Goal: Task Accomplishment & Management: Use online tool/utility

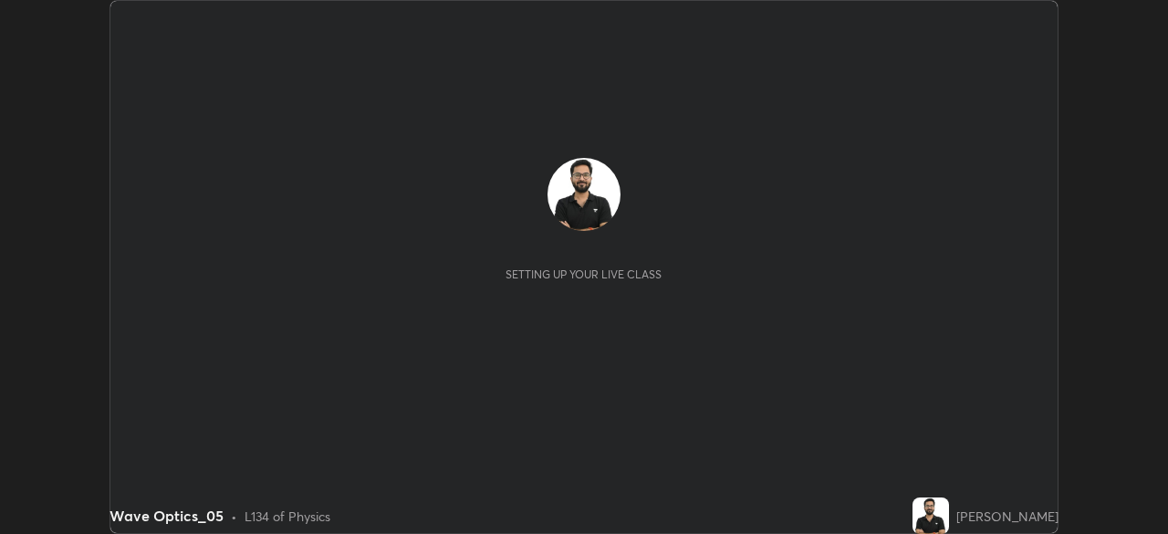
scroll to position [534, 1167]
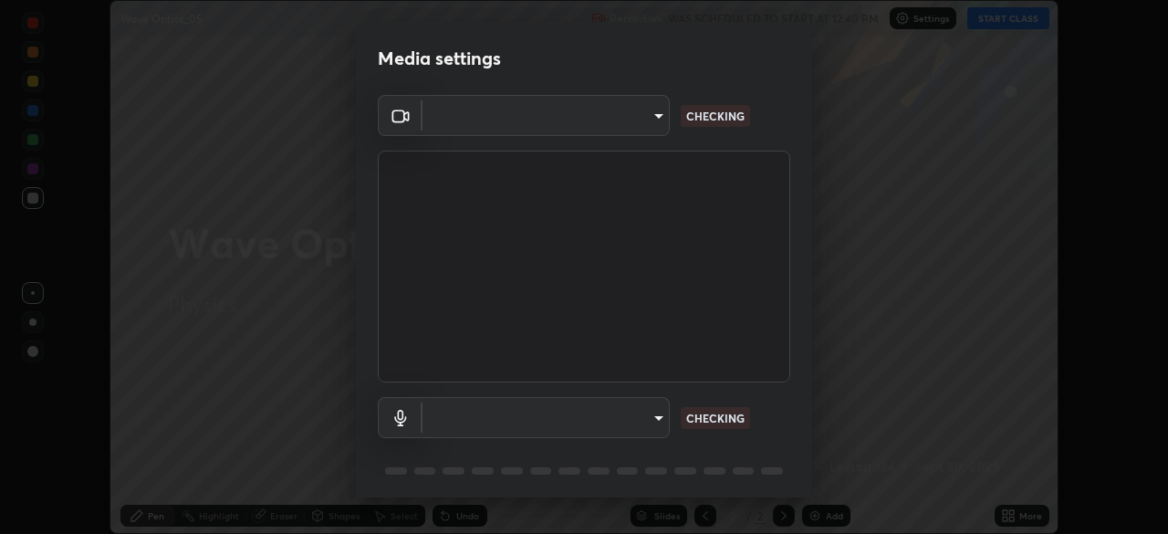
type input "19a482830878983fd0552869741ef386819b9525d32c61545a9681b82595fb35"
type input "112988b046f9ab0d6808b5edbde5706cca583eaea5066a7147dfd298aa2d733d"
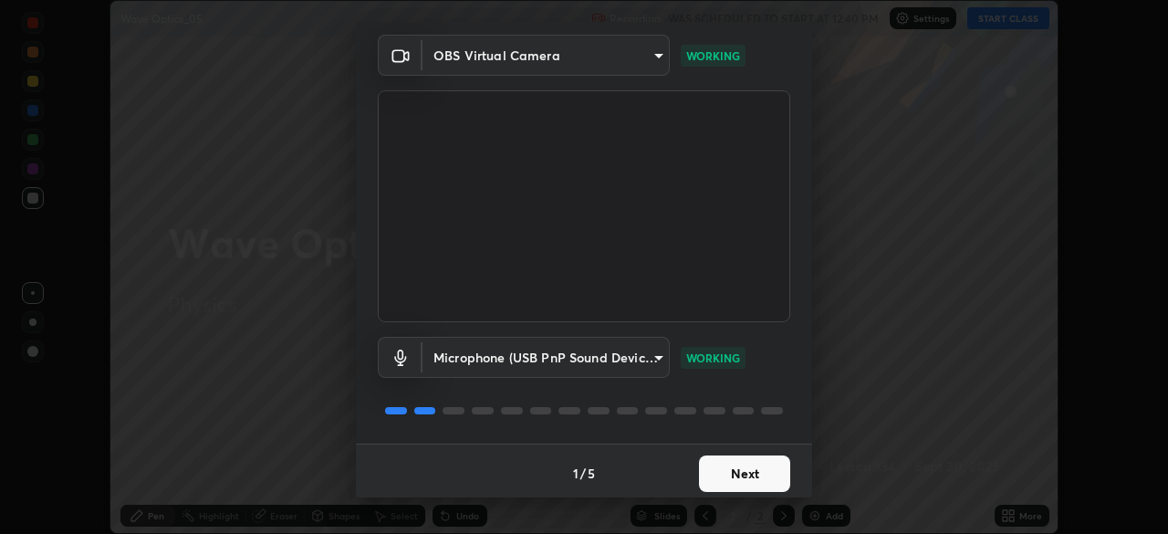
scroll to position [64, 0]
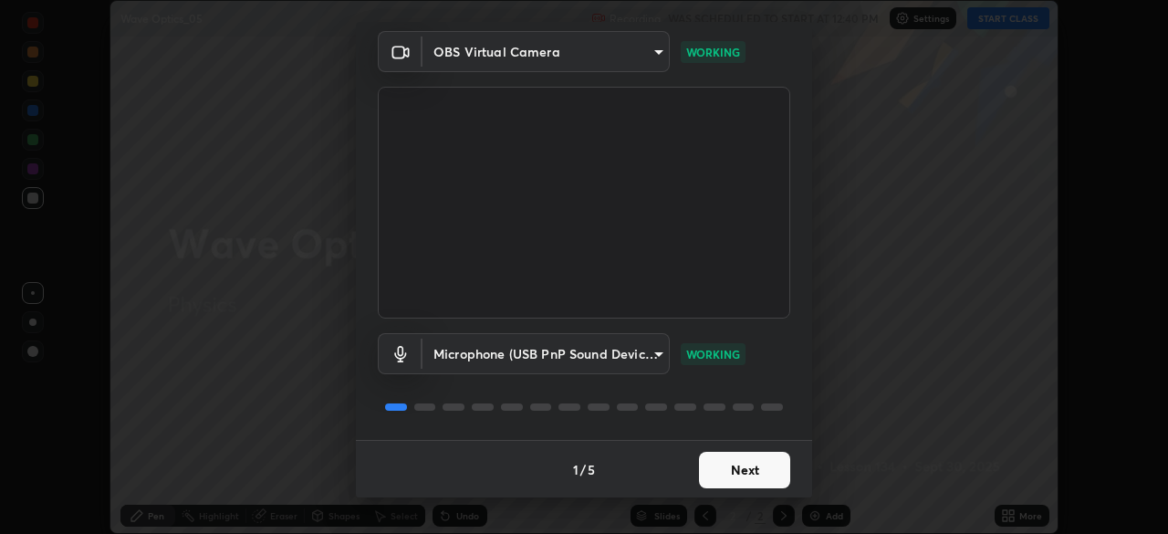
click at [741, 471] on button "Next" at bounding box center [744, 470] width 91 height 36
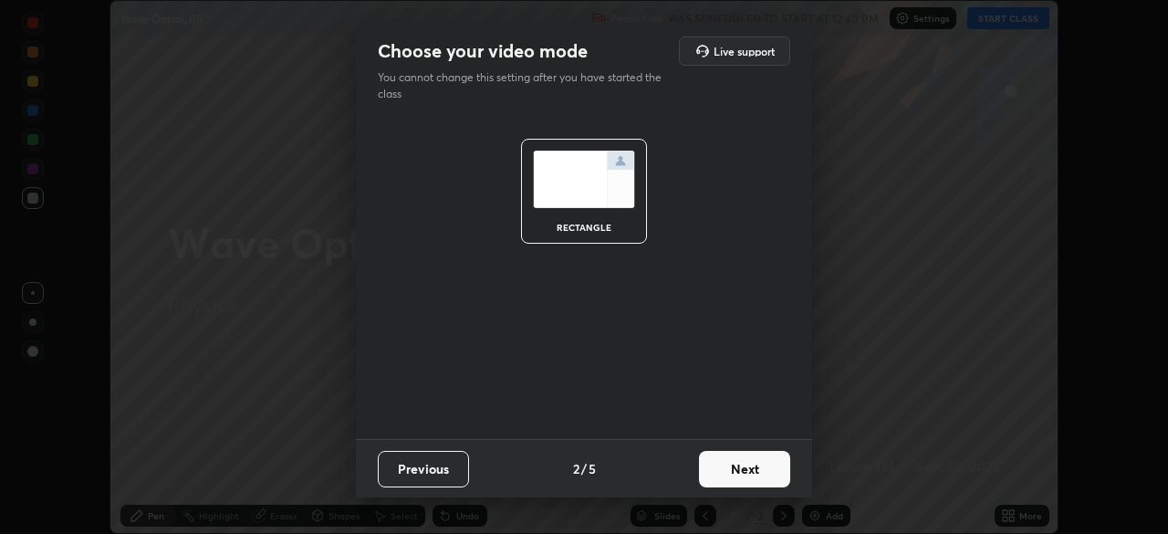
click at [745, 478] on button "Next" at bounding box center [744, 469] width 91 height 36
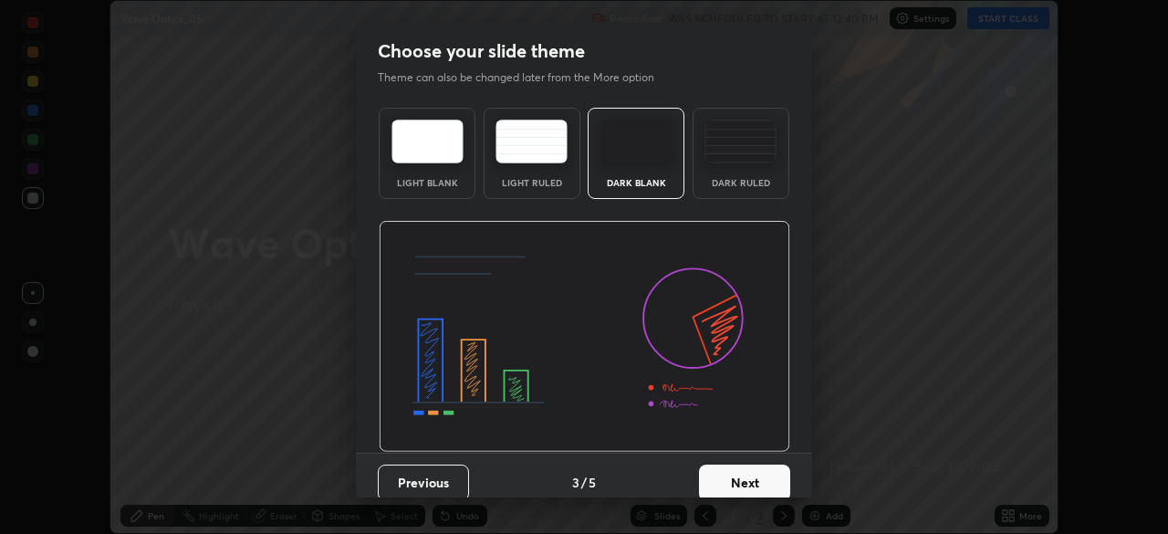
click at [740, 178] on div "Dark Ruled" at bounding box center [740, 182] width 73 height 9
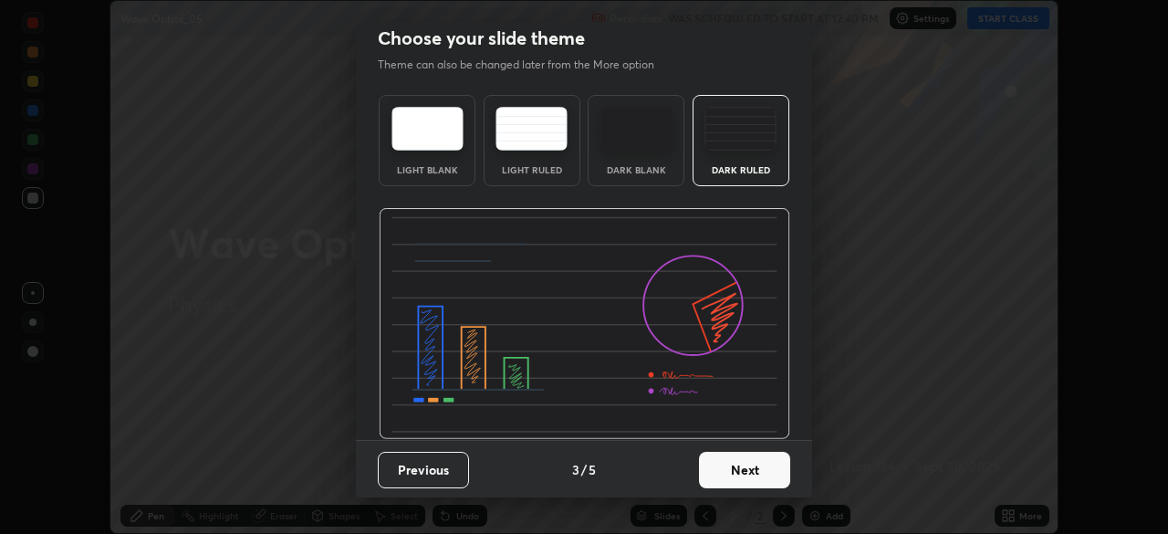
click at [737, 473] on button "Next" at bounding box center [744, 470] width 91 height 36
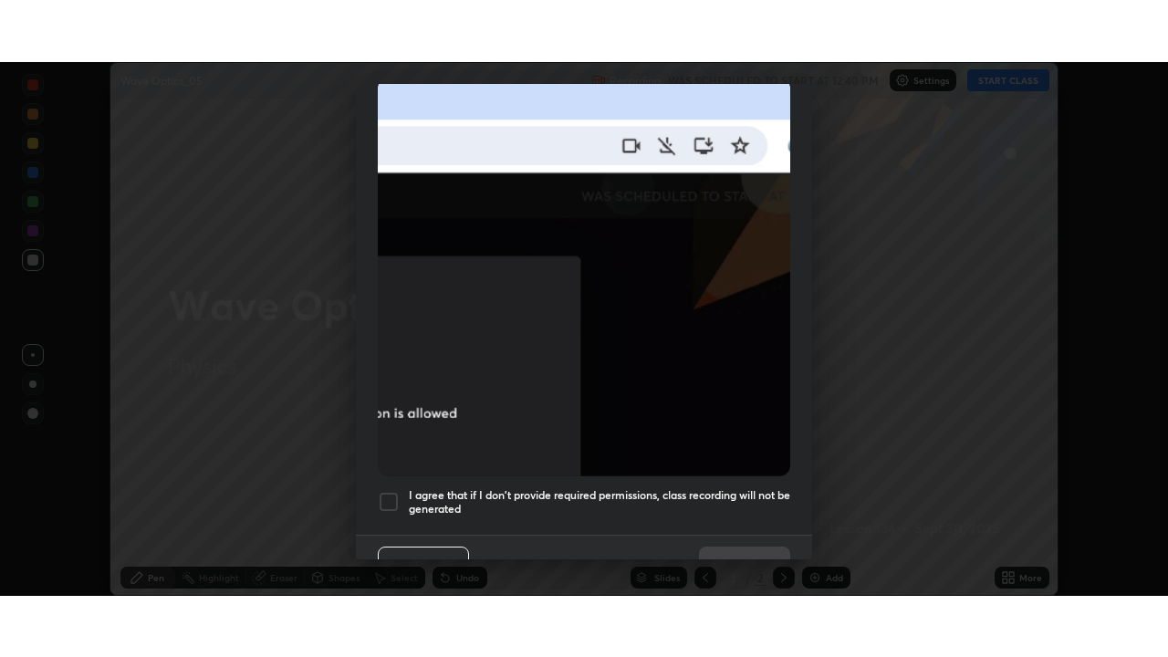
scroll to position [436, 0]
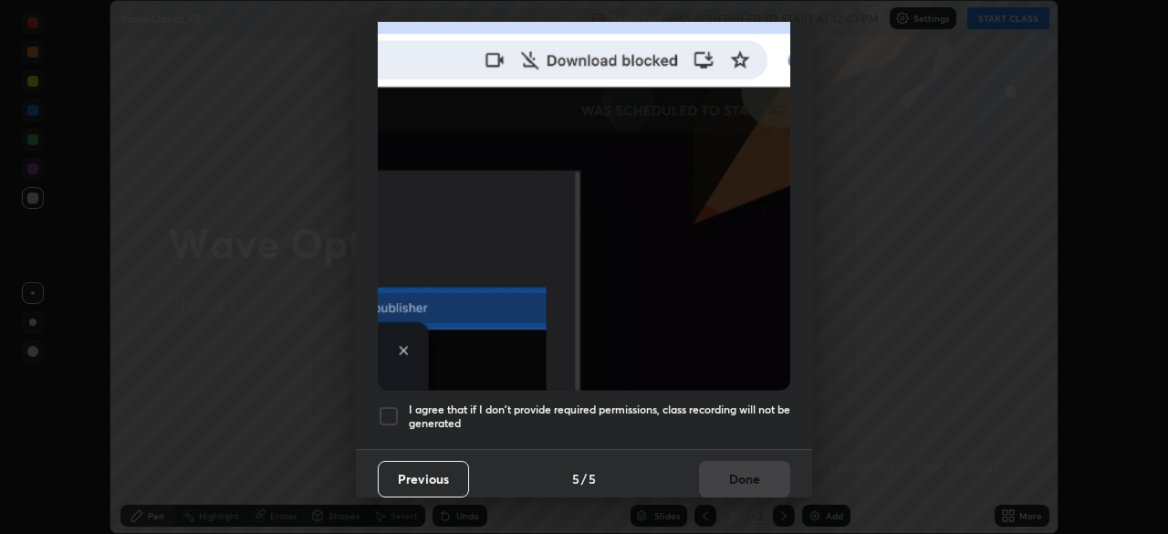
click at [699, 411] on h5 "I agree that if I don't provide required permissions, class recording will not …" at bounding box center [599, 416] width 381 height 28
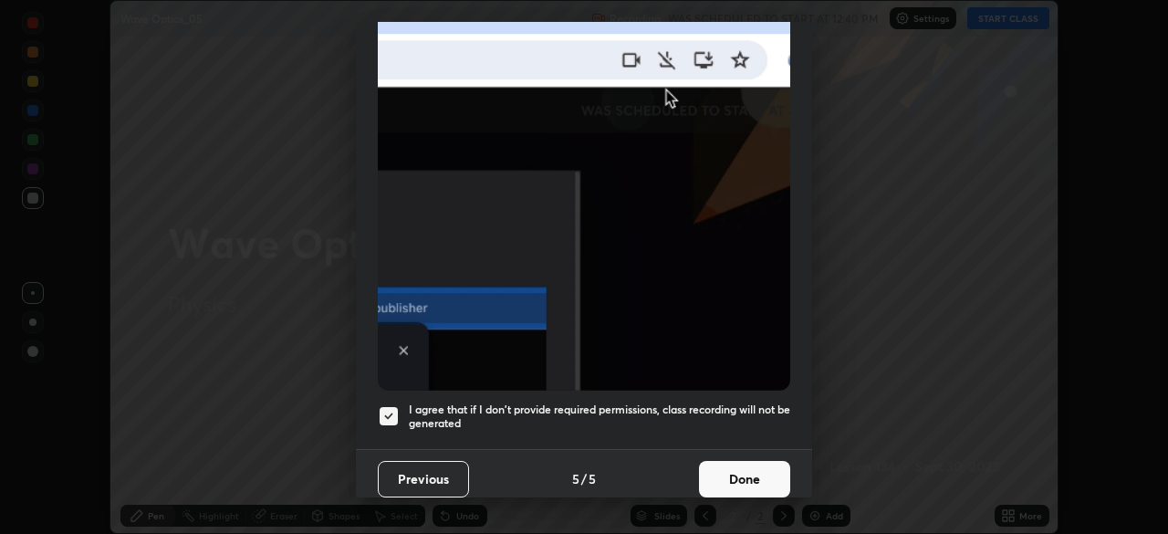
click at [723, 470] on button "Done" at bounding box center [744, 479] width 91 height 36
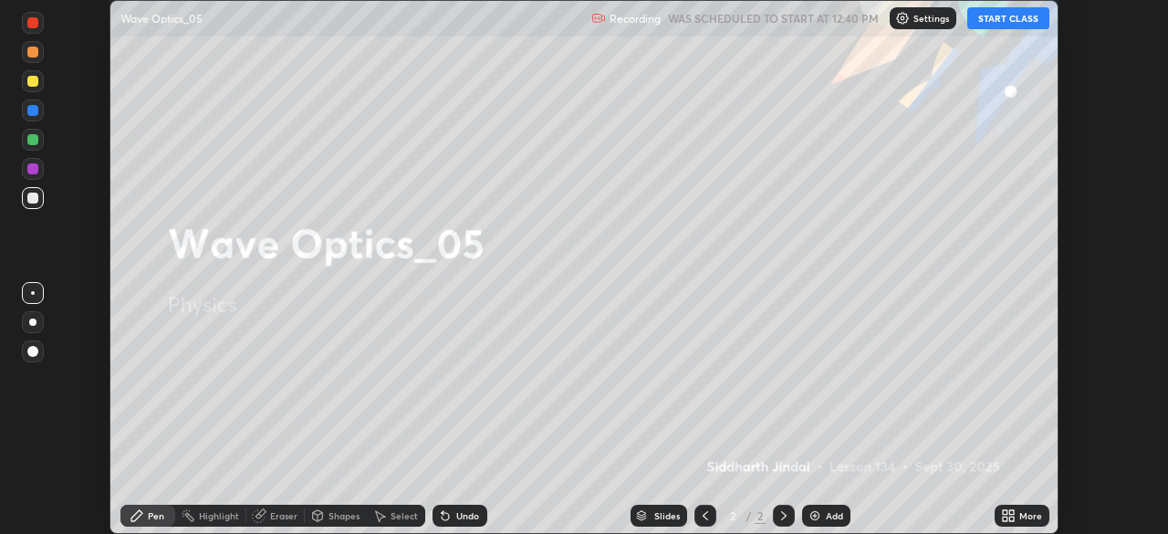
click at [1011, 518] on icon at bounding box center [1011, 518] width 5 height 5
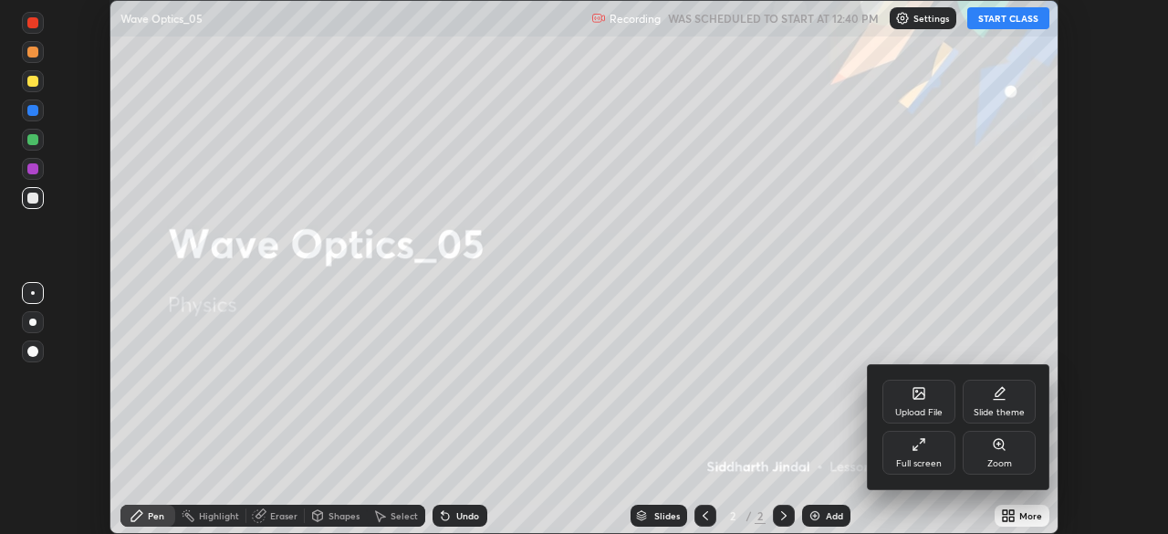
click at [924, 463] on div "Full screen" at bounding box center [919, 463] width 46 height 9
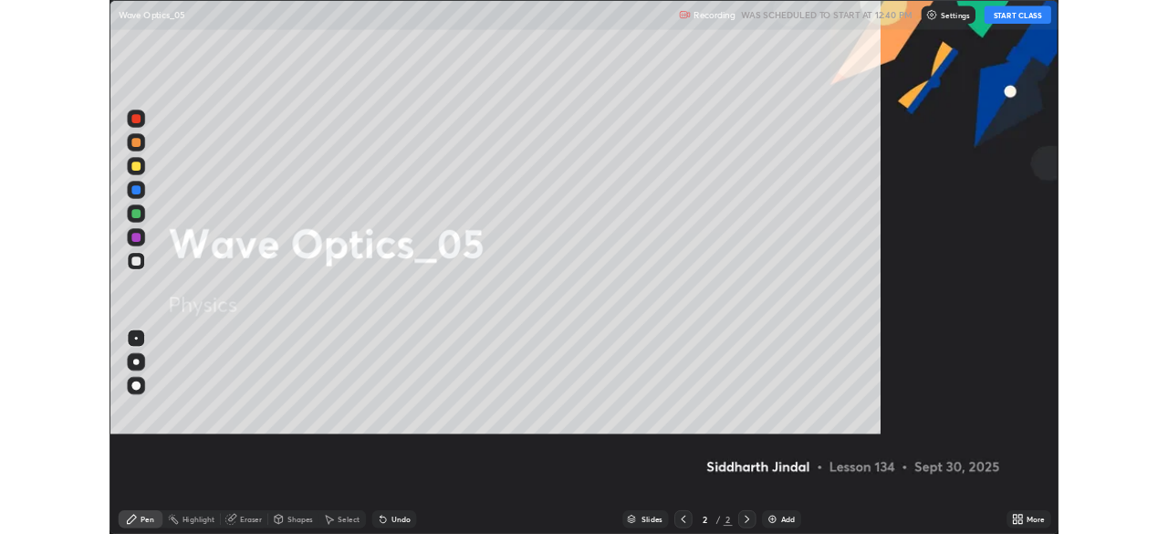
scroll to position [657, 1168]
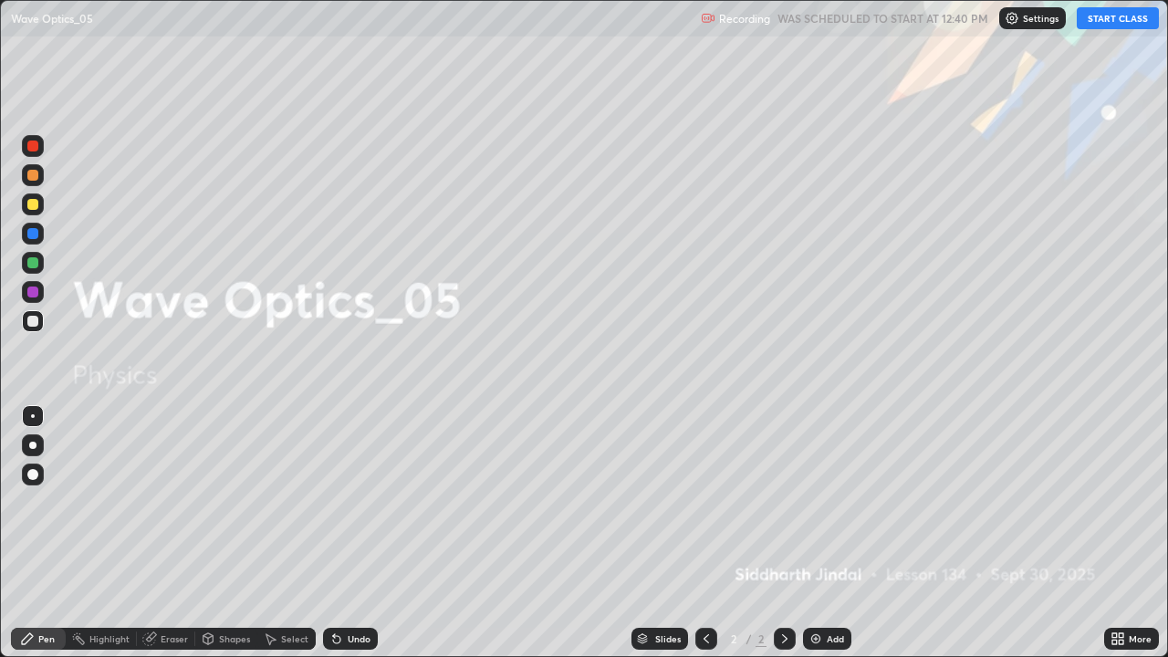
click at [1106, 16] on button "START CLASS" at bounding box center [1117, 18] width 82 height 22
click at [781, 533] on icon at bounding box center [784, 638] width 15 height 15
click at [813, 533] on div "Add" at bounding box center [827, 639] width 48 height 22
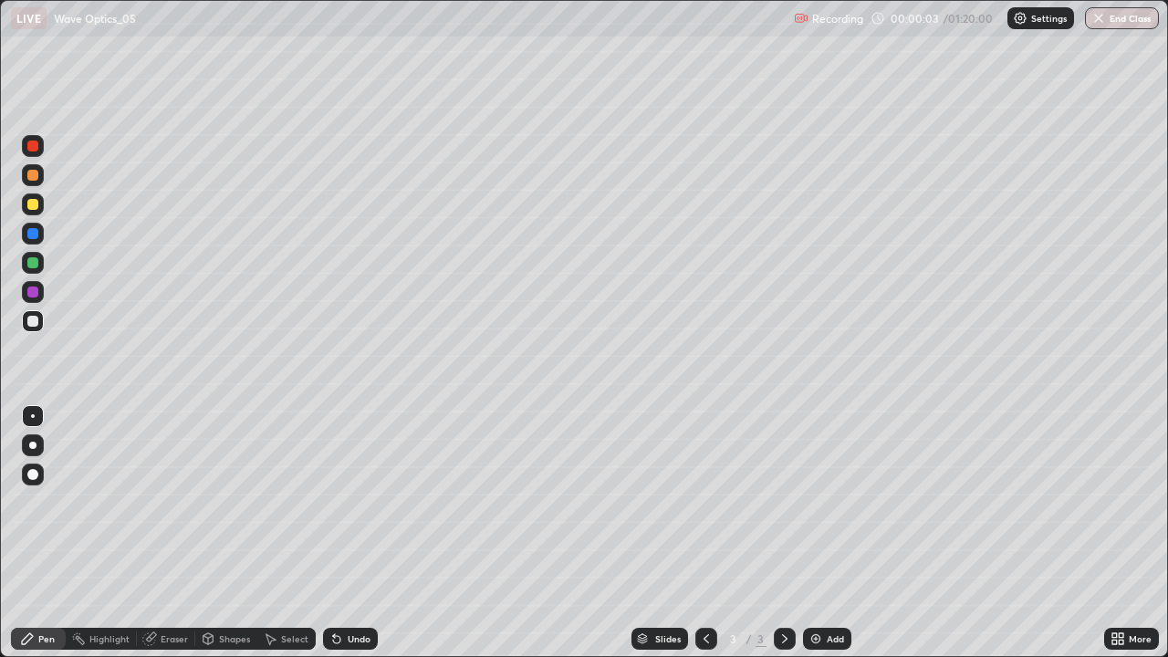
click at [35, 443] on div at bounding box center [32, 445] width 7 height 7
click at [206, 533] on icon at bounding box center [208, 637] width 10 height 3
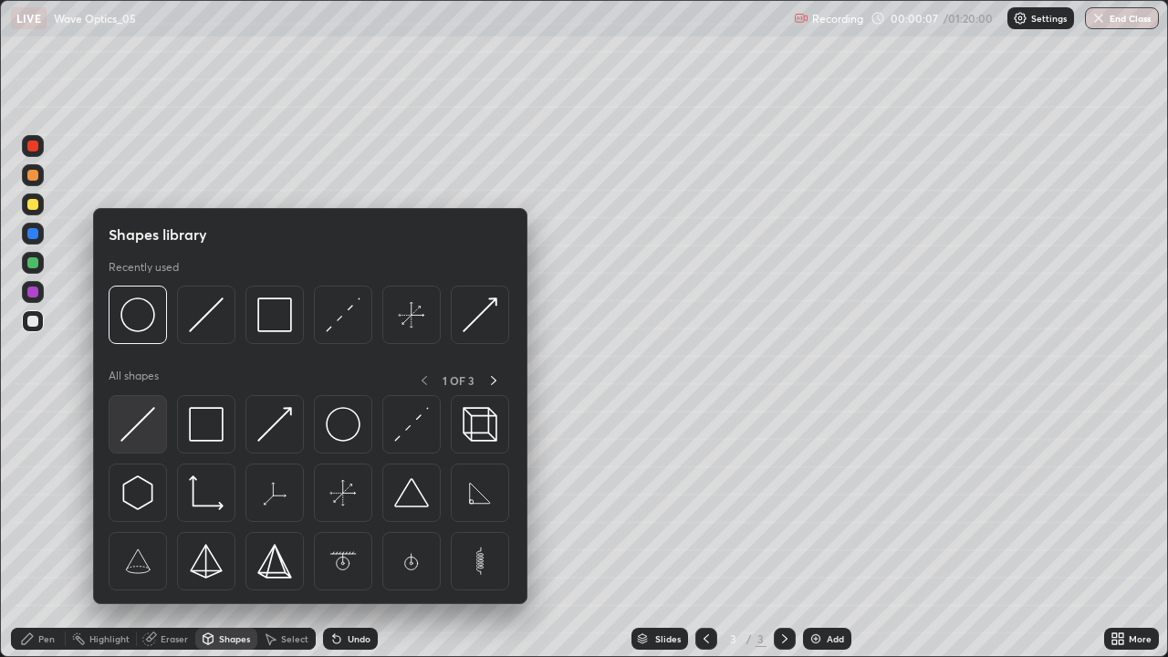
click at [138, 425] on img at bounding box center [137, 424] width 35 height 35
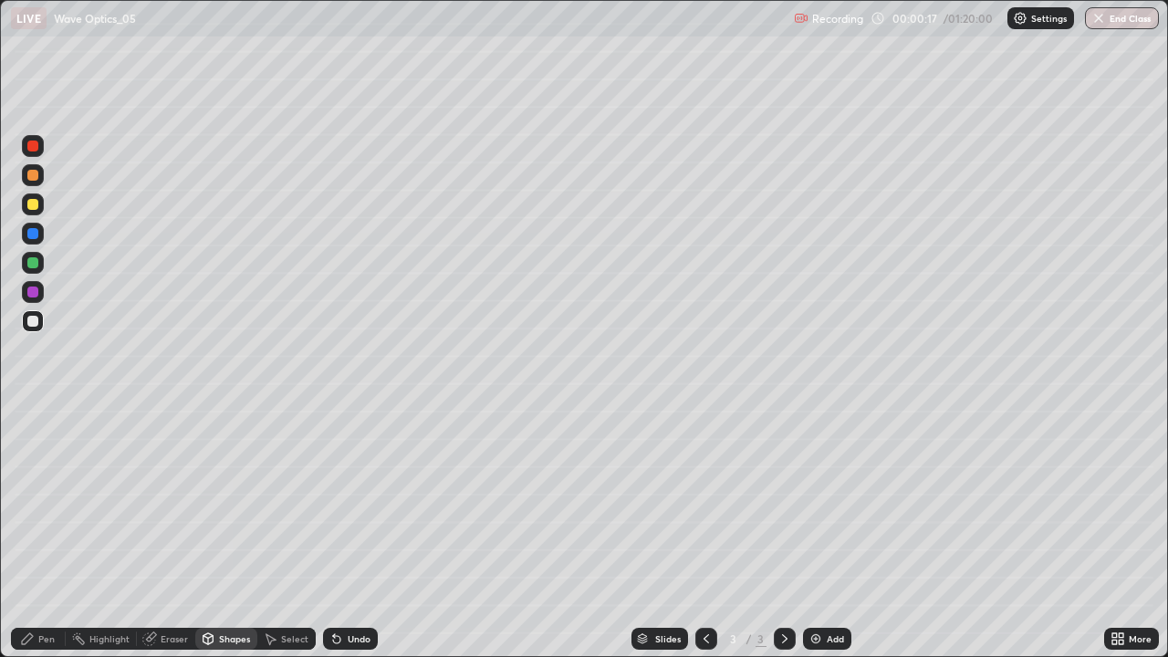
click at [345, 533] on div "Undo" at bounding box center [350, 639] width 55 height 22
click at [348, 533] on div "Undo" at bounding box center [350, 639] width 55 height 22
click at [347, 533] on div "Undo" at bounding box center [350, 639] width 55 height 22
click at [161, 533] on div "Eraser" at bounding box center [174, 638] width 27 height 9
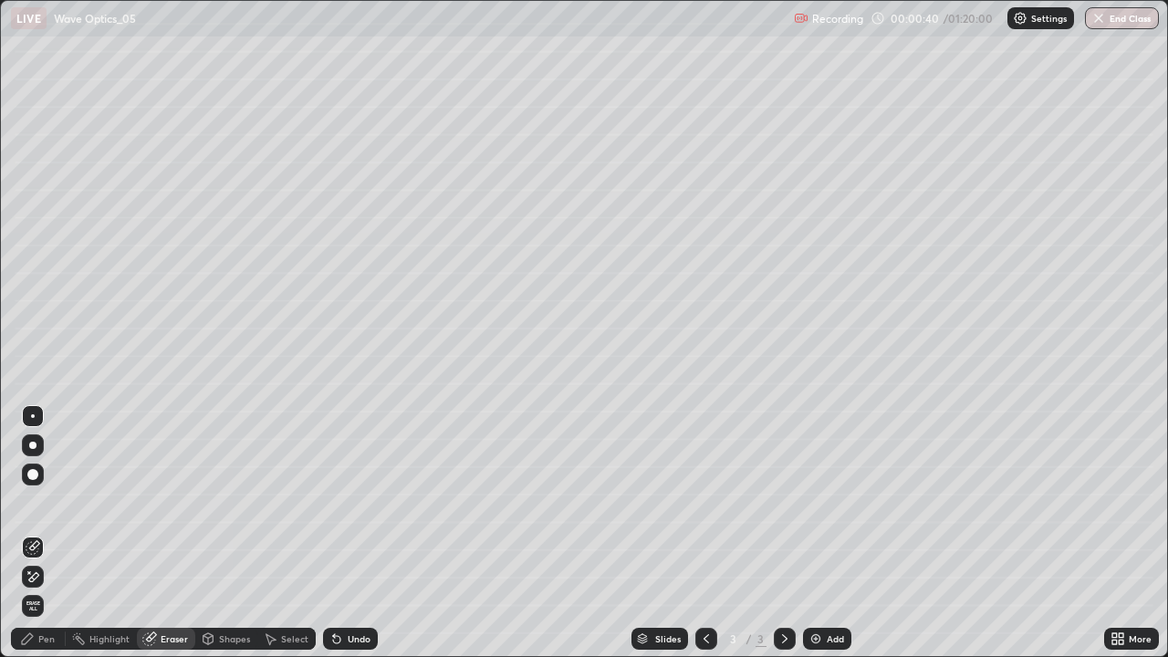
click at [219, 533] on div "Shapes" at bounding box center [234, 638] width 31 height 9
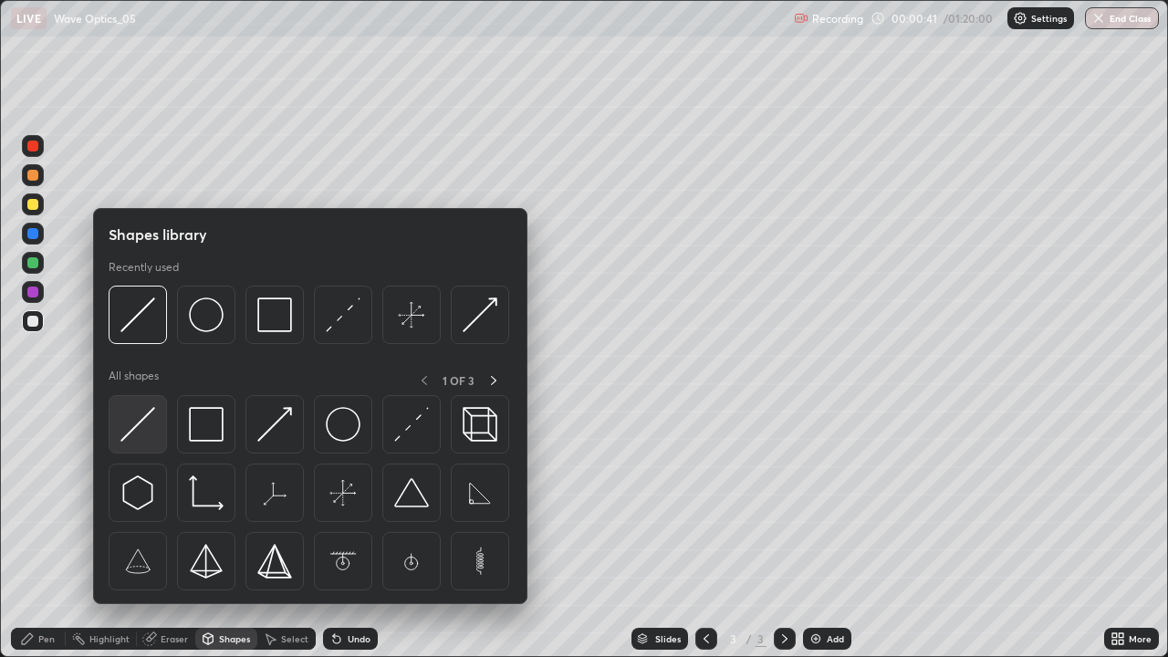
click at [135, 438] on img at bounding box center [137, 424] width 35 height 35
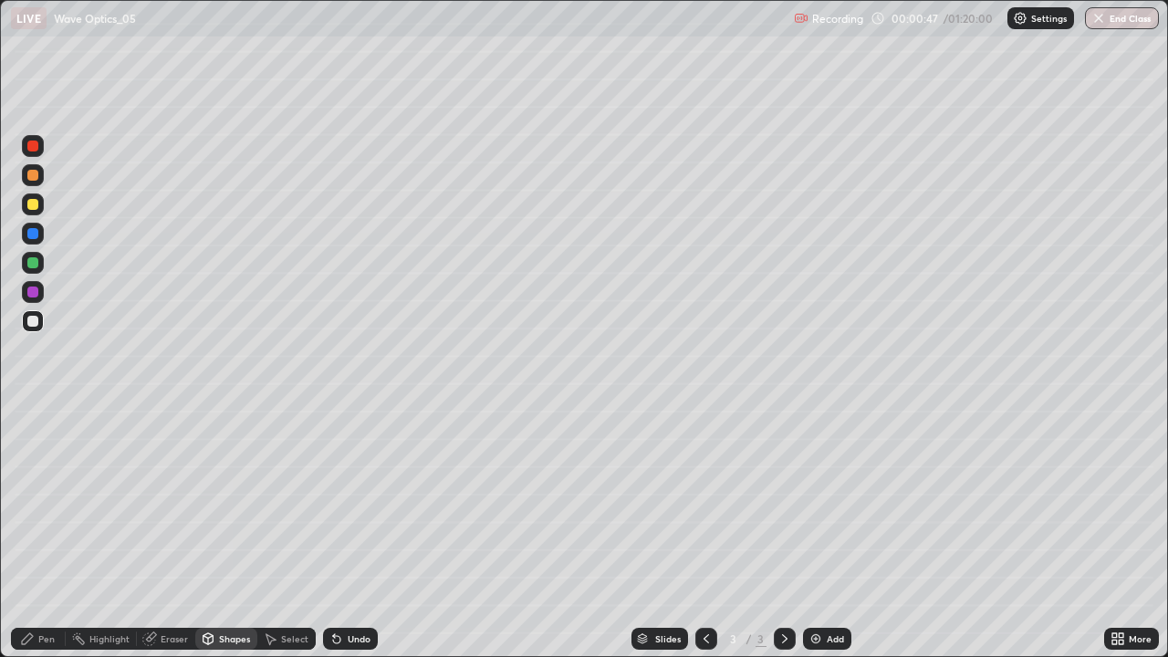
click at [231, 533] on div "Shapes" at bounding box center [234, 638] width 31 height 9
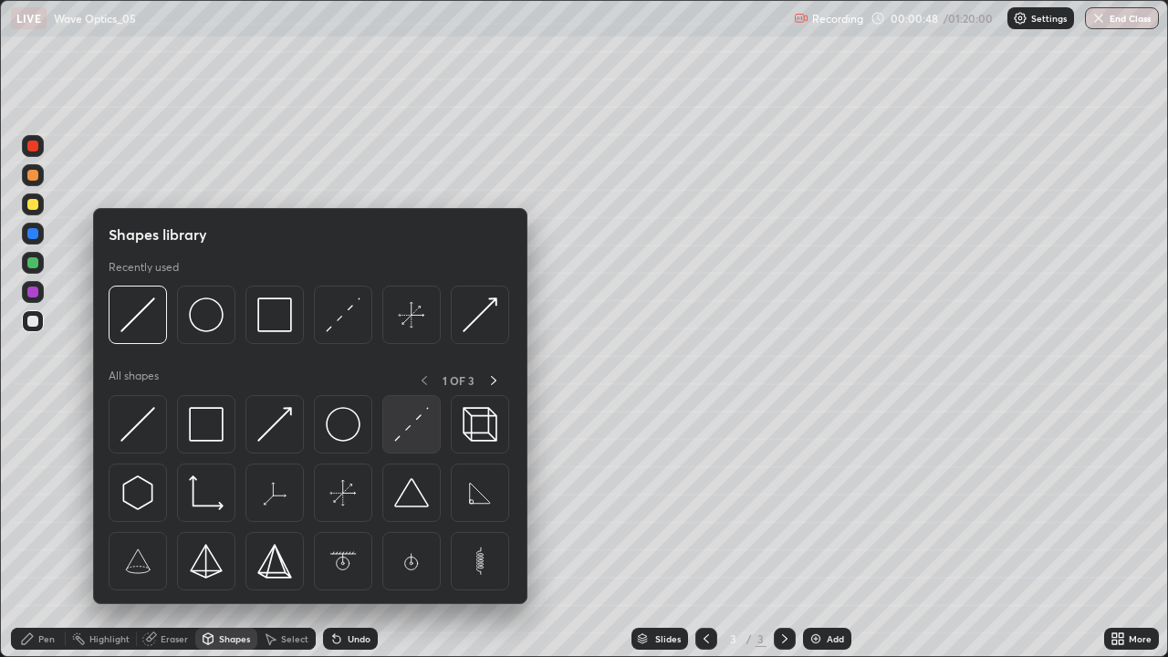
click at [407, 433] on img at bounding box center [411, 424] width 35 height 35
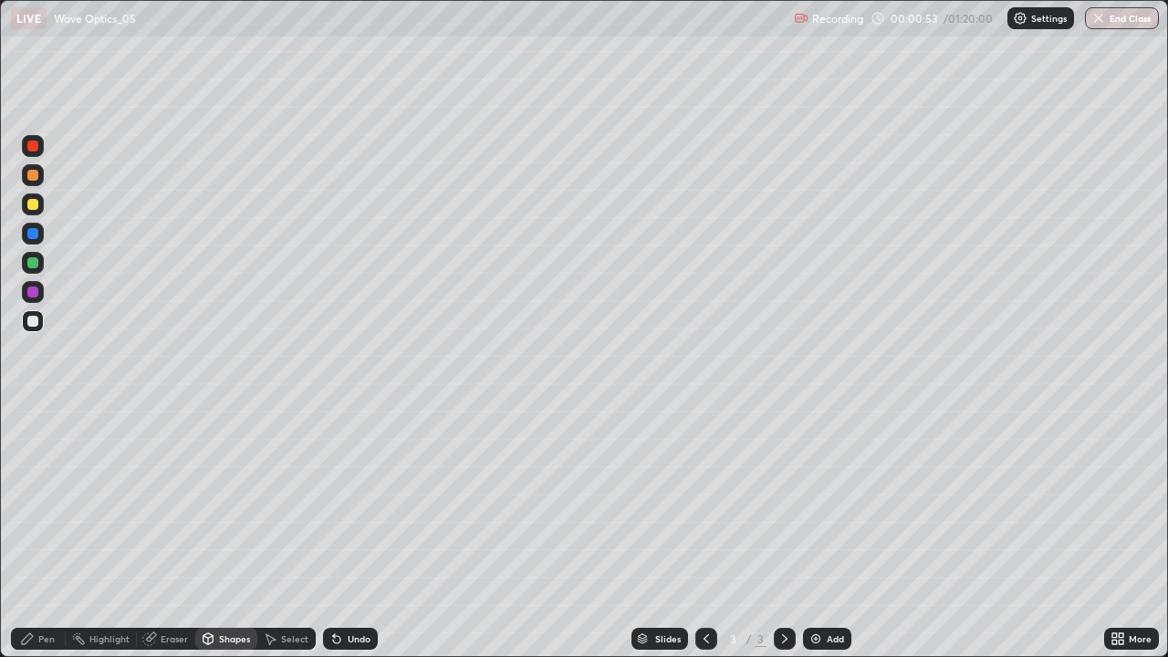
click at [359, 533] on div "Undo" at bounding box center [359, 638] width 23 height 9
click at [231, 533] on div "Shapes" at bounding box center [234, 638] width 31 height 9
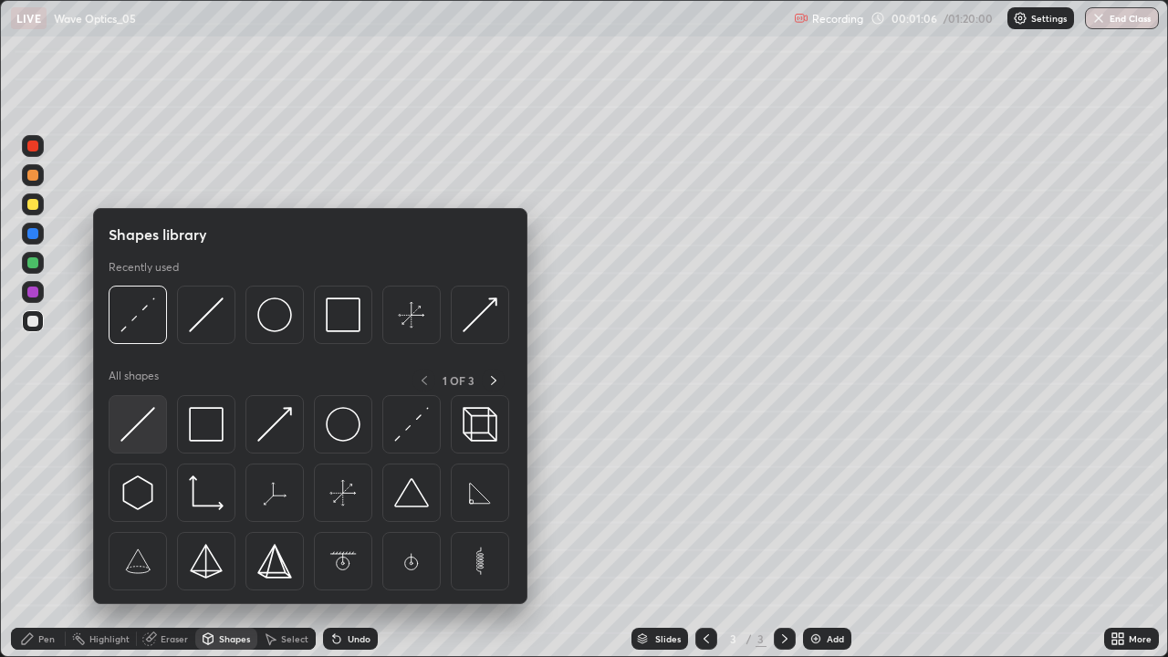
click at [146, 425] on img at bounding box center [137, 424] width 35 height 35
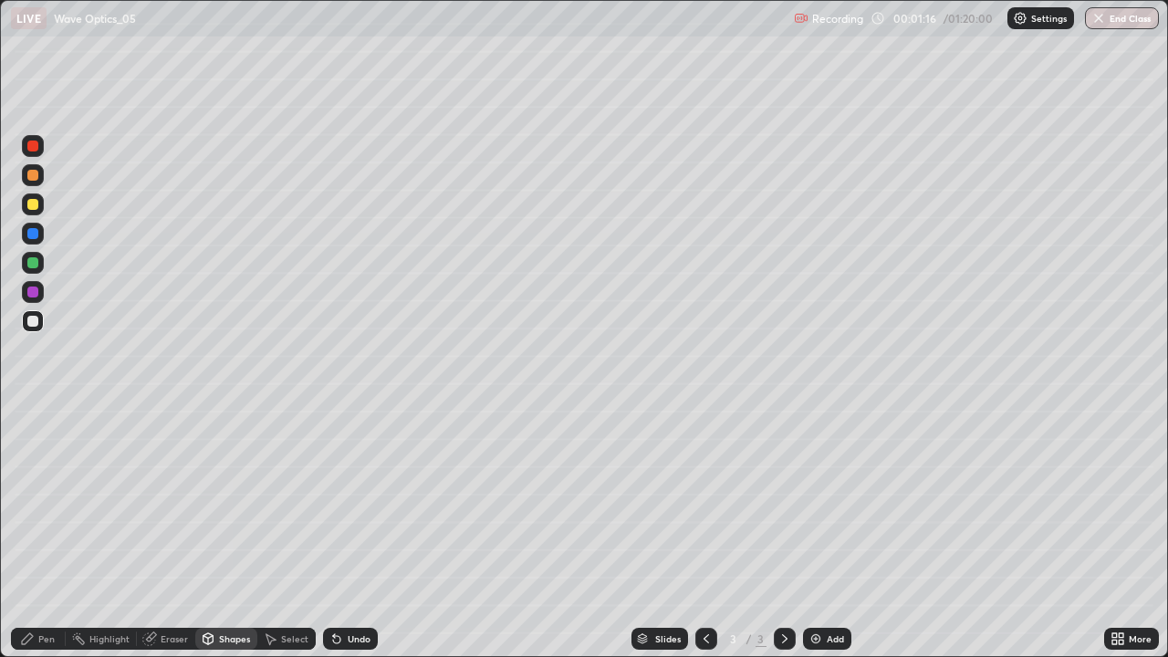
click at [236, 533] on div "Shapes" at bounding box center [234, 638] width 31 height 9
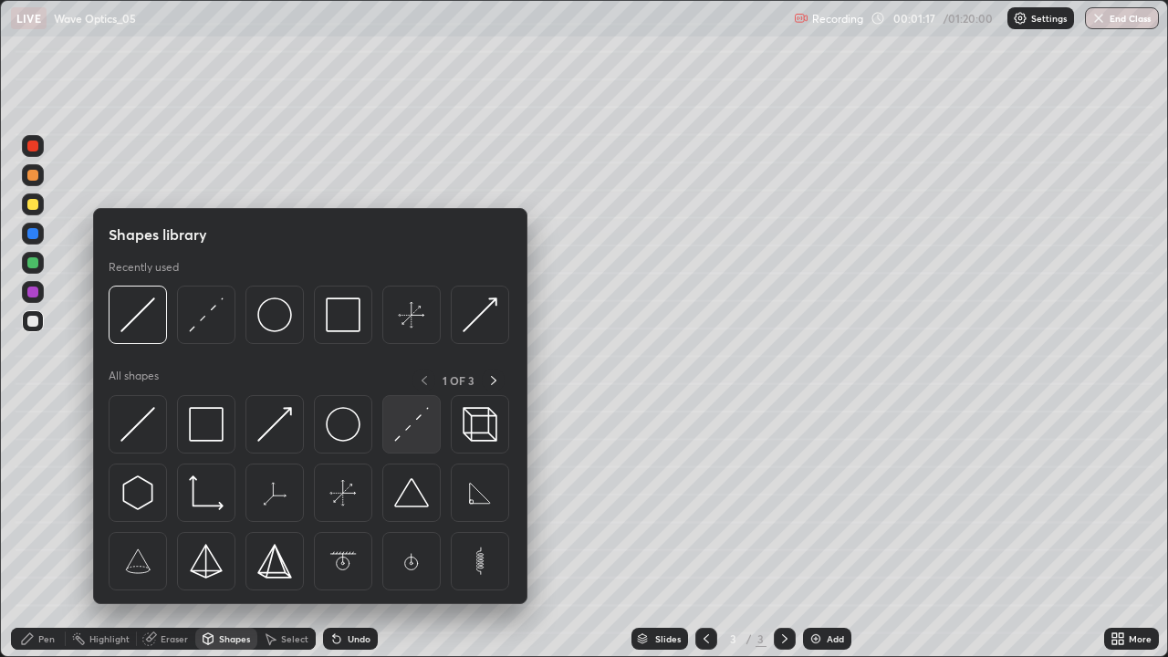
click at [408, 432] on img at bounding box center [411, 424] width 35 height 35
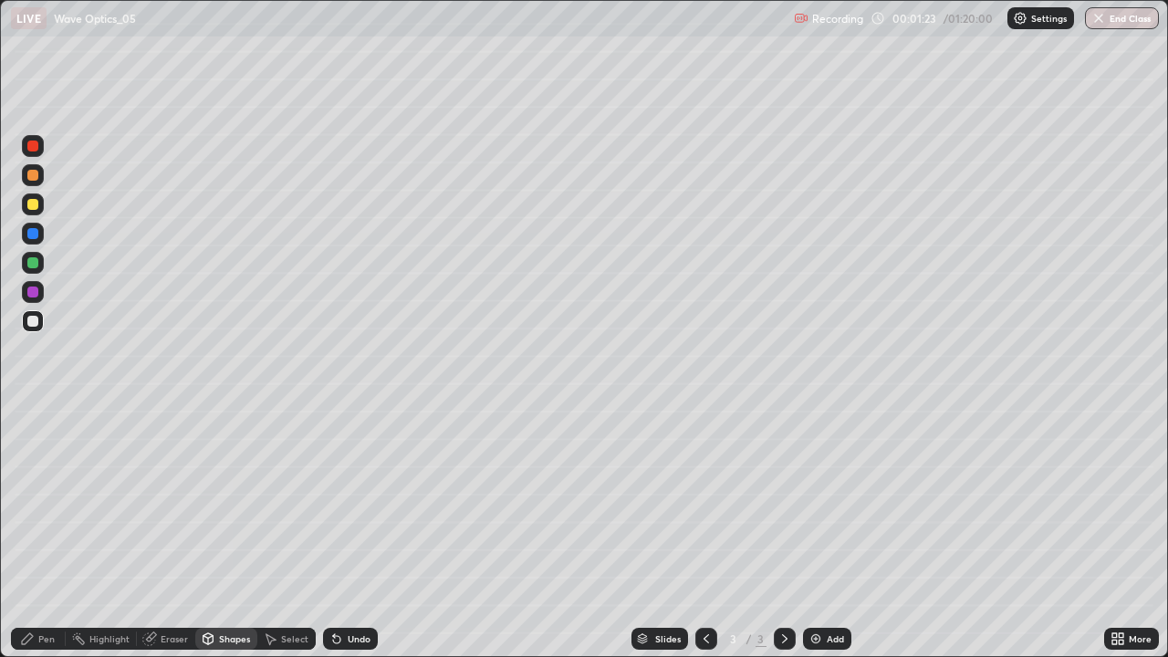
click at [46, 533] on div "Pen" at bounding box center [46, 638] width 16 height 9
click at [348, 533] on div "Undo" at bounding box center [359, 638] width 23 height 9
click at [234, 533] on div "Shapes" at bounding box center [234, 638] width 31 height 9
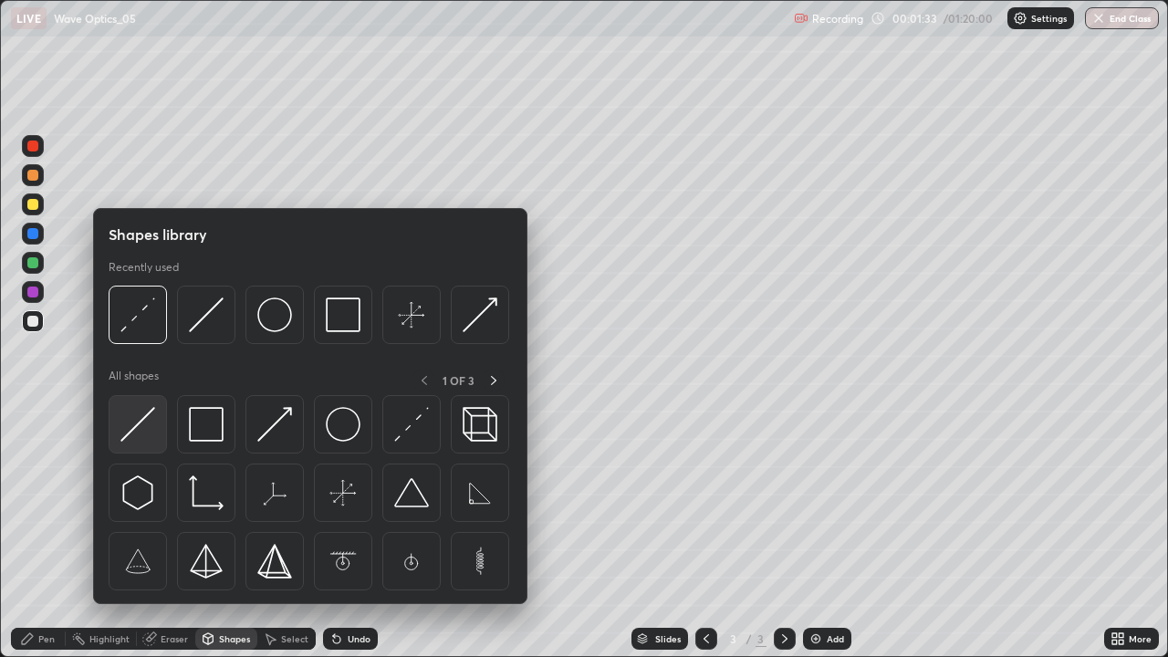
click at [145, 436] on img at bounding box center [137, 424] width 35 height 35
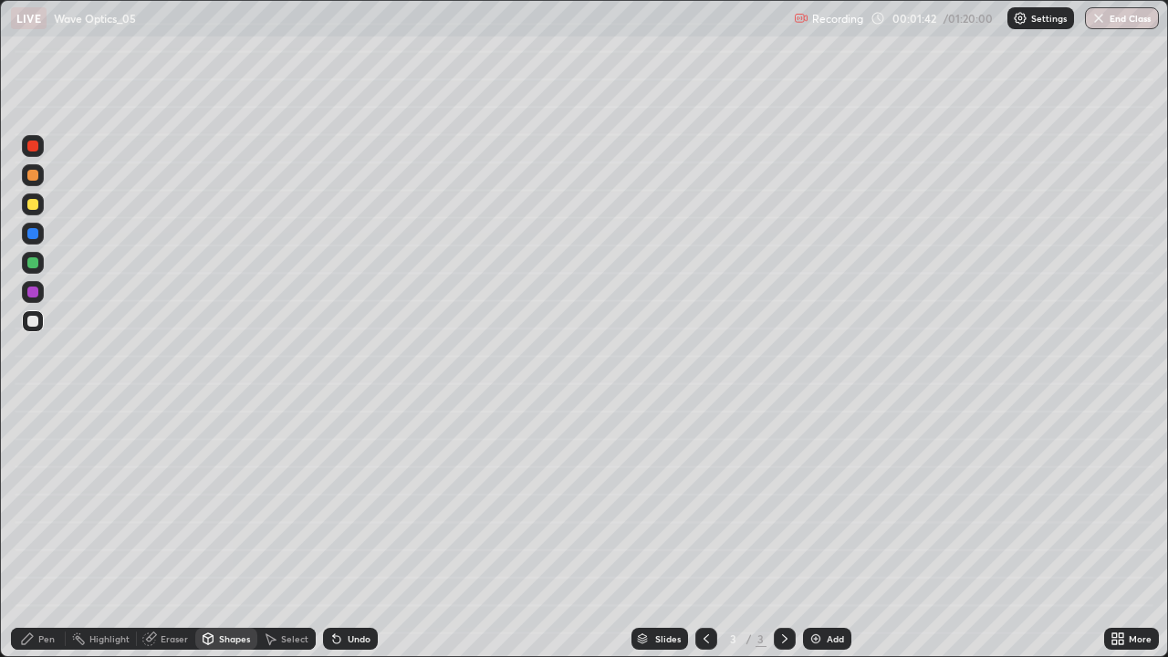
click at [34, 533] on div "Pen" at bounding box center [38, 639] width 55 height 22
click at [341, 533] on div "Undo" at bounding box center [350, 639] width 55 height 22
click at [348, 533] on div "Undo" at bounding box center [359, 638] width 23 height 9
click at [339, 533] on div "Undo" at bounding box center [350, 639] width 55 height 22
click at [349, 533] on div "Undo" at bounding box center [350, 639] width 55 height 22
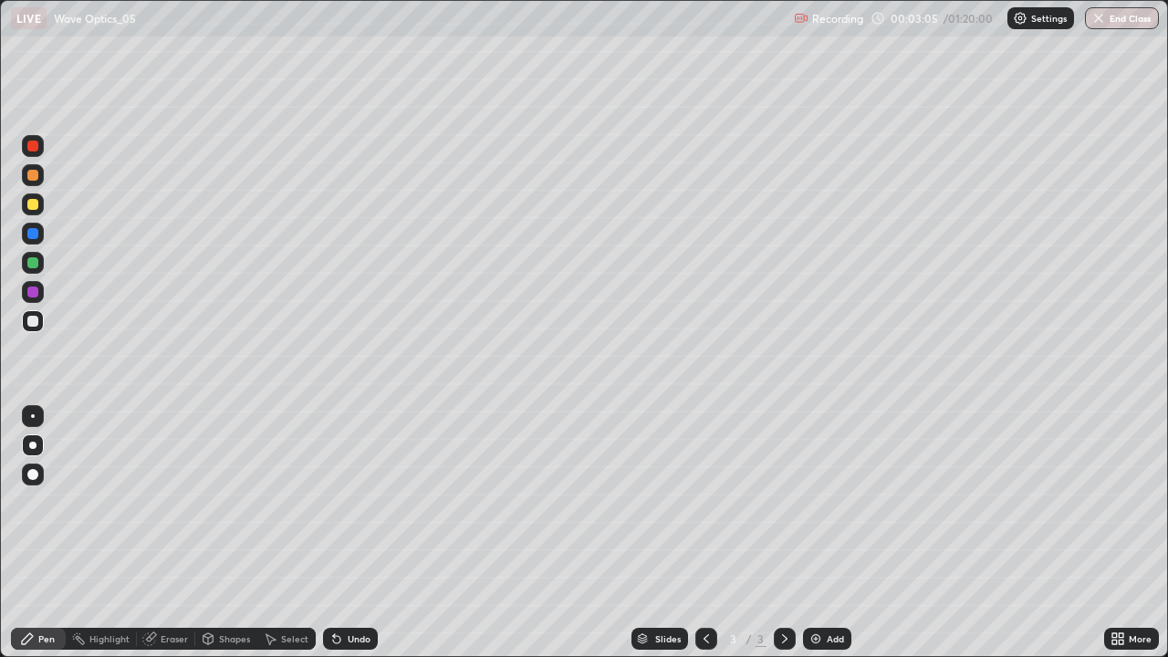
click at [1120, 533] on icon at bounding box center [1120, 642] width 5 height 5
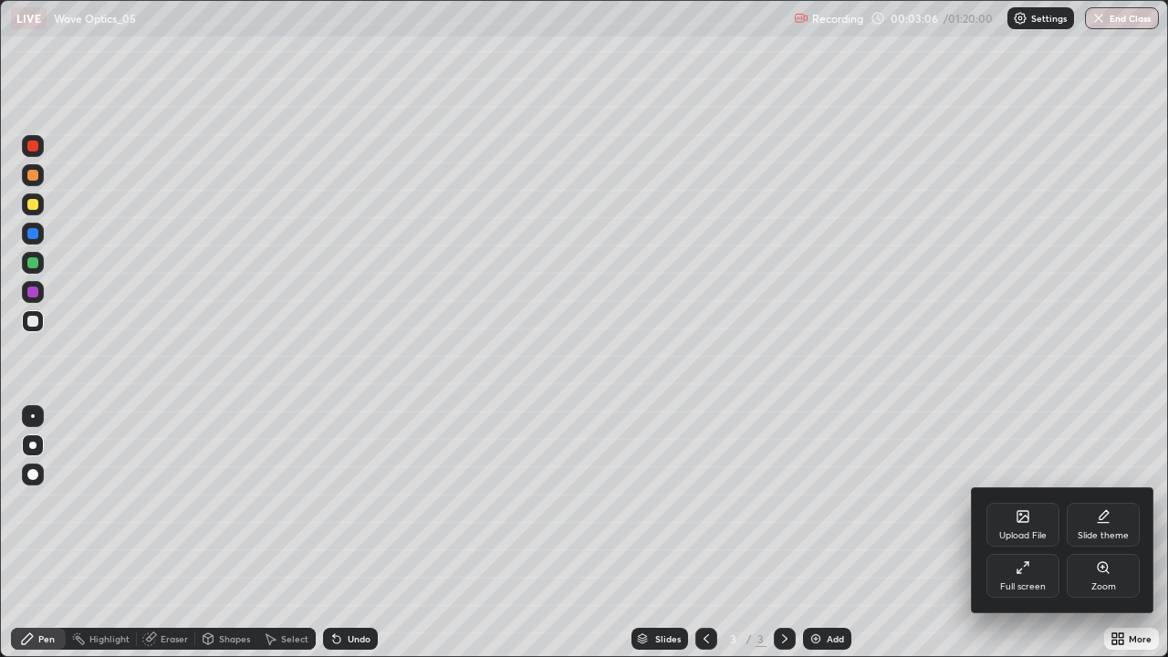
click at [1022, 533] on div "Full screen" at bounding box center [1022, 576] width 73 height 44
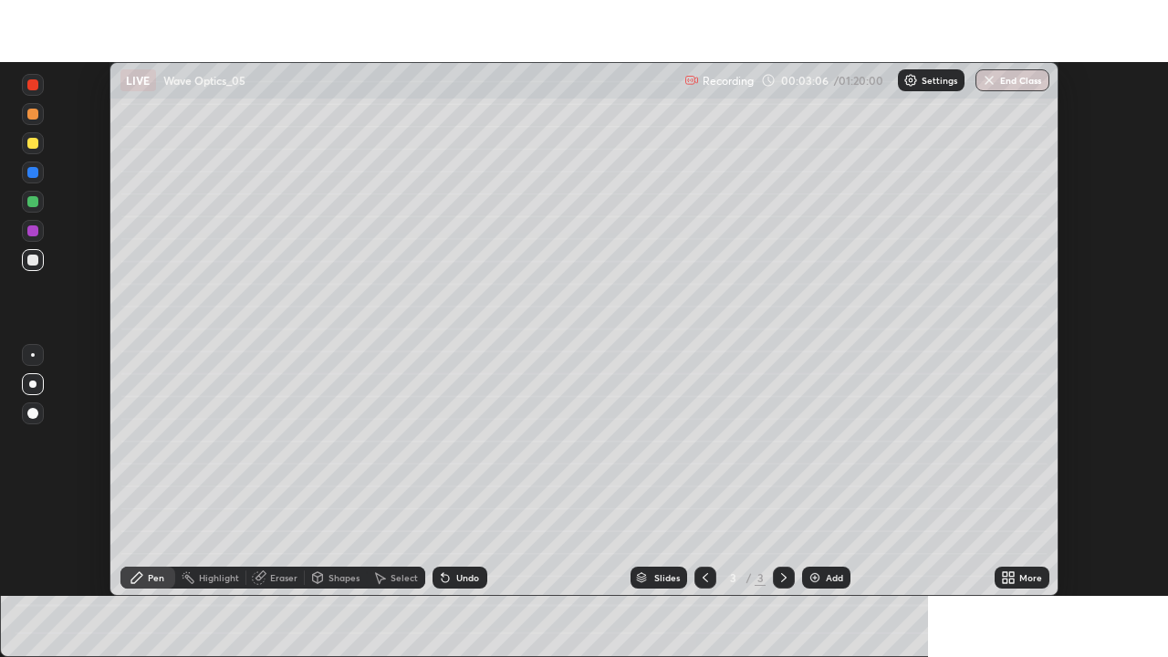
scroll to position [90693, 90060]
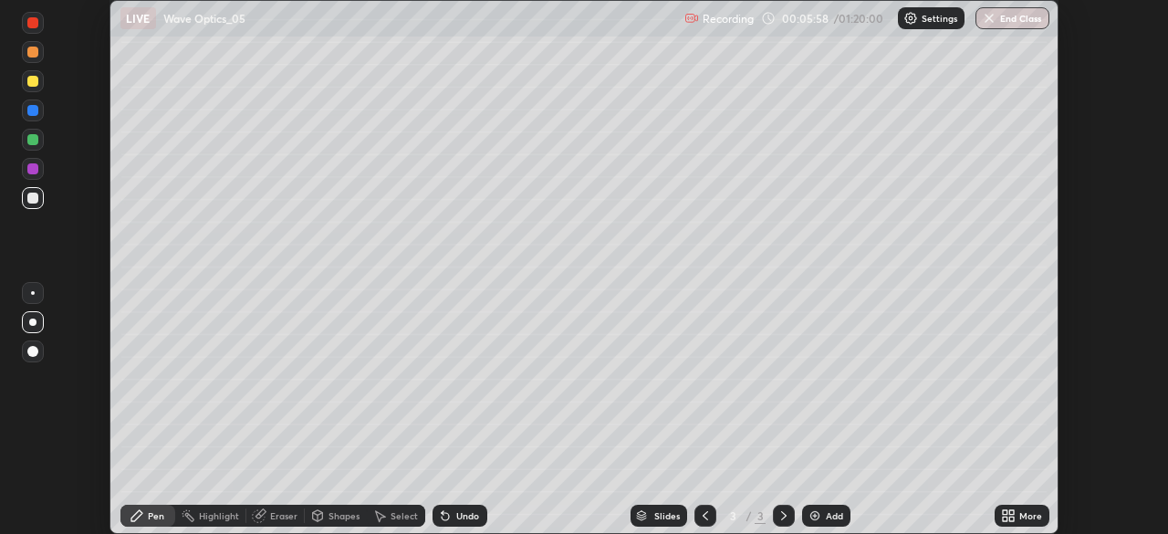
click at [1031, 516] on div "More" at bounding box center [1030, 515] width 23 height 9
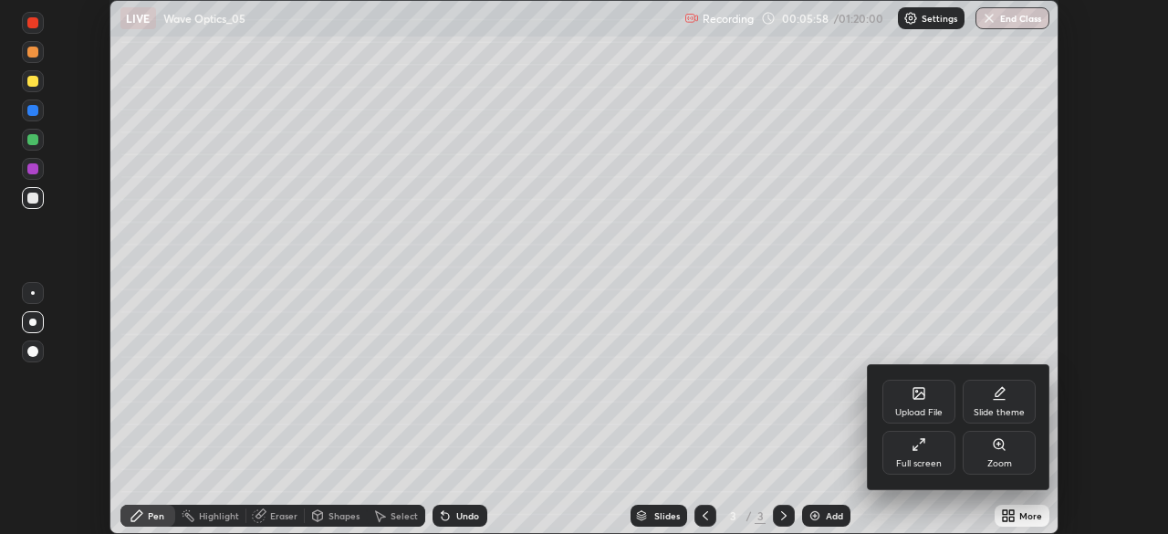
click at [994, 460] on div "Zoom" at bounding box center [999, 463] width 25 height 9
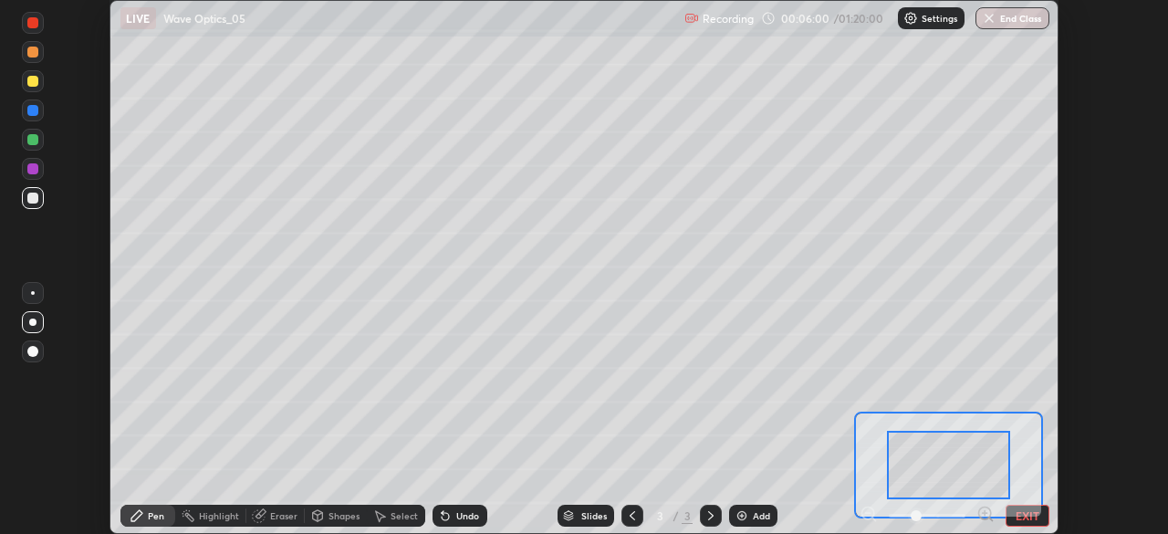
click at [1032, 519] on button "EXIT" at bounding box center [1027, 515] width 44 height 22
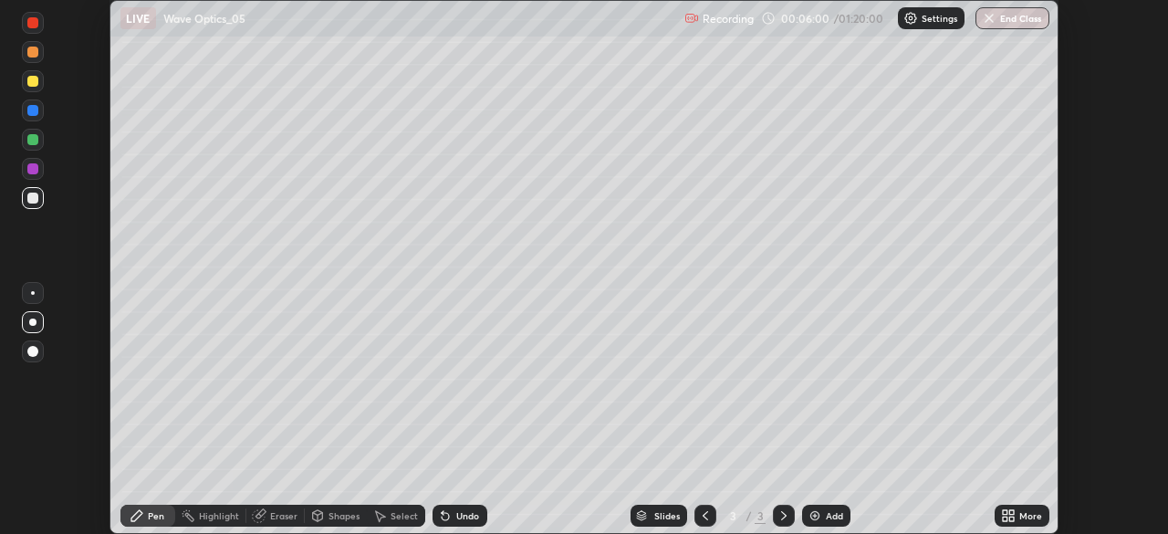
click at [1008, 515] on icon at bounding box center [1008, 515] width 15 height 15
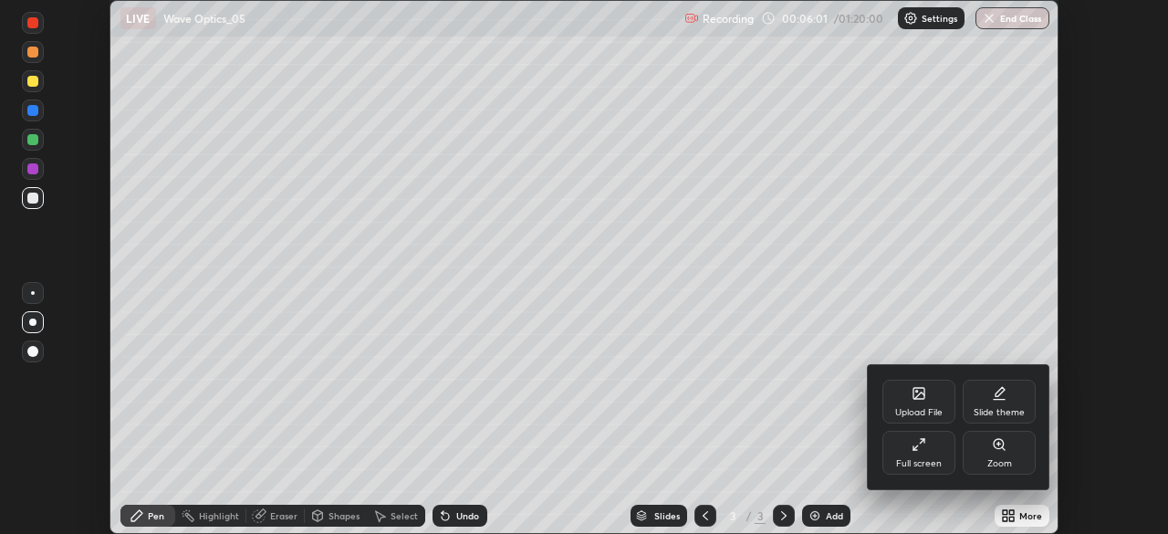
click at [939, 459] on div "Full screen" at bounding box center [919, 463] width 46 height 9
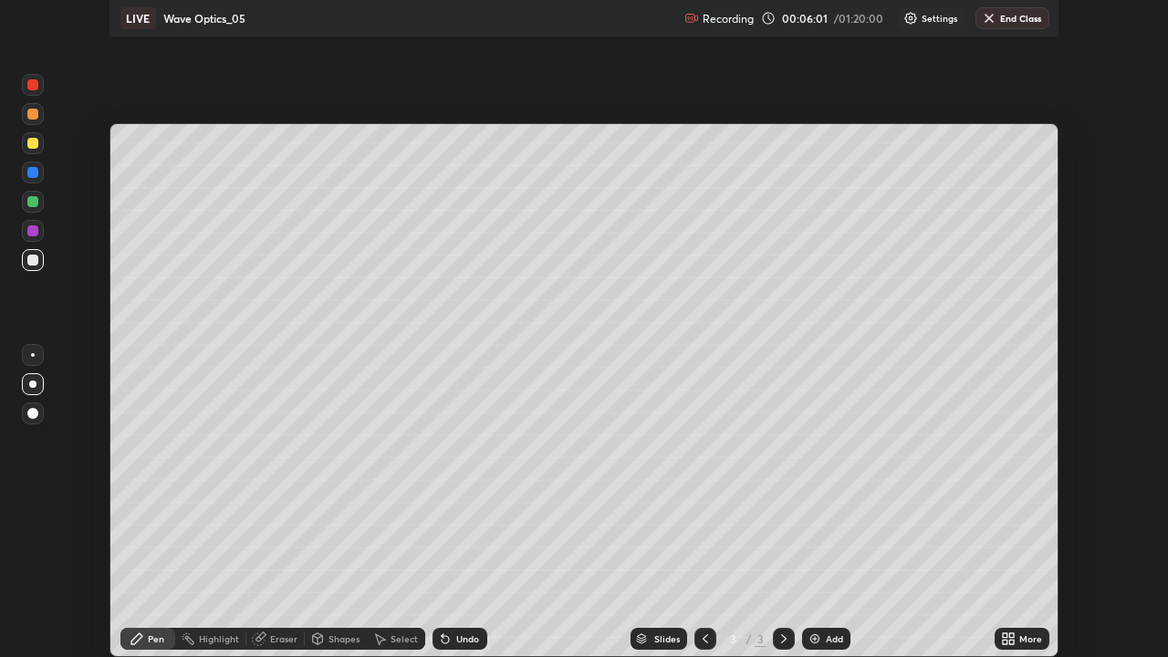
scroll to position [657, 1168]
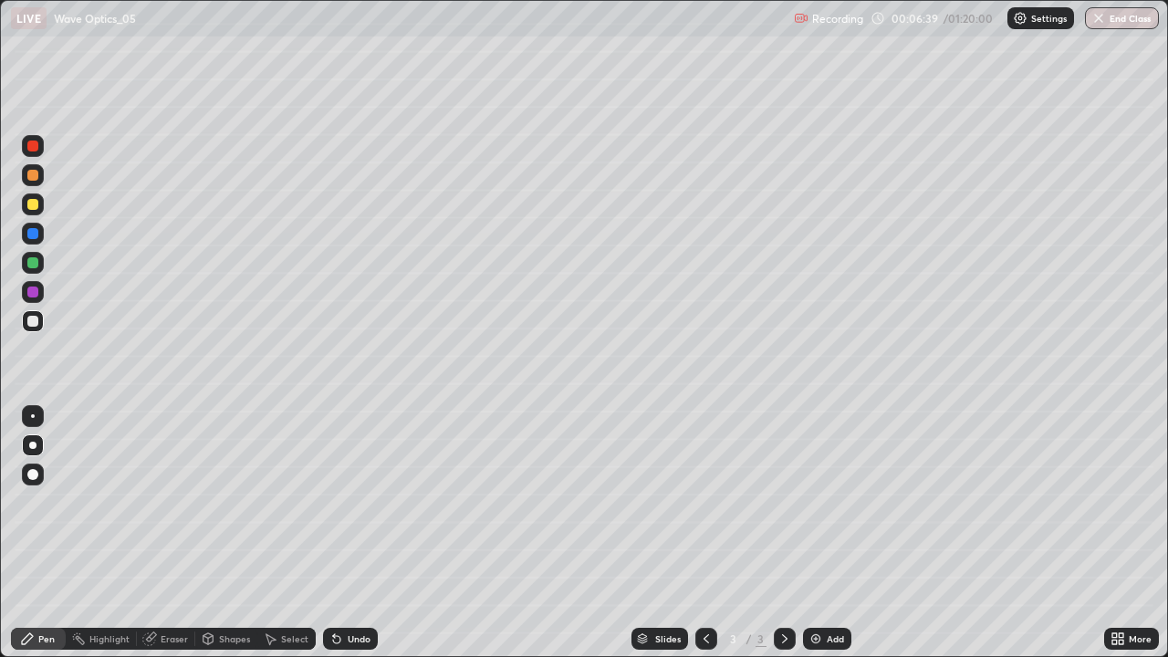
click at [289, 533] on div "Select" at bounding box center [294, 638] width 27 height 9
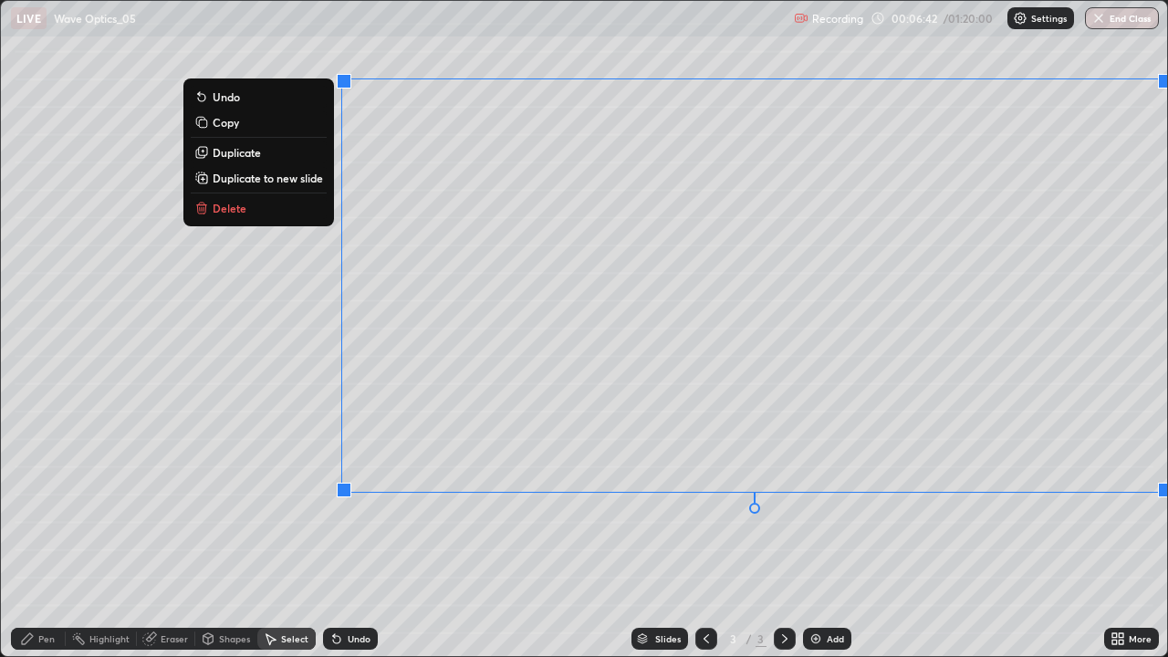
click at [943, 533] on div "0 ° Undo Copy Duplicate Duplicate to new slide Delete" at bounding box center [584, 329] width 1167 height 656
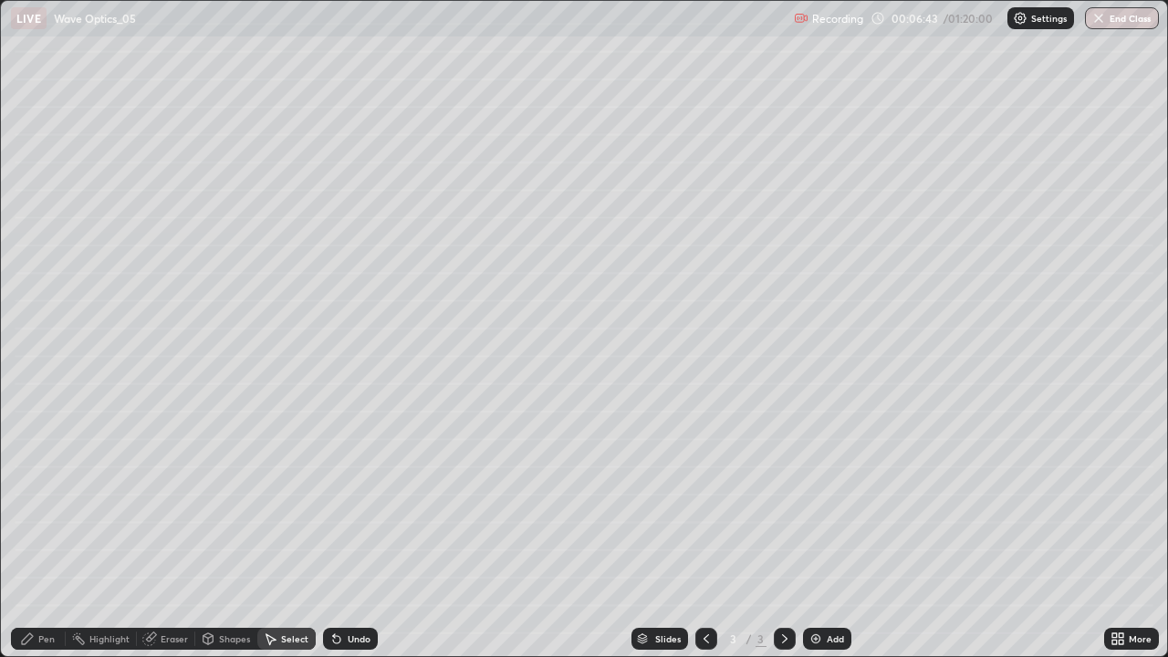
click at [172, 533] on div "Eraser" at bounding box center [174, 638] width 27 height 9
click at [37, 533] on icon at bounding box center [33, 577] width 15 height 16
click at [42, 533] on div "Pen" at bounding box center [46, 638] width 16 height 9
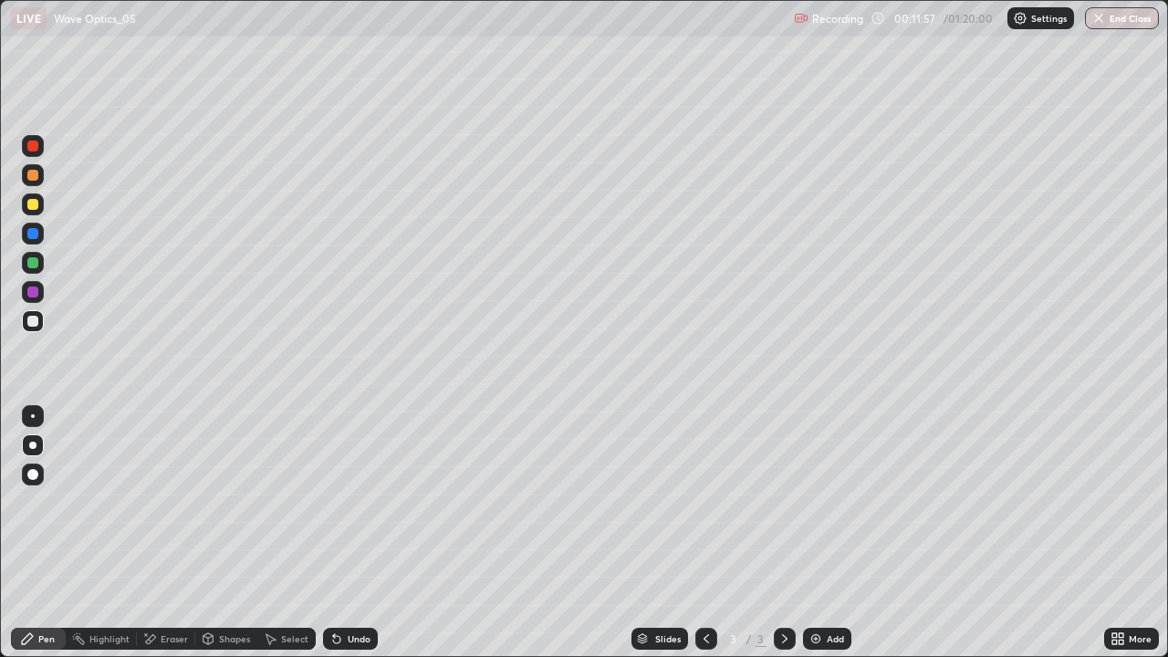
click at [777, 533] on icon at bounding box center [784, 638] width 15 height 15
click at [827, 533] on div "Add" at bounding box center [835, 638] width 17 height 9
click at [33, 325] on div at bounding box center [32, 321] width 11 height 11
click at [348, 533] on div "Undo" at bounding box center [359, 638] width 23 height 9
click at [348, 533] on div "Undo" at bounding box center [350, 639] width 55 height 22
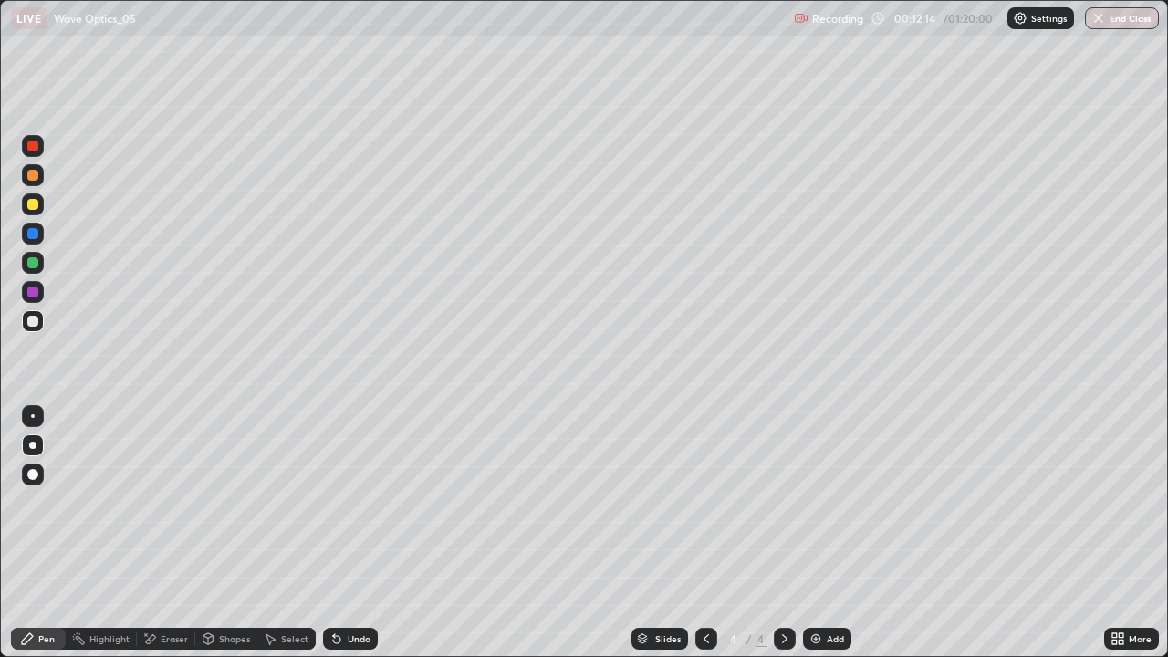
click at [348, 533] on div "Undo" at bounding box center [350, 639] width 55 height 22
click at [348, 533] on div "Undo" at bounding box center [359, 638] width 23 height 9
click at [290, 533] on div "Select" at bounding box center [294, 638] width 27 height 9
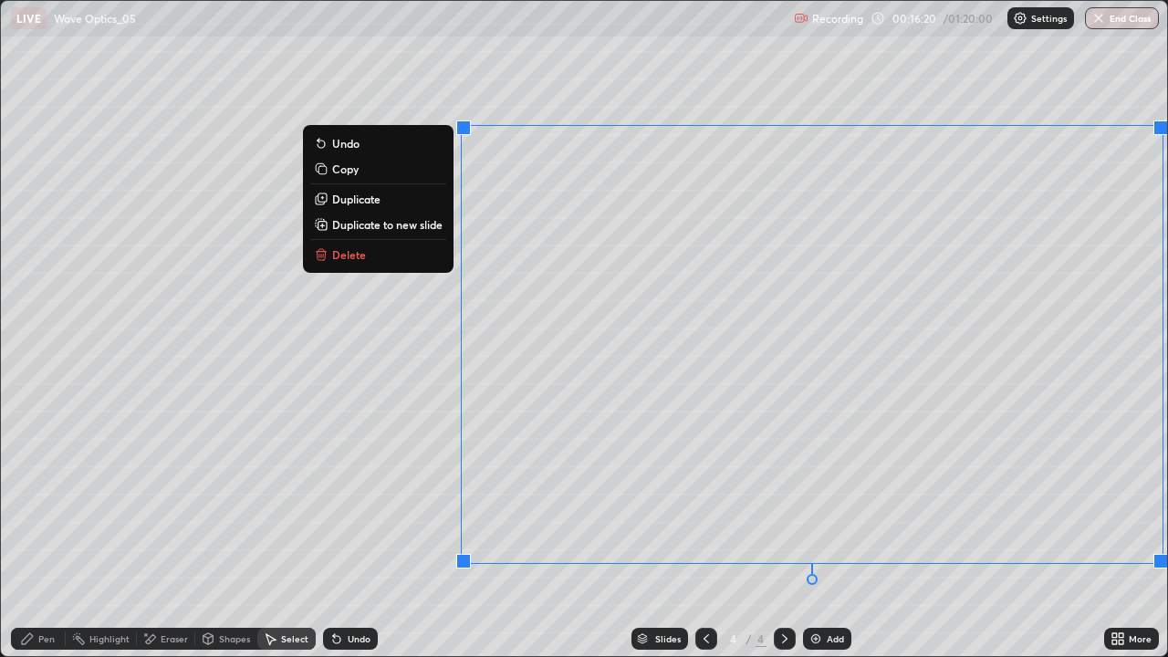
click at [391, 222] on p "Duplicate to new slide" at bounding box center [387, 224] width 110 height 15
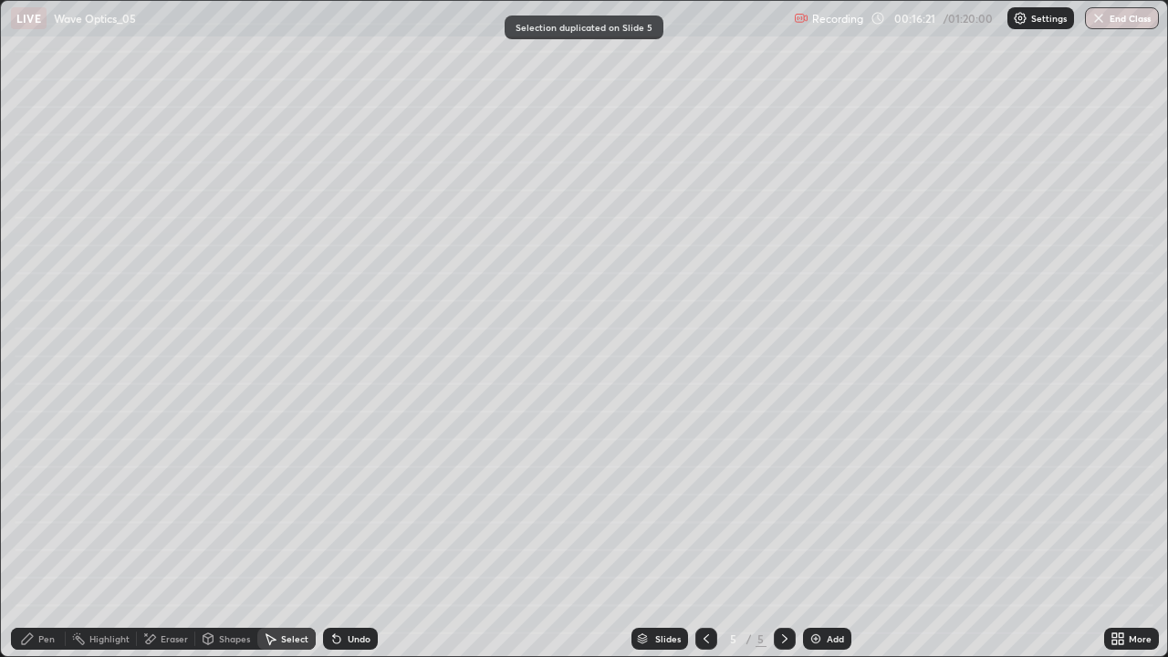
click at [35, 533] on div "Pen" at bounding box center [38, 639] width 55 height 22
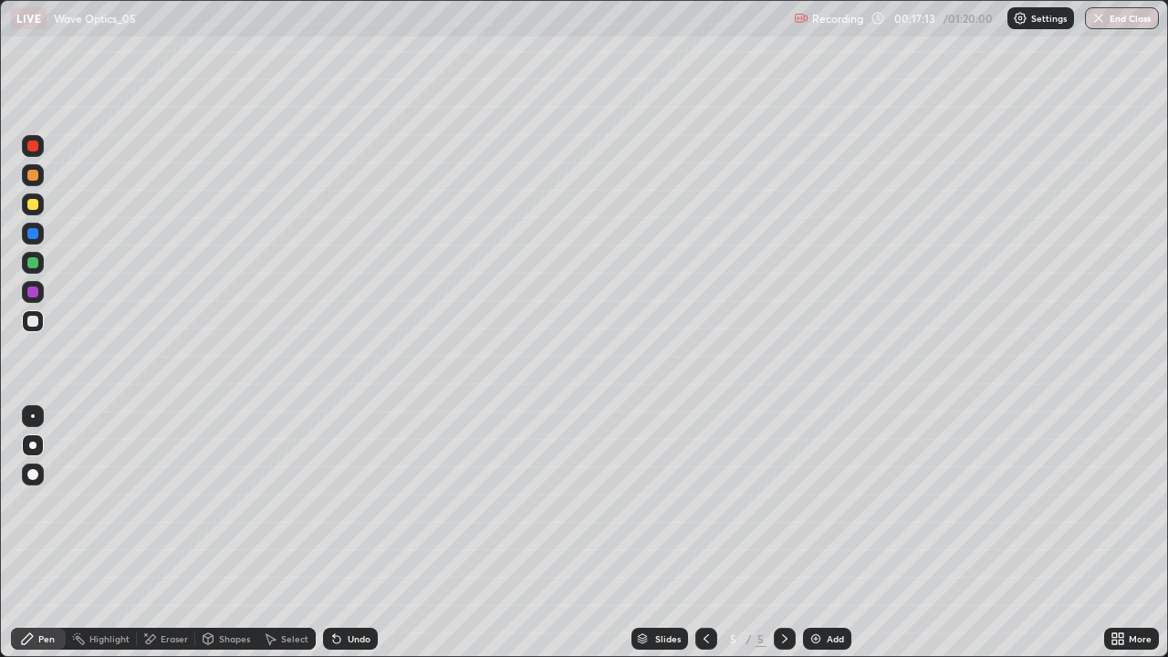
click at [334, 533] on icon at bounding box center [336, 639] width 7 height 7
click at [356, 533] on div "Undo" at bounding box center [359, 638] width 23 height 9
click at [283, 533] on div "Select" at bounding box center [294, 638] width 27 height 9
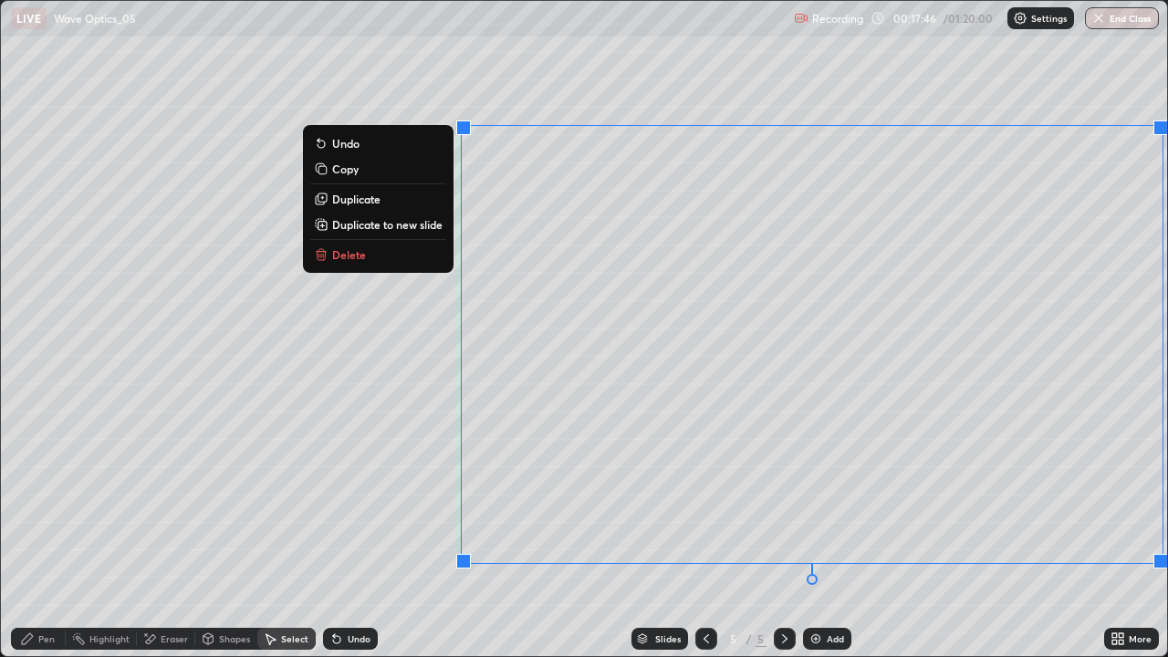
click at [390, 255] on button "Delete" at bounding box center [378, 255] width 136 height 22
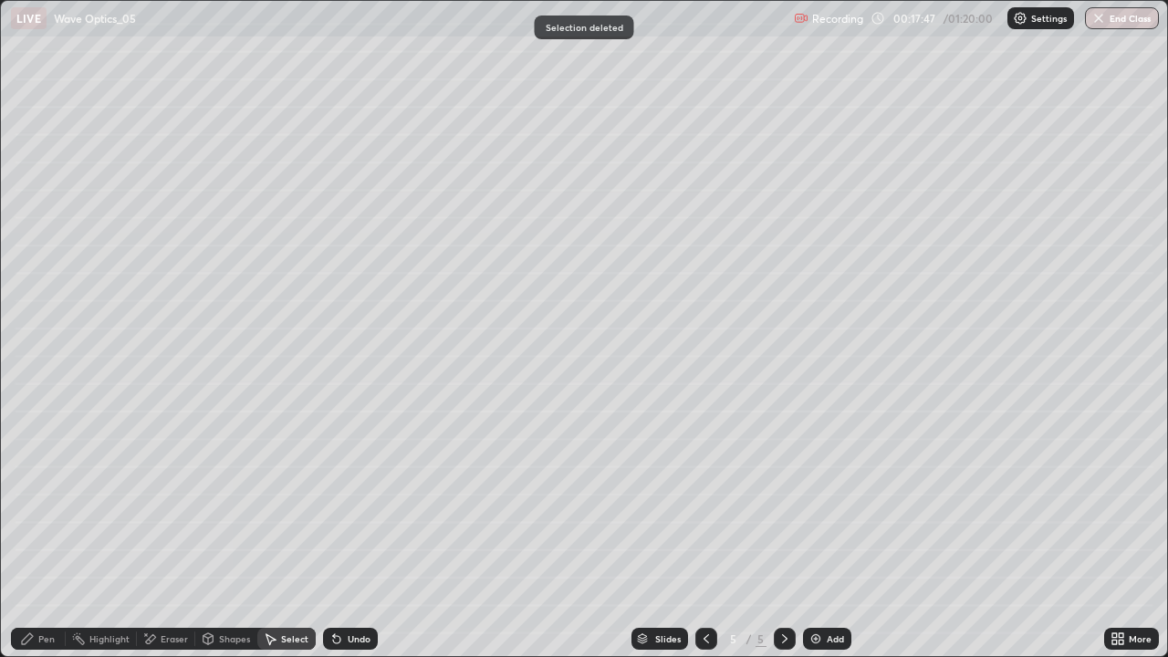
click at [33, 533] on icon at bounding box center [27, 638] width 15 height 15
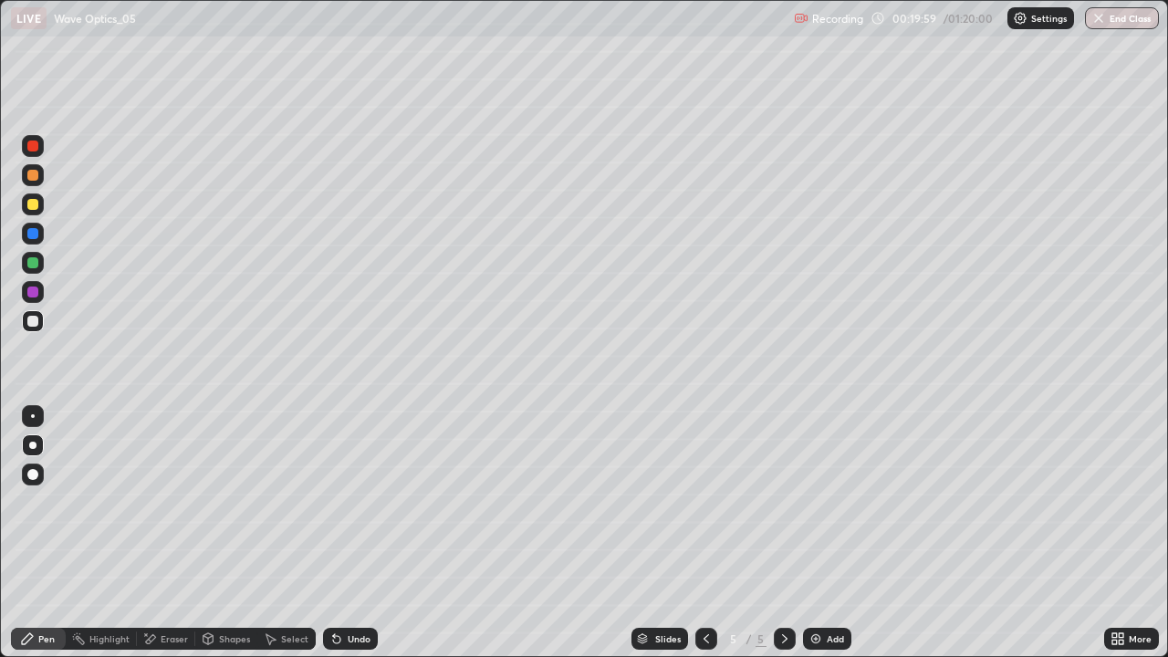
click at [783, 533] on icon at bounding box center [784, 638] width 15 height 15
click at [814, 533] on img at bounding box center [815, 638] width 15 height 15
click at [343, 533] on div "Undo" at bounding box center [350, 639] width 55 height 22
click at [221, 533] on div "Shapes" at bounding box center [234, 638] width 31 height 9
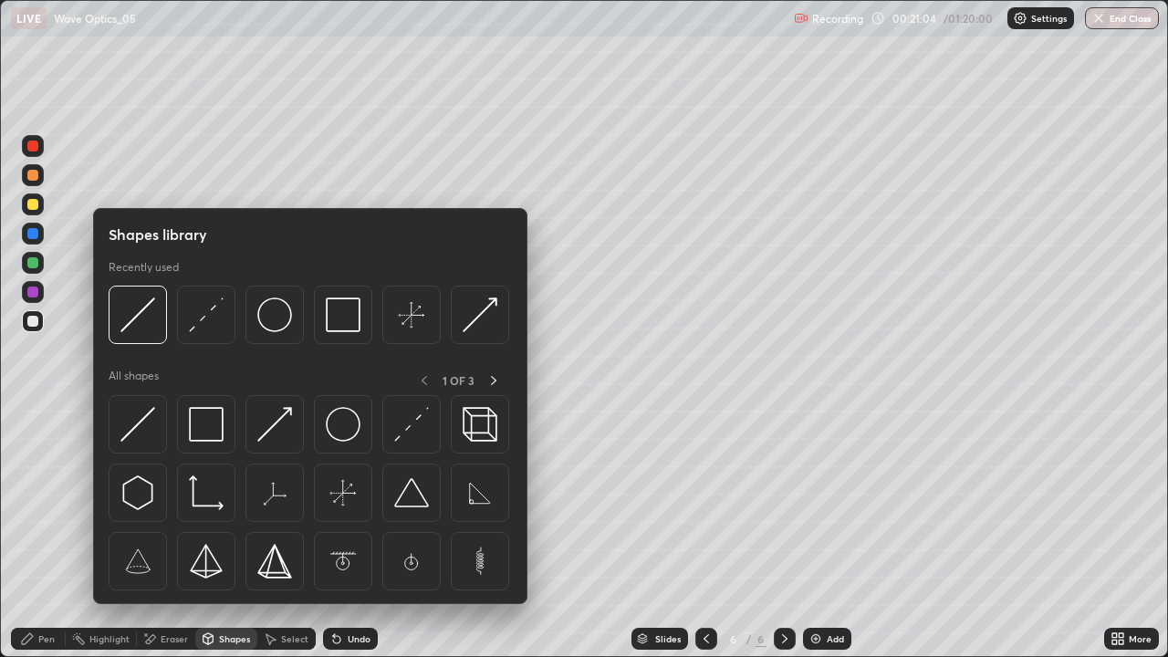
click at [140, 434] on img at bounding box center [137, 424] width 35 height 35
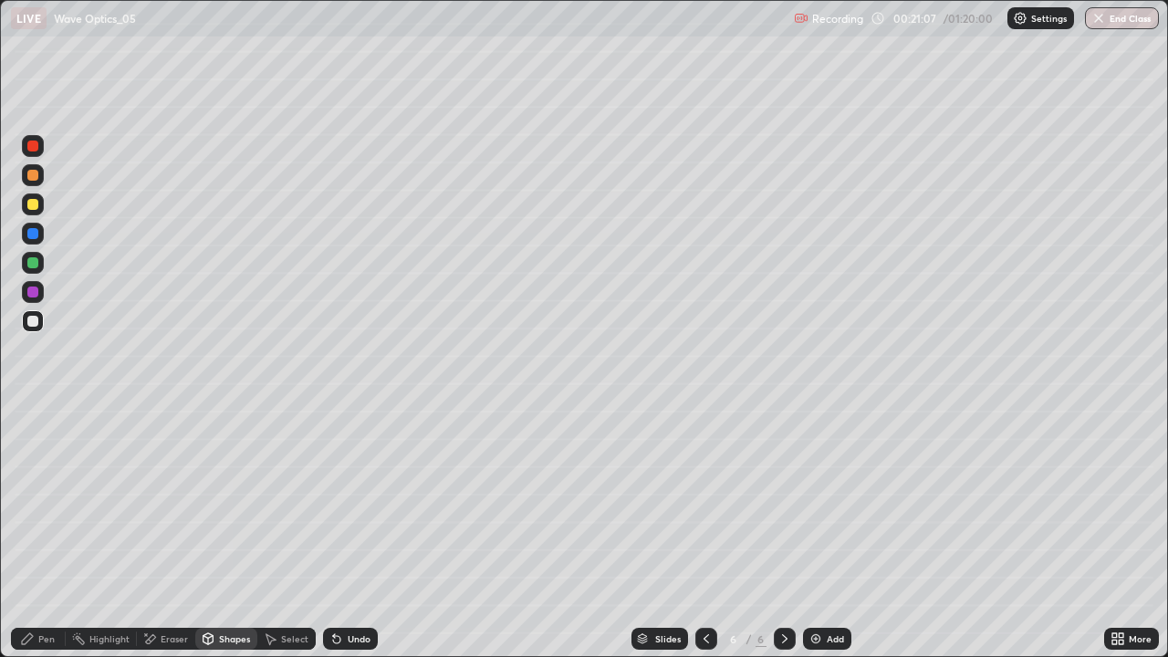
click at [343, 533] on div "Undo" at bounding box center [350, 639] width 55 height 22
click at [213, 533] on icon at bounding box center [208, 638] width 15 height 15
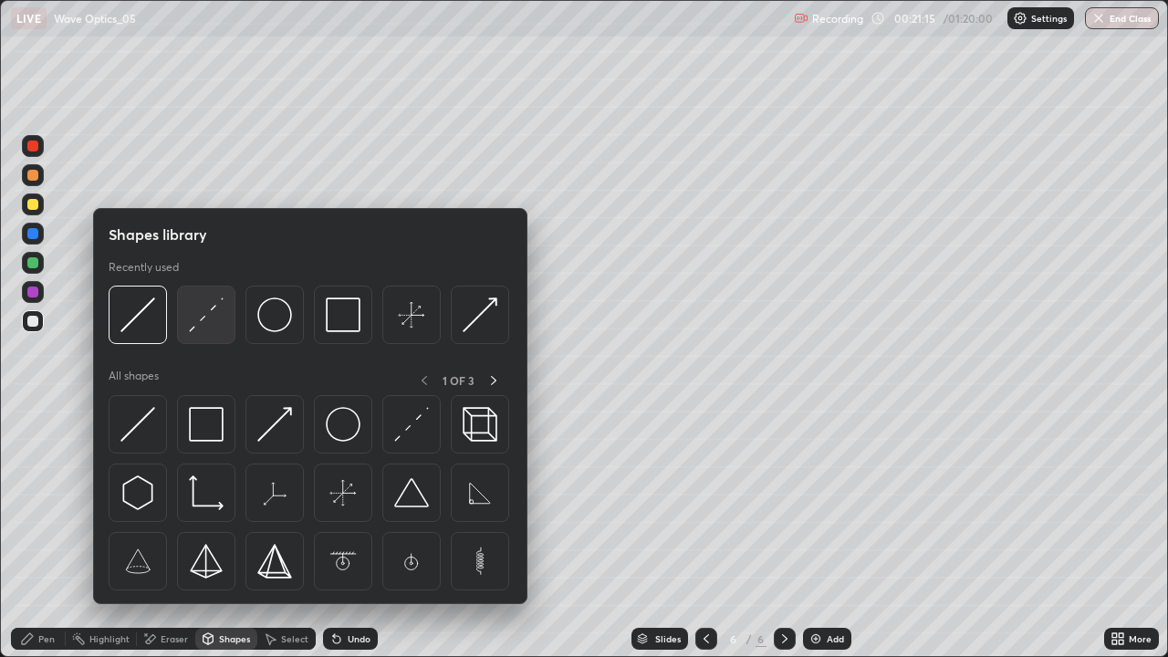
click at [201, 327] on img at bounding box center [206, 314] width 35 height 35
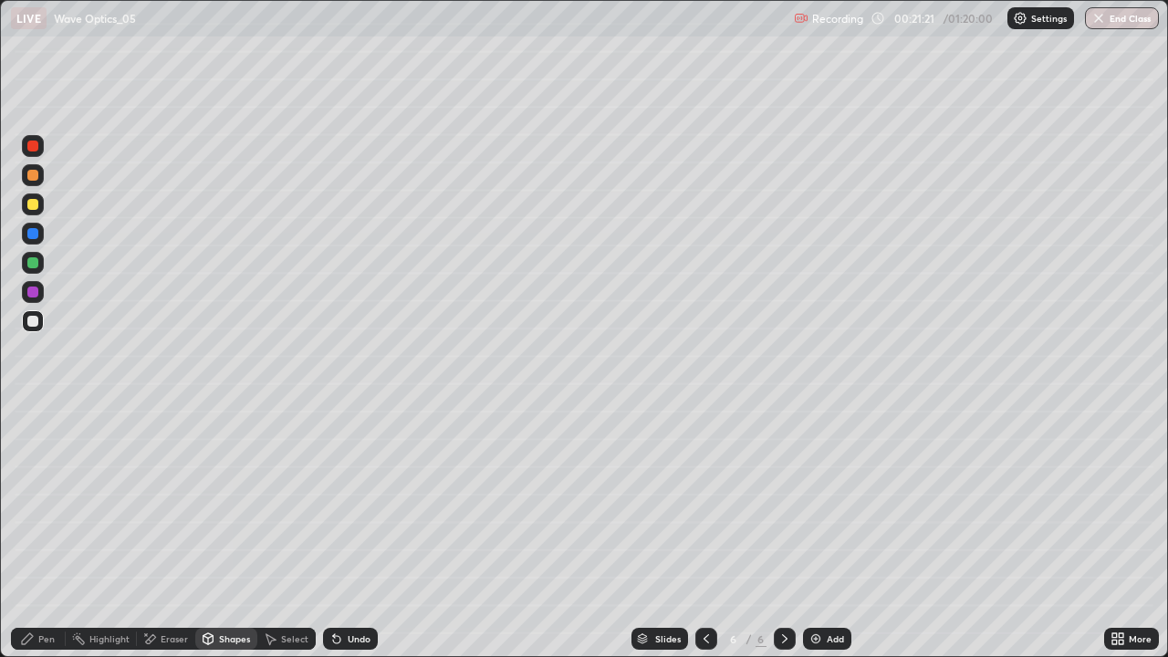
click at [170, 533] on div "Eraser" at bounding box center [174, 638] width 27 height 9
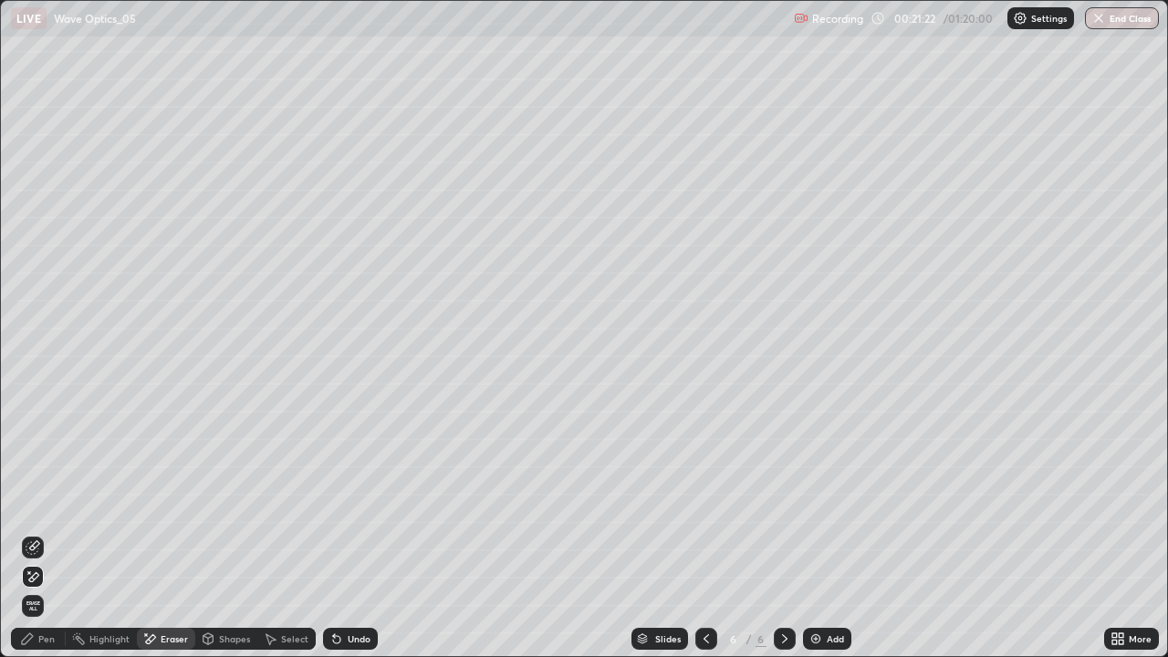
click at [29, 533] on icon at bounding box center [33, 547] width 15 height 15
click at [35, 533] on icon at bounding box center [27, 638] width 15 height 15
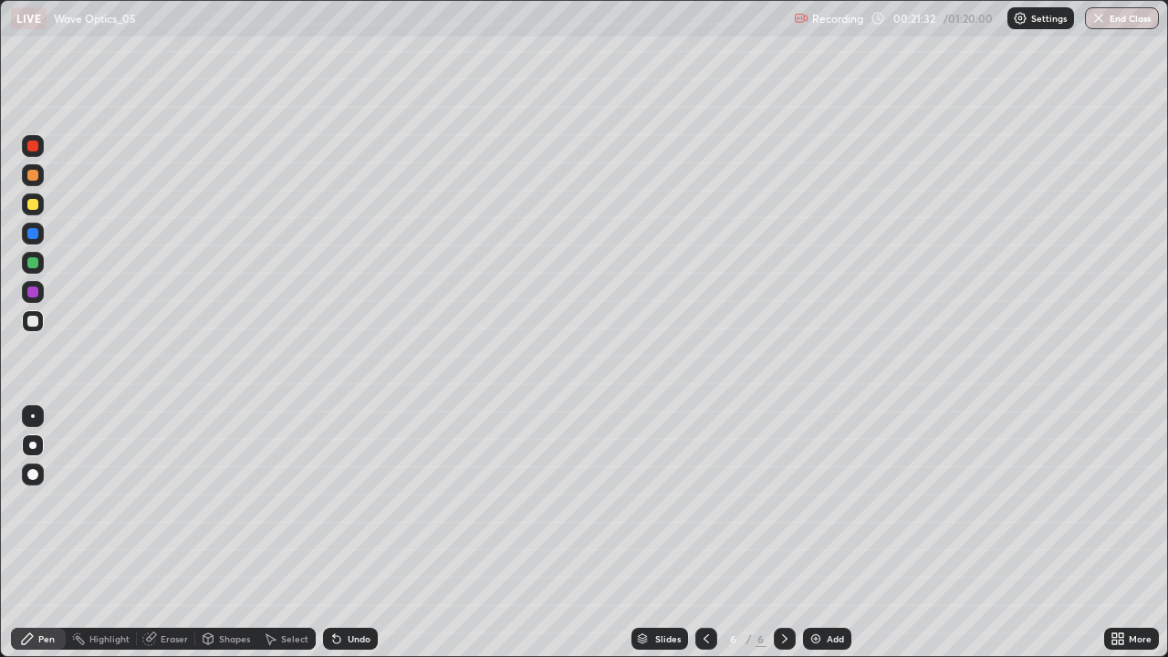
click at [348, 533] on div "Undo" at bounding box center [350, 639] width 55 height 22
click at [229, 533] on div "Shapes" at bounding box center [226, 639] width 62 height 22
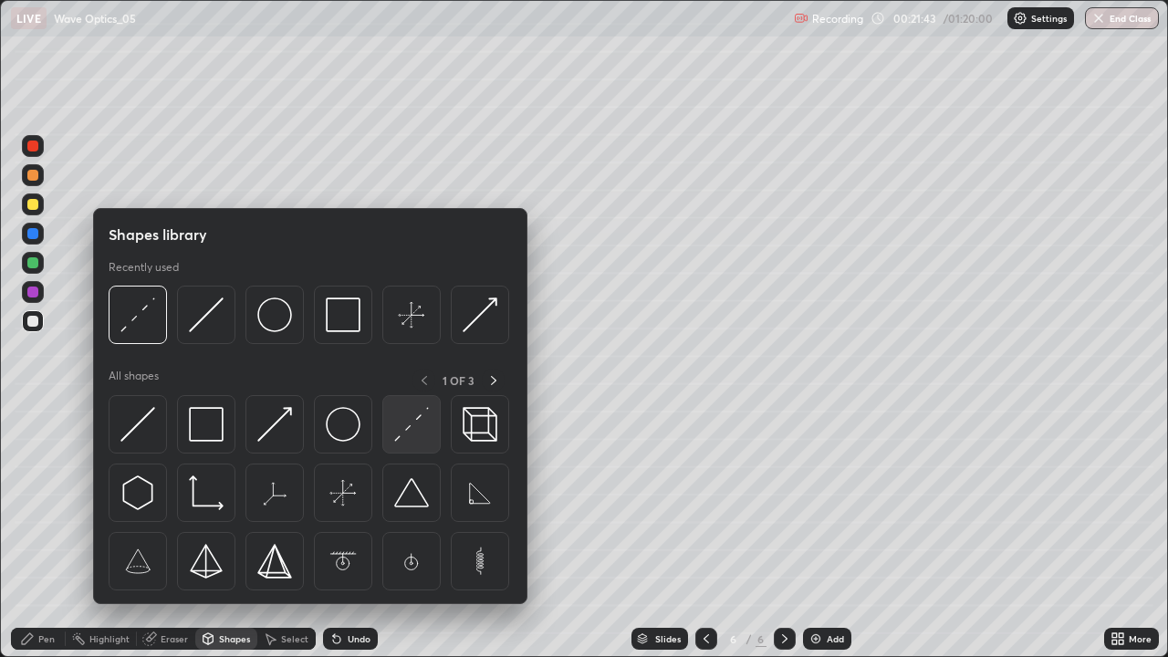
click at [399, 440] on img at bounding box center [411, 424] width 35 height 35
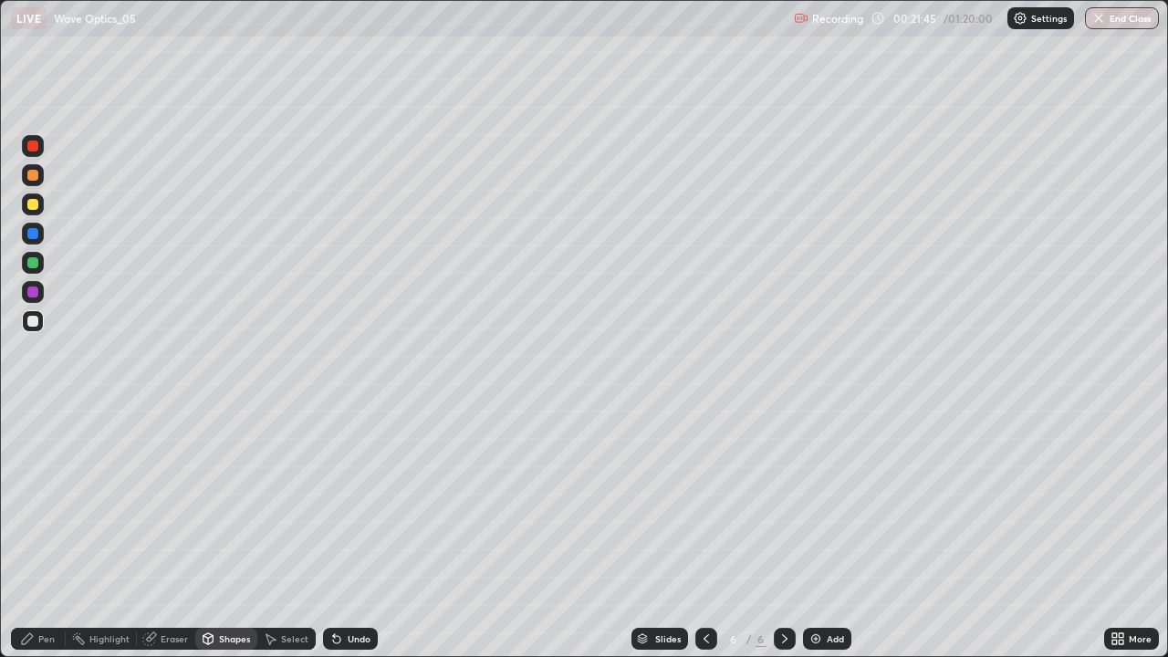
click at [348, 533] on div "Undo" at bounding box center [359, 638] width 23 height 9
click at [39, 533] on div "Pen" at bounding box center [46, 638] width 16 height 9
click at [348, 533] on div "Undo" at bounding box center [359, 638] width 23 height 9
click at [347, 533] on div "Undo" at bounding box center [350, 639] width 55 height 22
click at [356, 533] on div "Undo" at bounding box center [359, 638] width 23 height 9
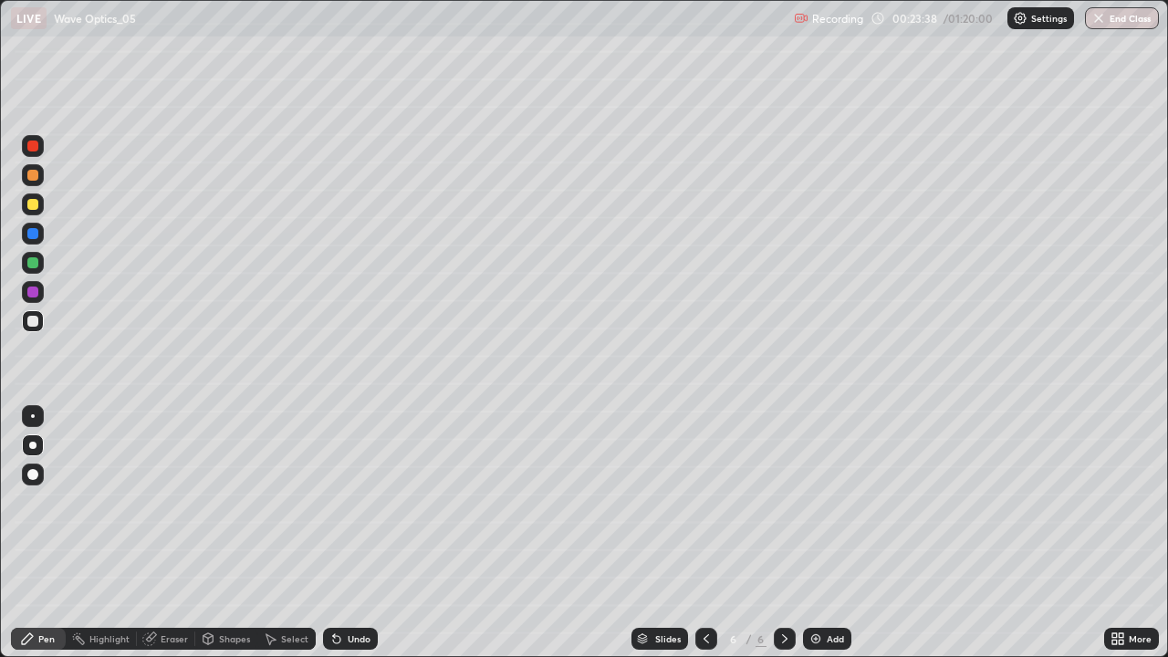
click at [352, 533] on div "Undo" at bounding box center [359, 638] width 23 height 9
click at [297, 533] on div "Select" at bounding box center [294, 638] width 27 height 9
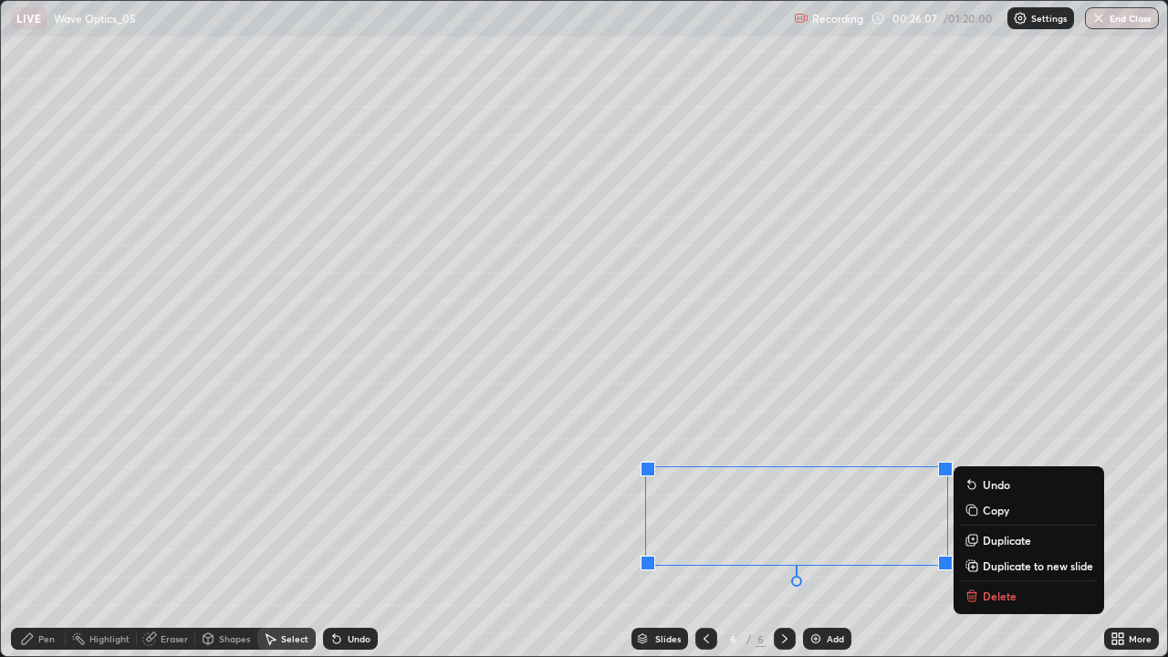
click at [997, 533] on p "Delete" at bounding box center [1000, 595] width 34 height 15
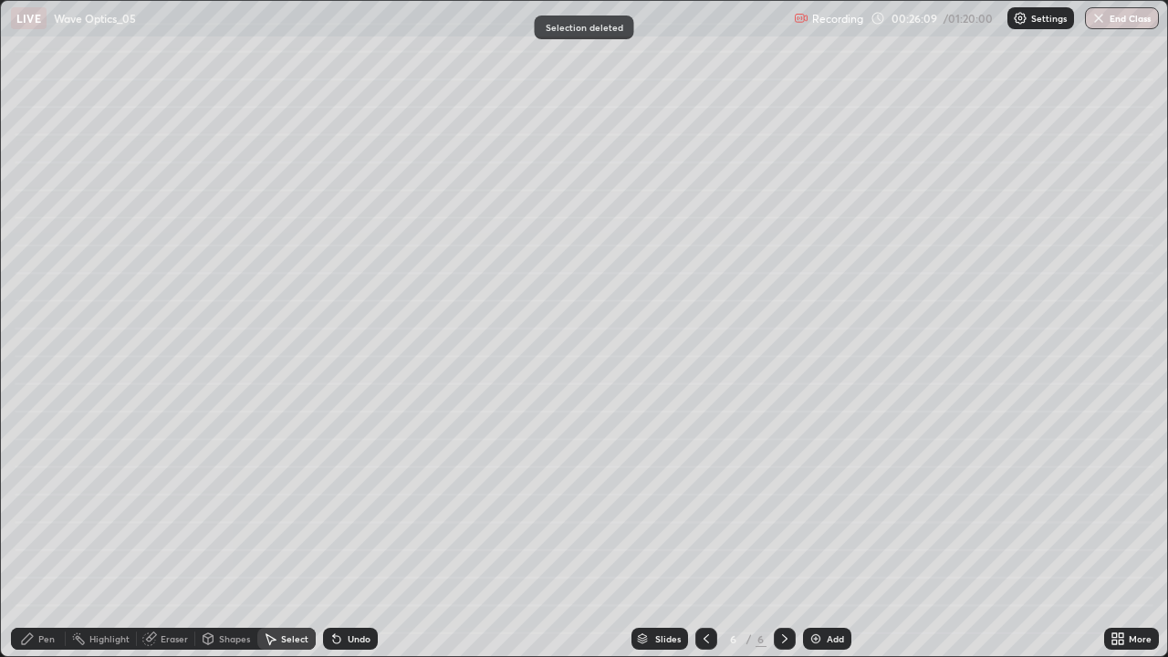
click at [44, 533] on div "Pen" at bounding box center [46, 638] width 16 height 9
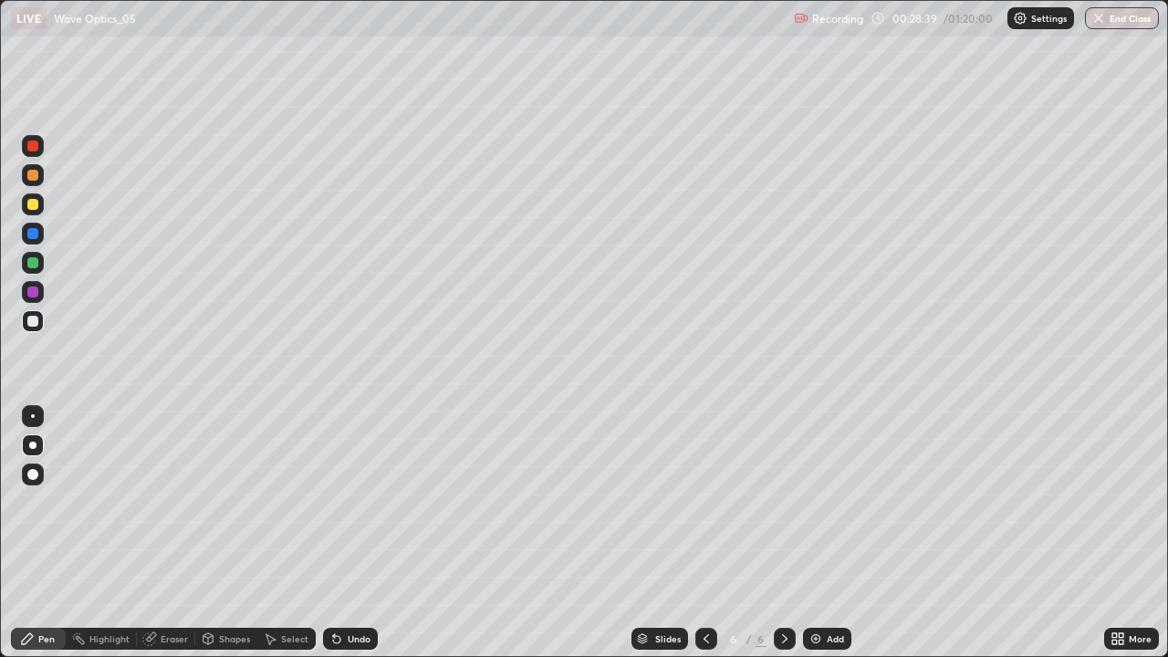
click at [780, 533] on div at bounding box center [785, 639] width 22 height 22
click at [785, 533] on icon at bounding box center [784, 638] width 15 height 15
click at [820, 533] on img at bounding box center [815, 638] width 15 height 15
click at [348, 533] on div "Undo" at bounding box center [359, 638] width 23 height 9
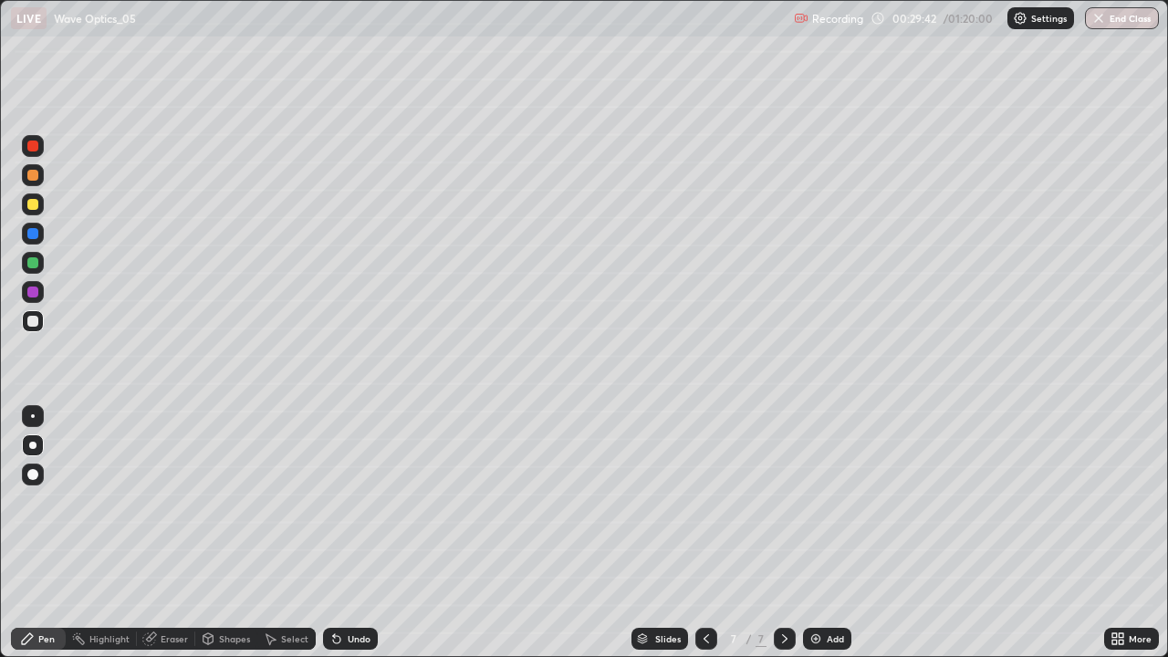
click at [348, 533] on div "Undo" at bounding box center [359, 638] width 23 height 9
click at [334, 533] on icon at bounding box center [336, 639] width 7 height 7
click at [335, 533] on icon at bounding box center [336, 639] width 7 height 7
click at [333, 533] on icon at bounding box center [336, 639] width 7 height 7
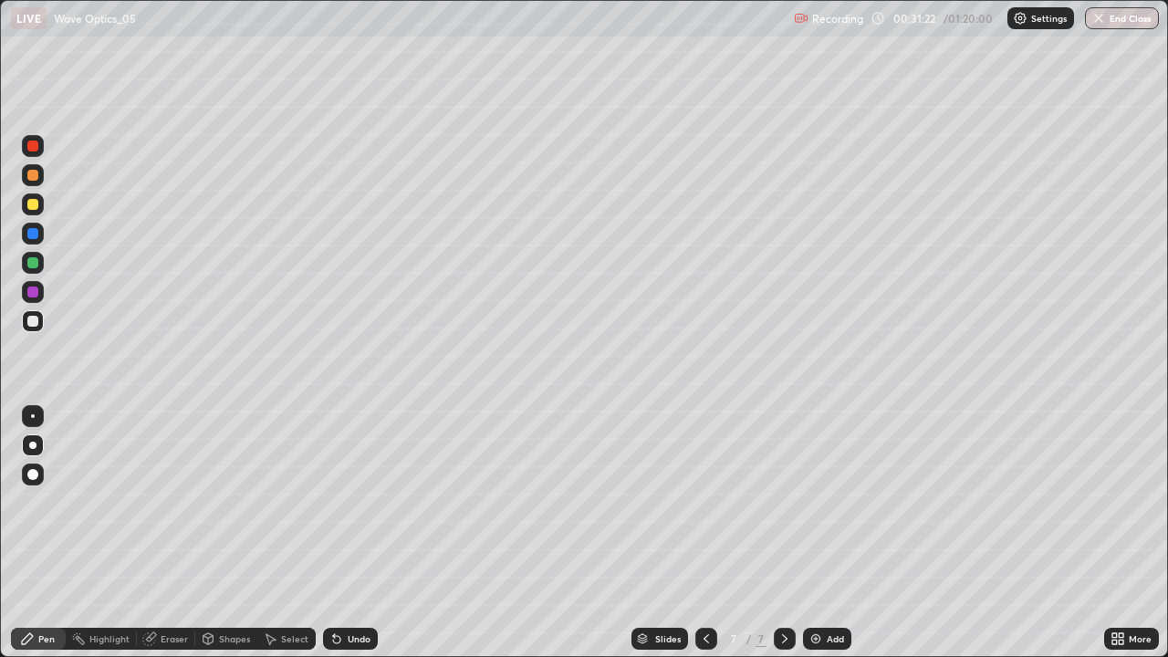
click at [352, 533] on div "Undo" at bounding box center [359, 638] width 23 height 9
click at [348, 533] on div "Undo" at bounding box center [359, 638] width 23 height 9
click at [342, 533] on div "Undo" at bounding box center [350, 639] width 55 height 22
click at [35, 259] on div at bounding box center [32, 262] width 11 height 11
click at [286, 533] on div "Select" at bounding box center [294, 638] width 27 height 9
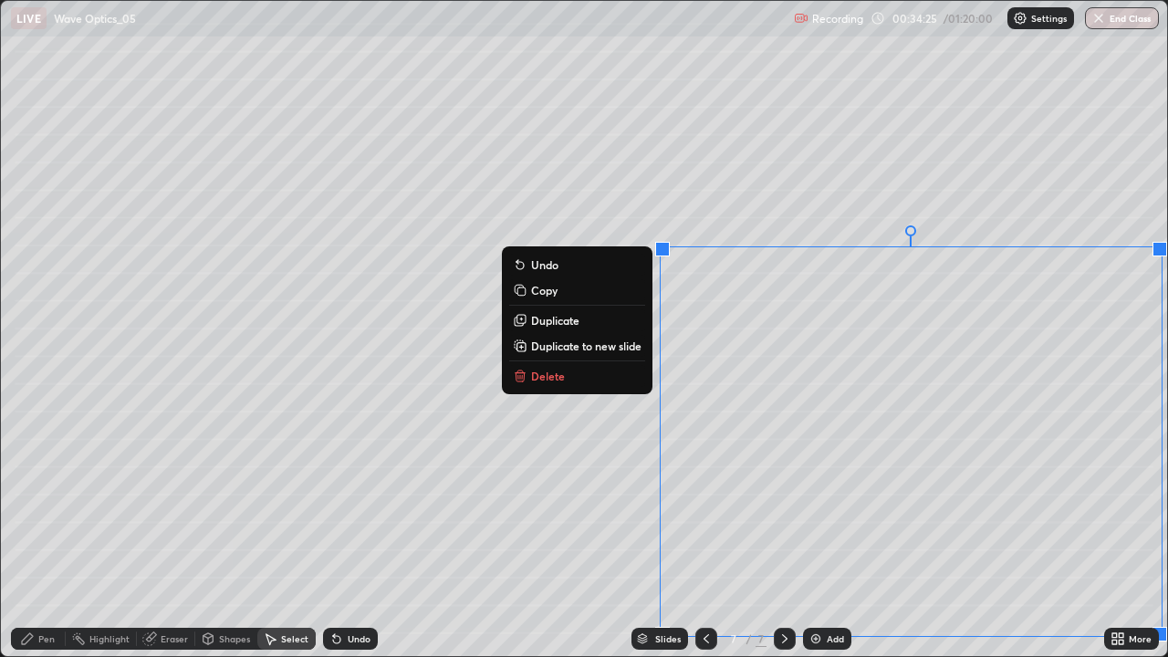
click at [581, 379] on button "Delete" at bounding box center [577, 376] width 136 height 22
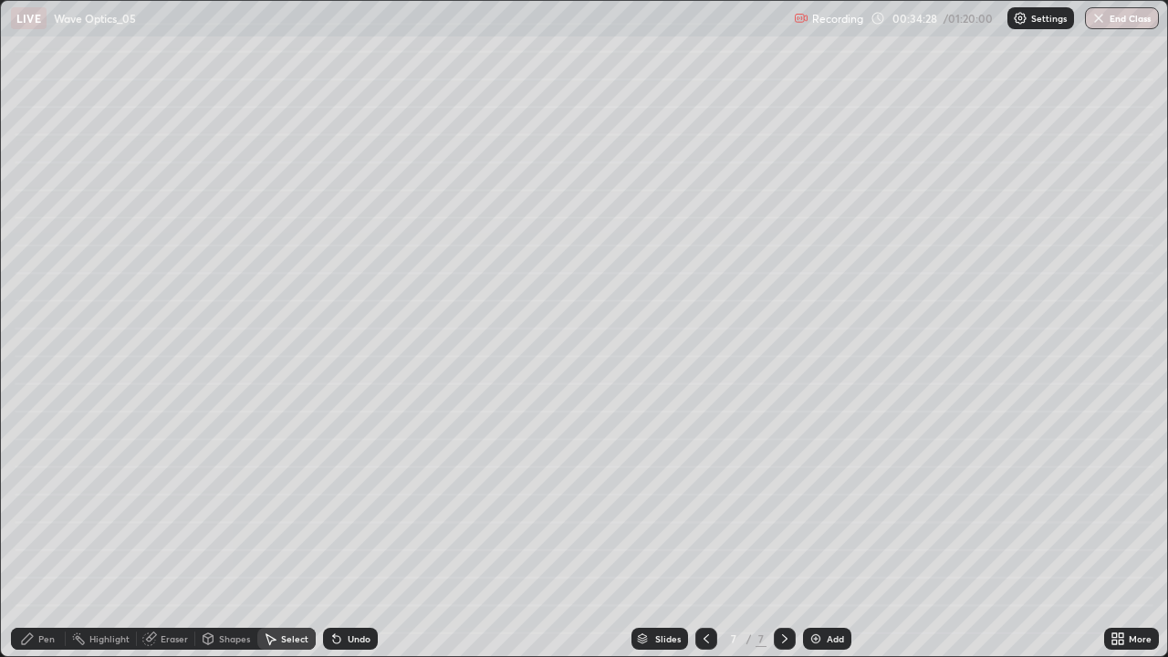
click at [47, 533] on div "Pen" at bounding box center [38, 639] width 55 height 22
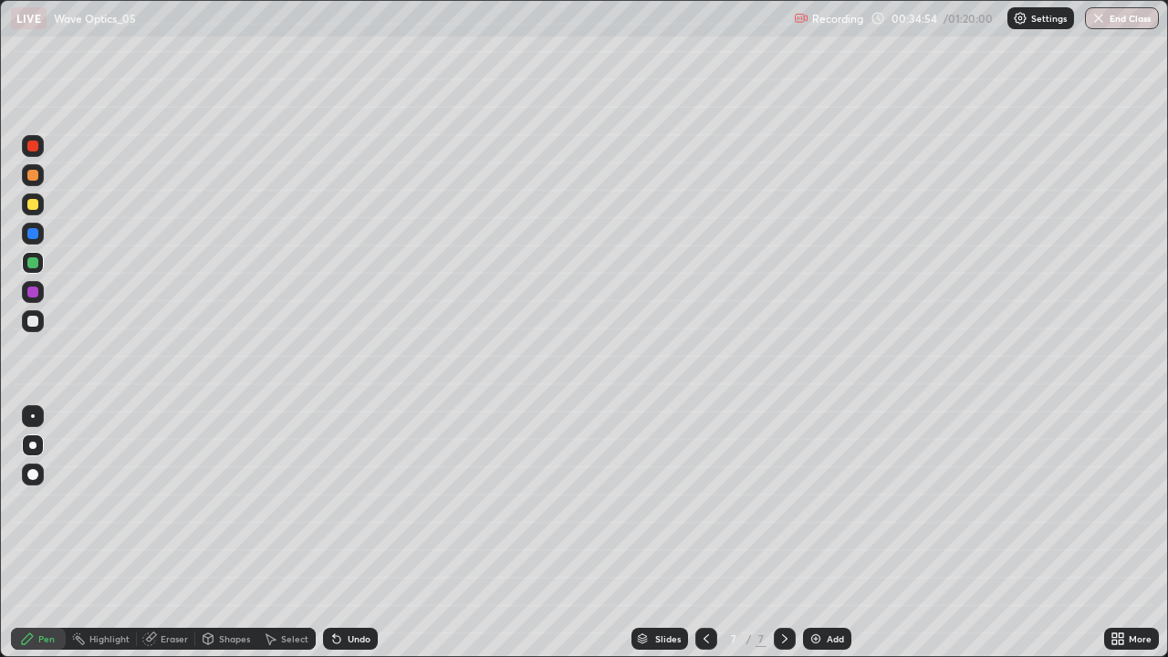
click at [348, 533] on div "Undo" at bounding box center [359, 638] width 23 height 9
click at [347, 533] on div "Undo" at bounding box center [350, 639] width 55 height 22
click at [783, 533] on icon at bounding box center [784, 638] width 15 height 15
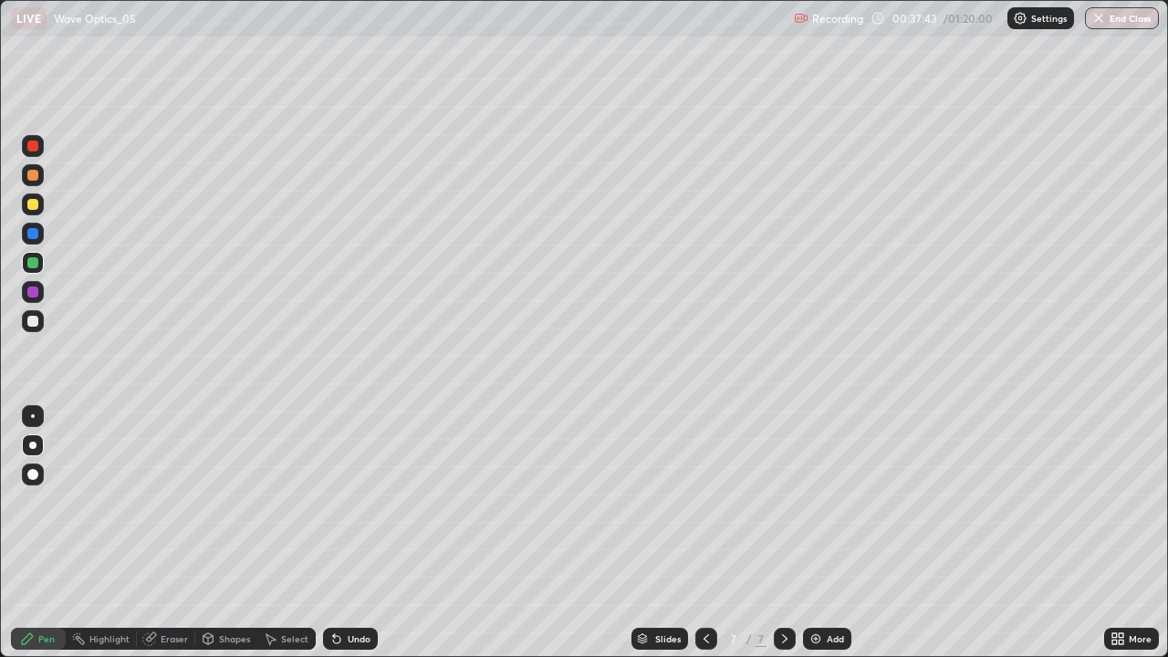
click at [783, 533] on icon at bounding box center [784, 638] width 15 height 15
click at [290, 533] on div "Select" at bounding box center [294, 638] width 27 height 9
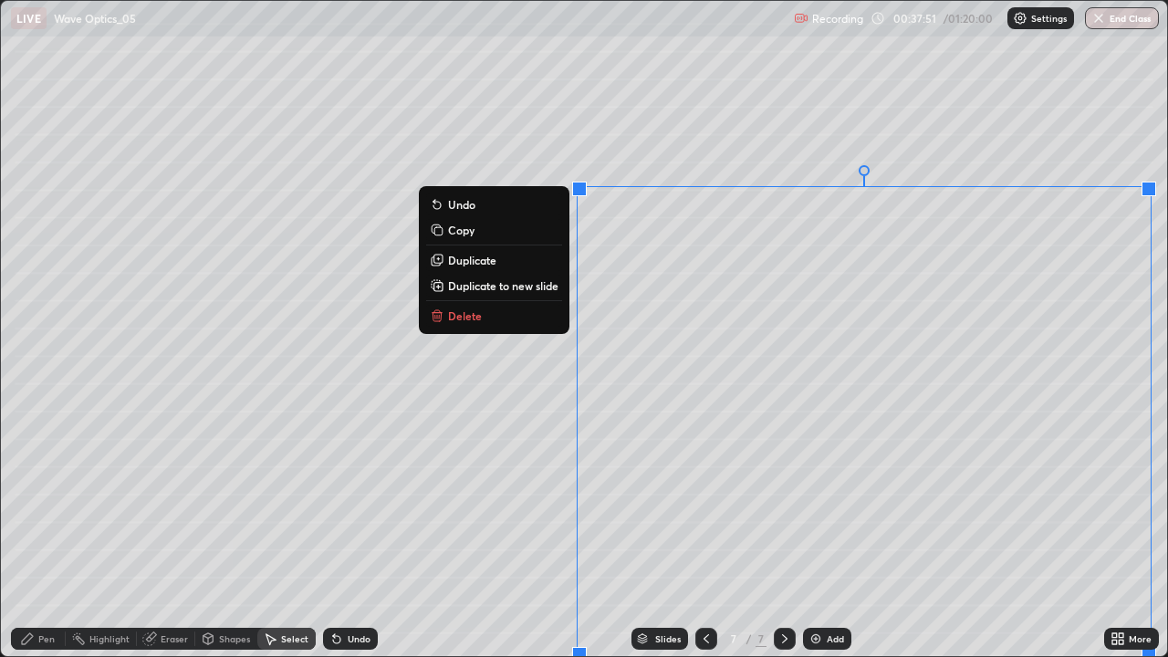
click at [465, 286] on p "Duplicate to new slide" at bounding box center [503, 285] width 110 height 15
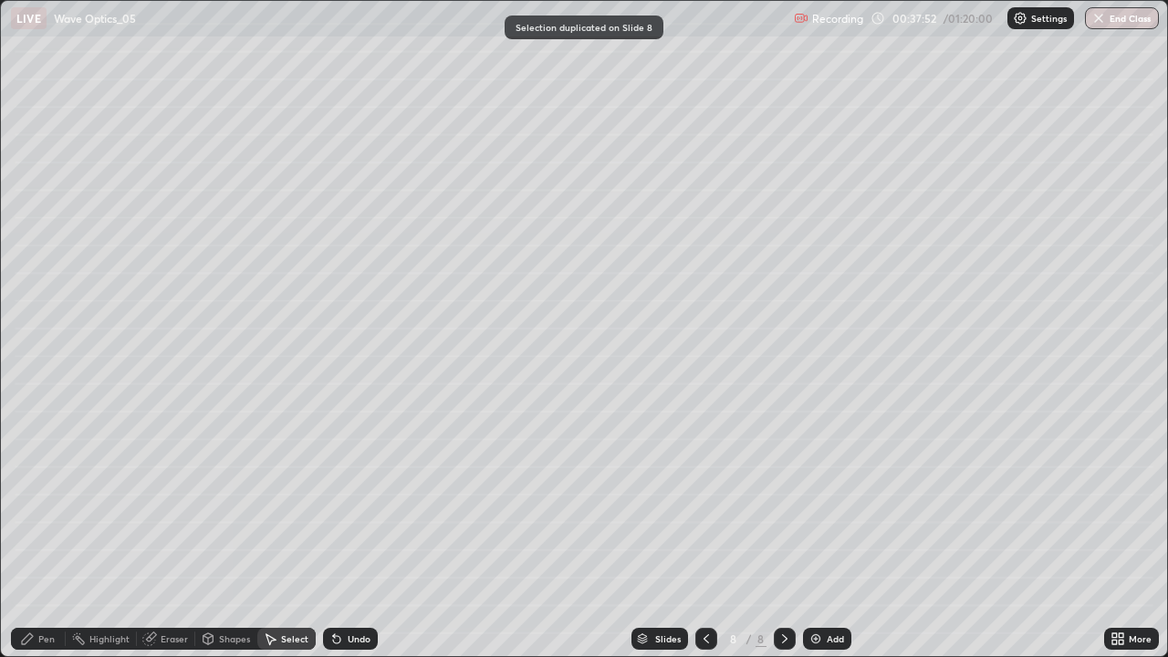
click at [42, 533] on div "Pen" at bounding box center [46, 638] width 16 height 9
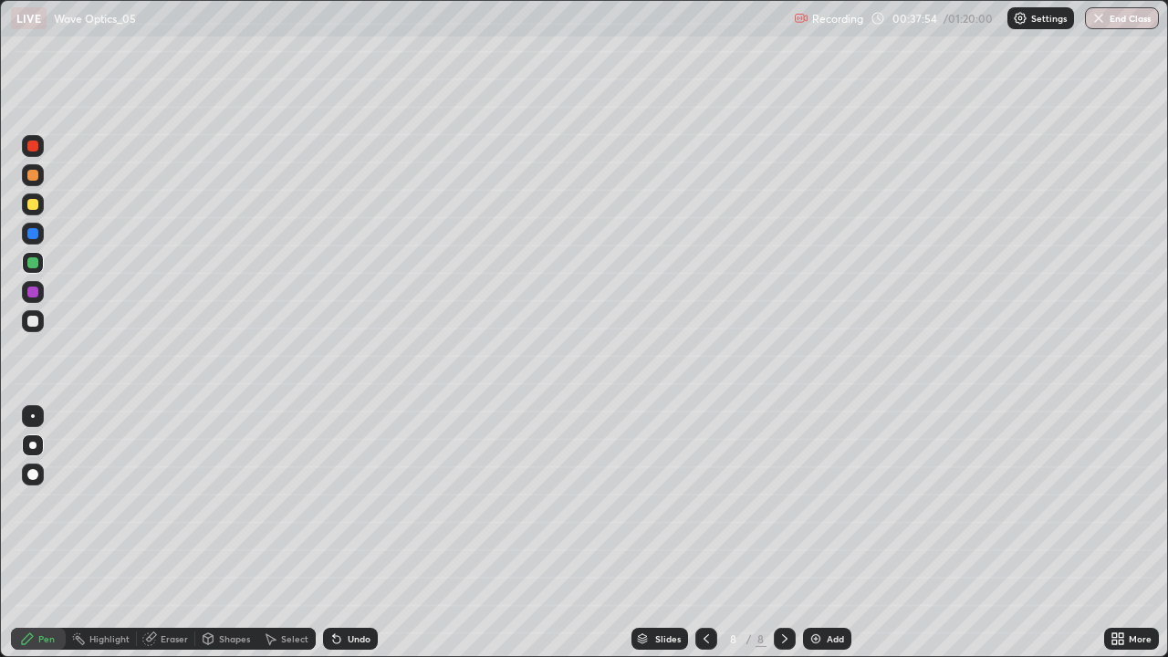
click at [31, 325] on div at bounding box center [32, 321] width 11 height 11
click at [164, 533] on div "Eraser" at bounding box center [174, 638] width 27 height 9
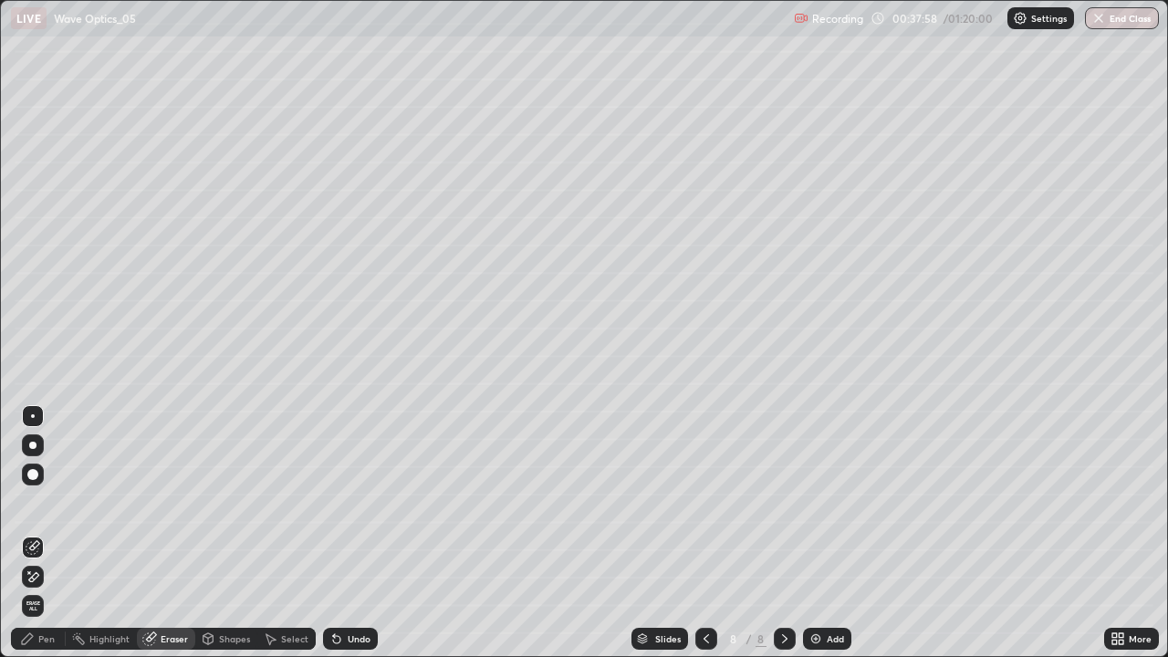
click at [224, 533] on div "Shapes" at bounding box center [226, 639] width 62 height 22
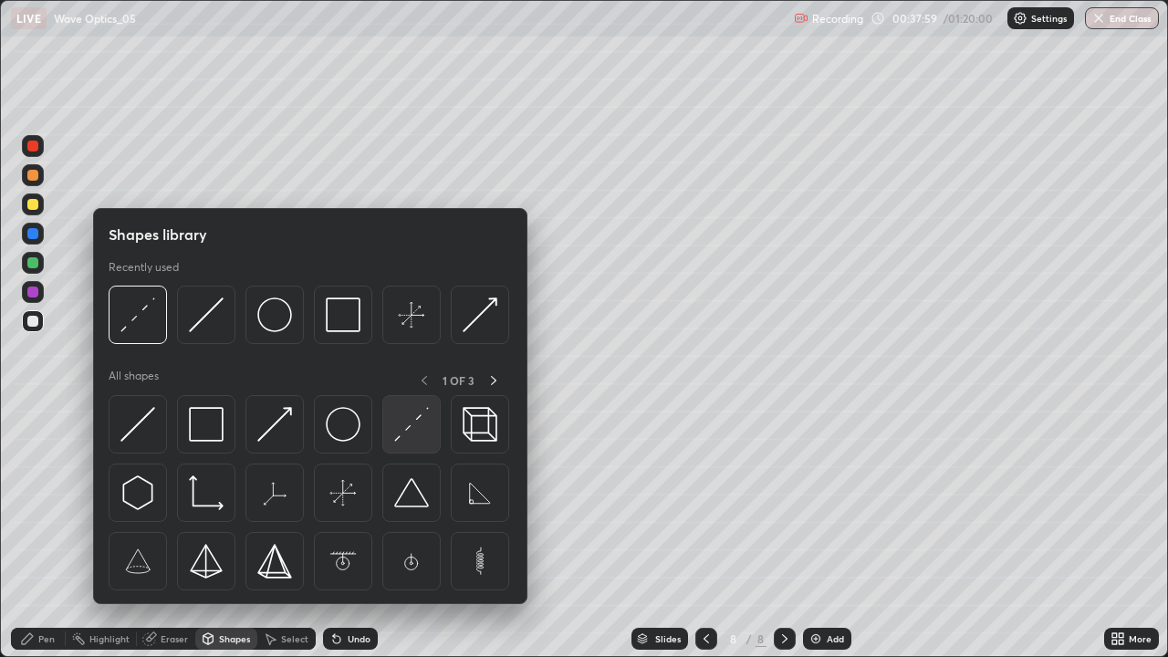
click at [398, 428] on img at bounding box center [411, 424] width 35 height 35
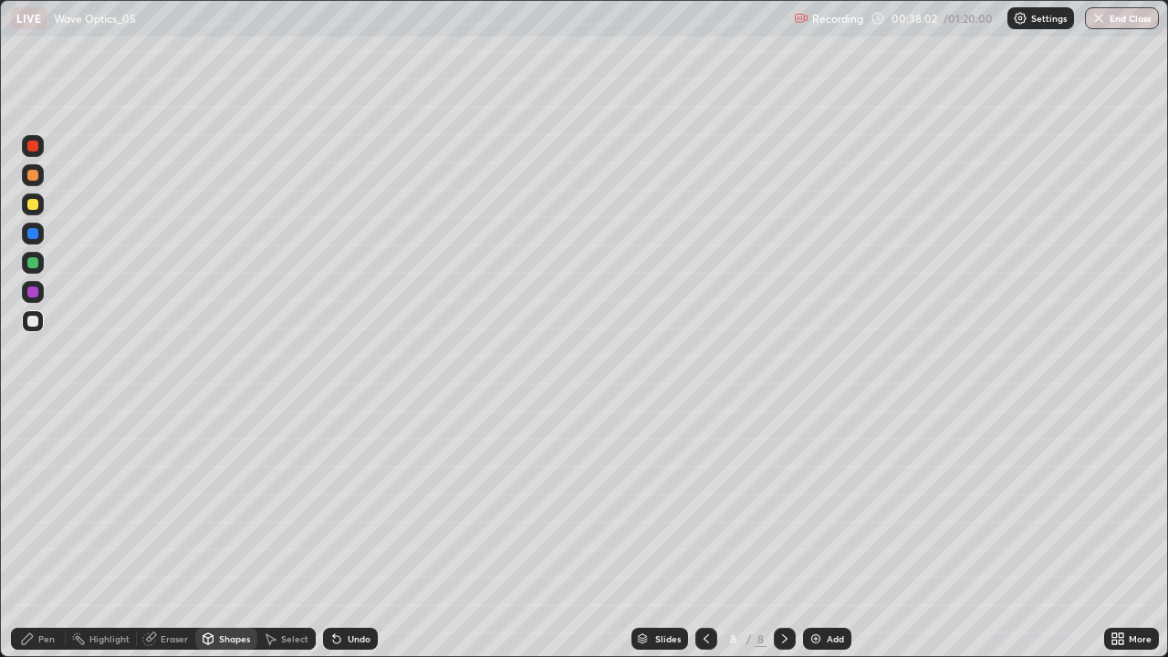
click at [348, 533] on div "Undo" at bounding box center [359, 638] width 23 height 9
click at [24, 533] on icon at bounding box center [27, 638] width 15 height 15
click at [337, 533] on icon at bounding box center [336, 639] width 7 height 7
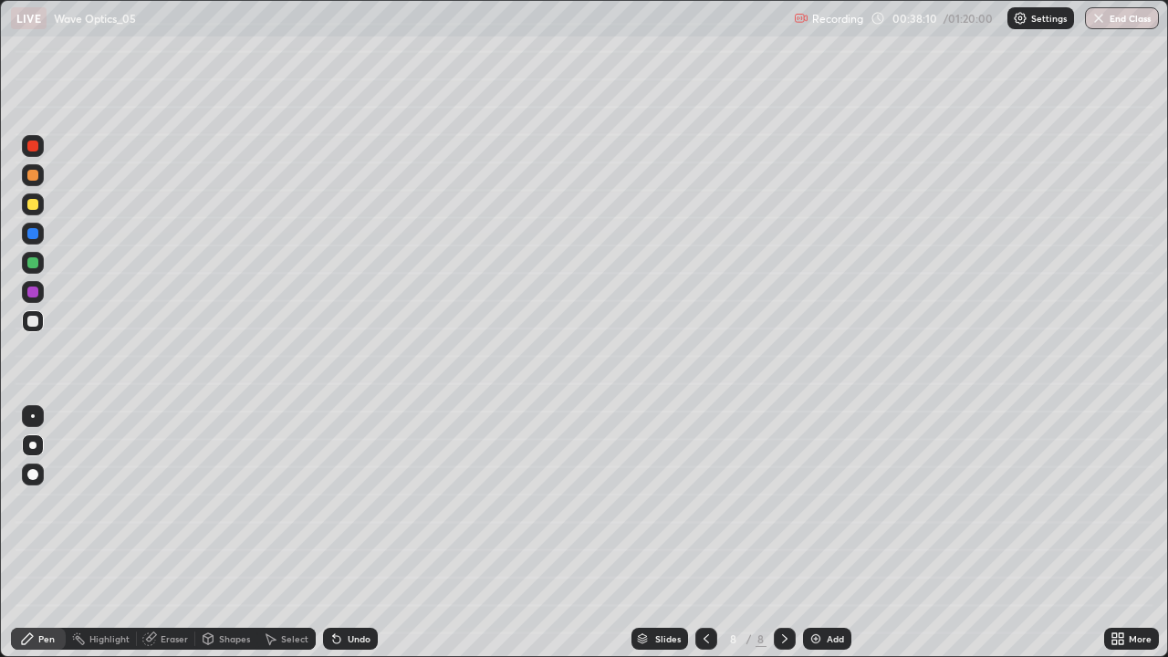
click at [333, 533] on icon at bounding box center [334, 635] width 2 height 2
click at [36, 259] on div at bounding box center [32, 262] width 11 height 11
click at [288, 533] on div "Select" at bounding box center [294, 638] width 27 height 9
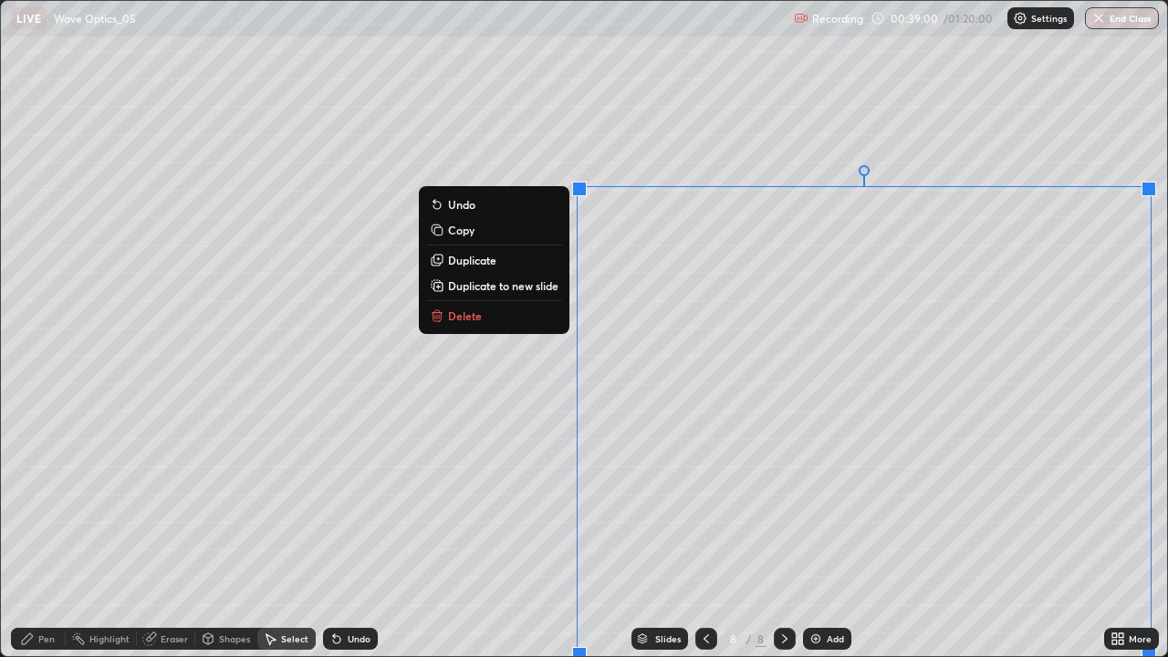
click at [529, 323] on button "Delete" at bounding box center [494, 316] width 136 height 22
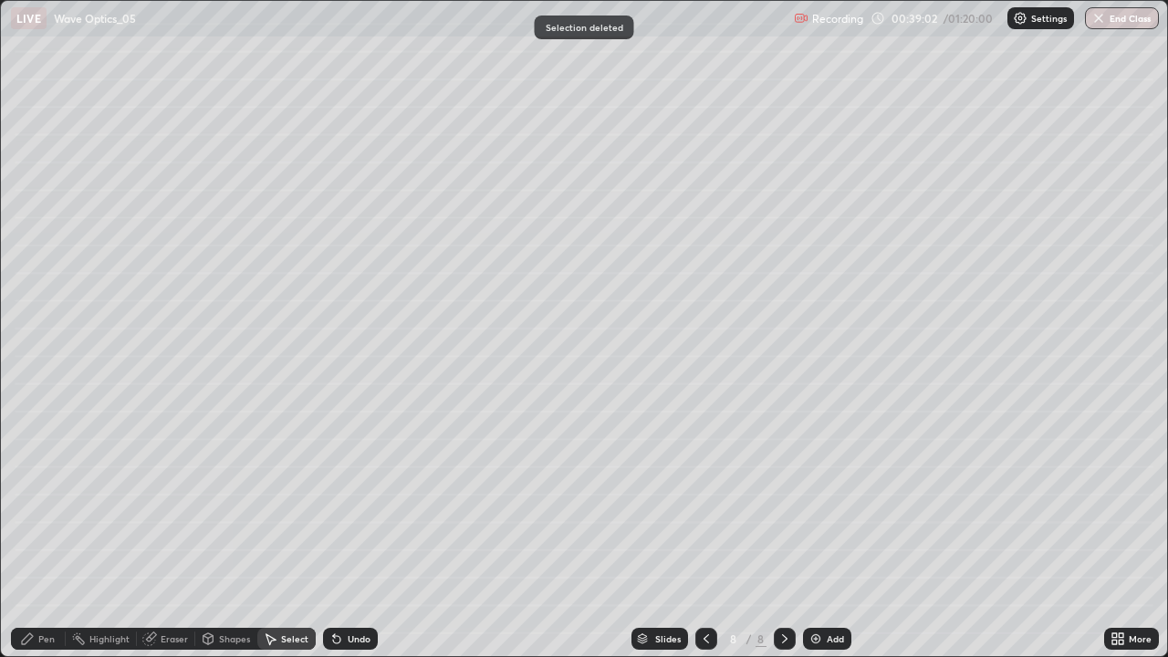
click at [36, 533] on div "Pen" at bounding box center [38, 639] width 55 height 22
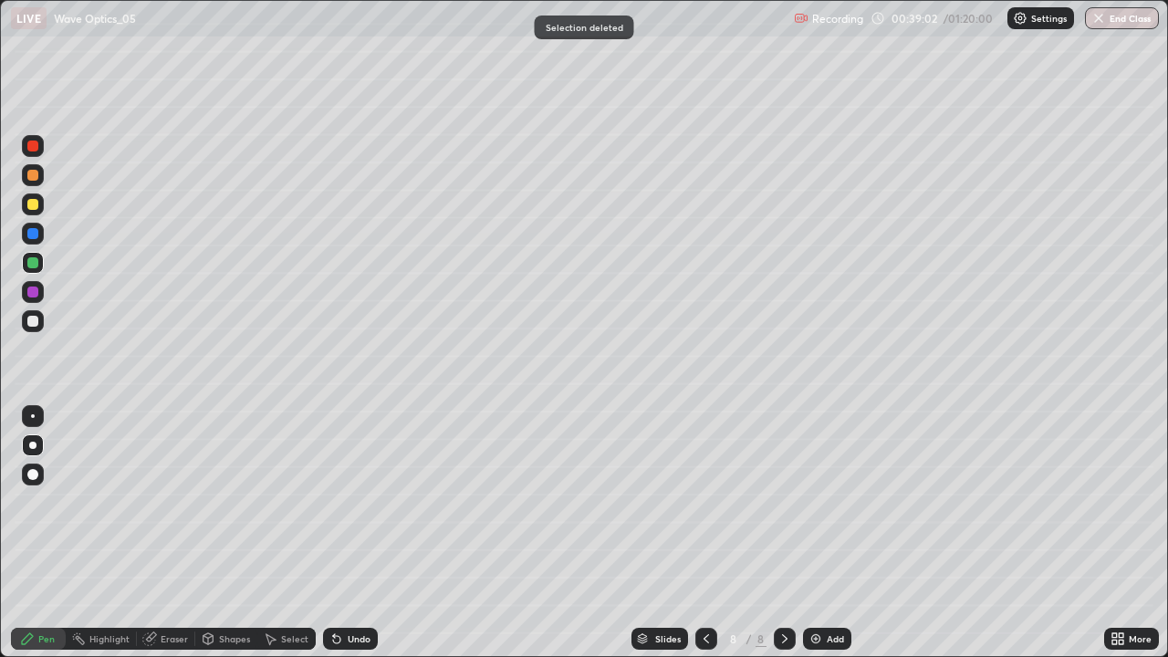
click at [30, 321] on div at bounding box center [32, 321] width 11 height 11
click at [39, 204] on div at bounding box center [33, 204] width 22 height 22
click at [352, 533] on div "Undo" at bounding box center [359, 638] width 23 height 9
click at [348, 533] on div "Undo" at bounding box center [359, 638] width 23 height 9
click at [346, 533] on div "Undo" at bounding box center [350, 639] width 55 height 22
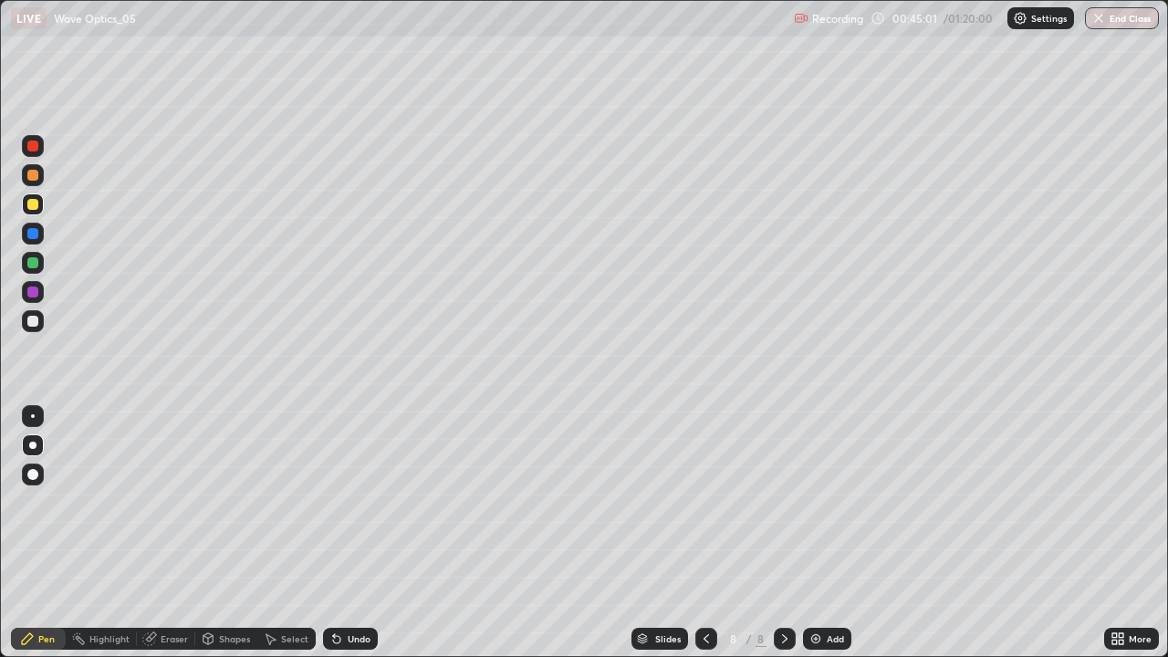
click at [346, 533] on div "Undo" at bounding box center [350, 639] width 55 height 22
click at [341, 533] on div "Undo" at bounding box center [350, 639] width 55 height 22
click at [781, 533] on icon at bounding box center [784, 638] width 15 height 15
click at [816, 533] on img at bounding box center [815, 638] width 15 height 15
click at [35, 328] on div at bounding box center [33, 321] width 22 height 22
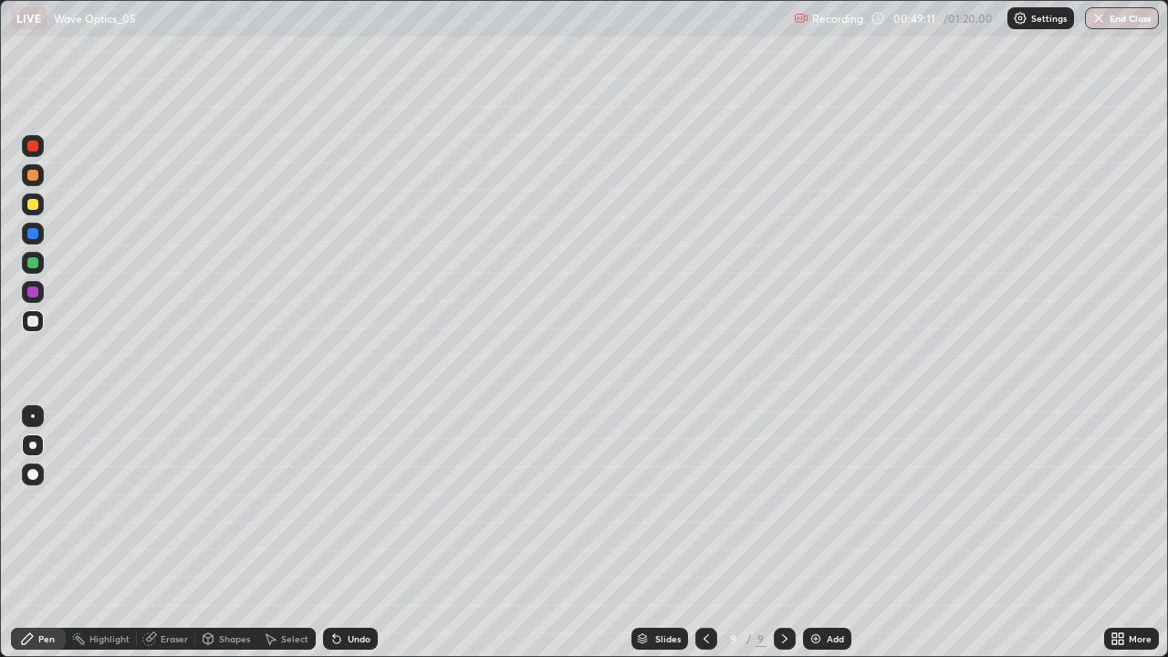
click at [226, 533] on div "Shapes" at bounding box center [234, 638] width 31 height 9
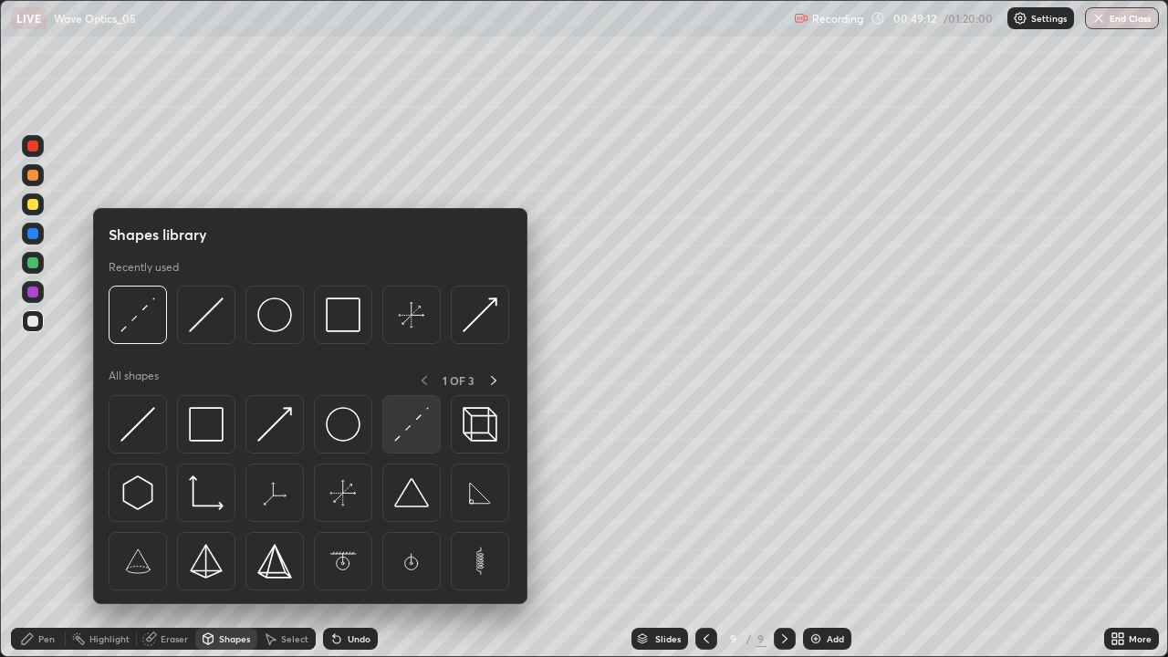
click at [411, 429] on img at bounding box center [411, 424] width 35 height 35
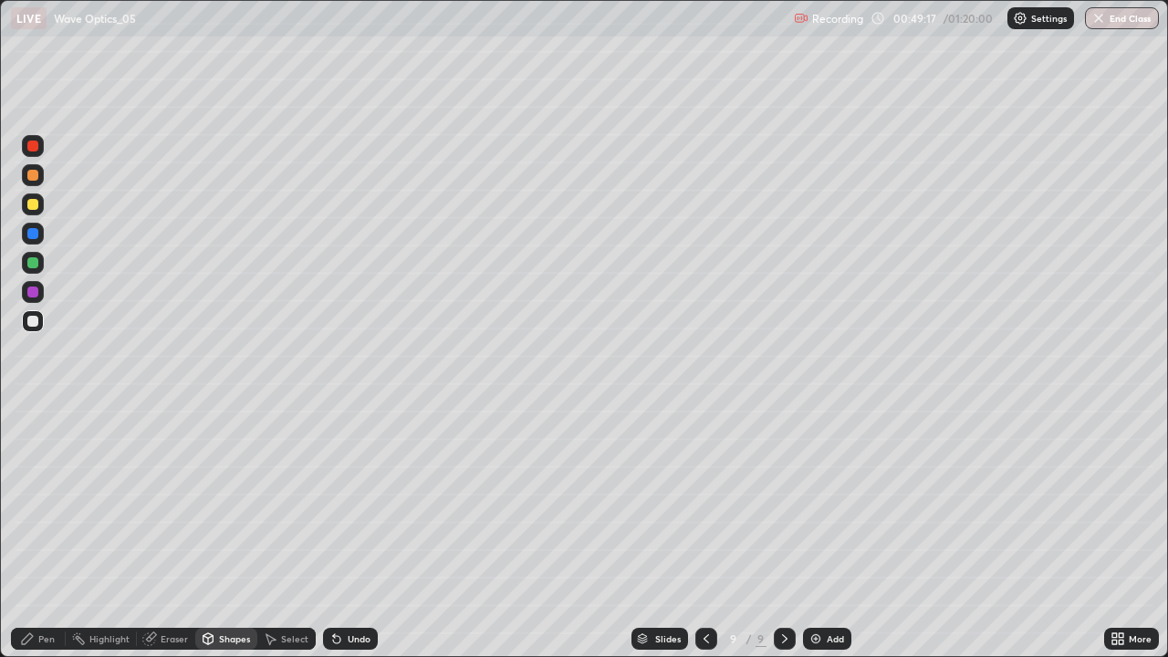
click at [47, 533] on div "Pen" at bounding box center [46, 638] width 16 height 9
click at [40, 147] on div at bounding box center [33, 146] width 22 height 22
click at [35, 263] on div at bounding box center [32, 262] width 11 height 11
click at [166, 533] on div "Eraser" at bounding box center [174, 638] width 27 height 9
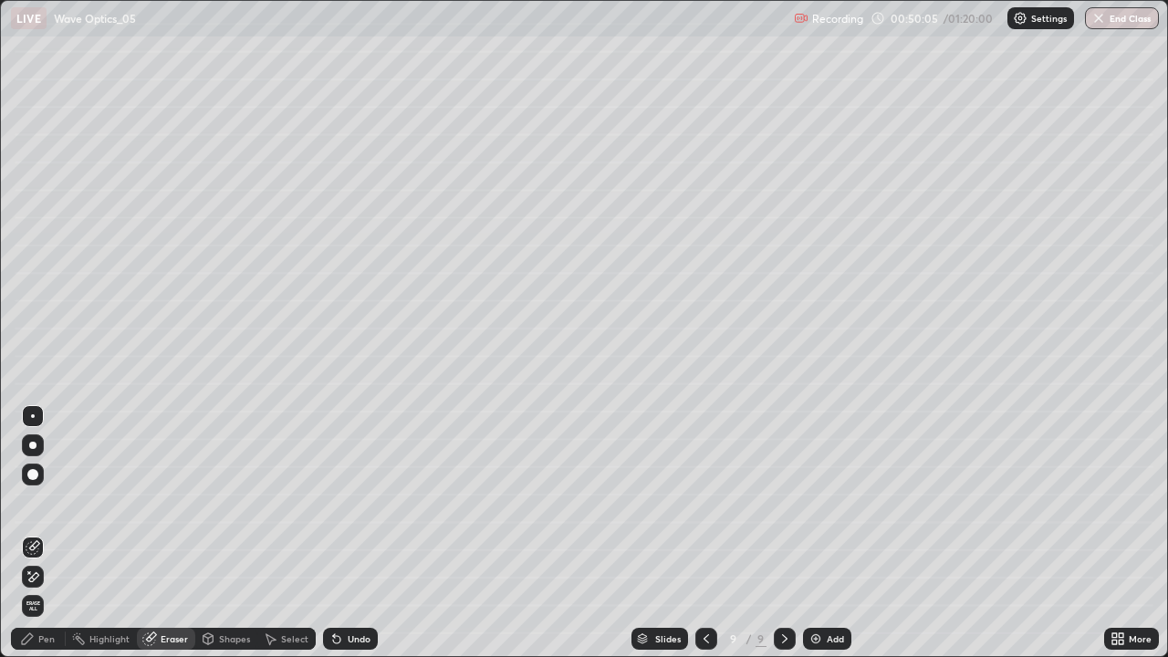
click at [37, 533] on div "Pen" at bounding box center [38, 639] width 55 height 22
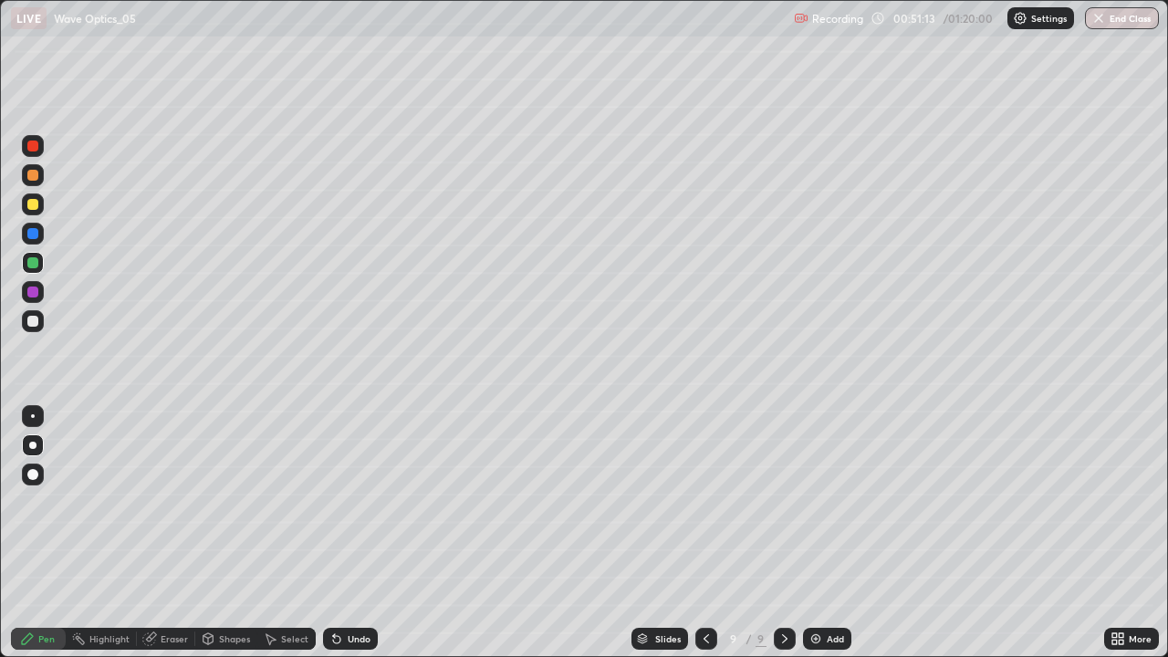
click at [292, 533] on div "Select" at bounding box center [294, 638] width 27 height 9
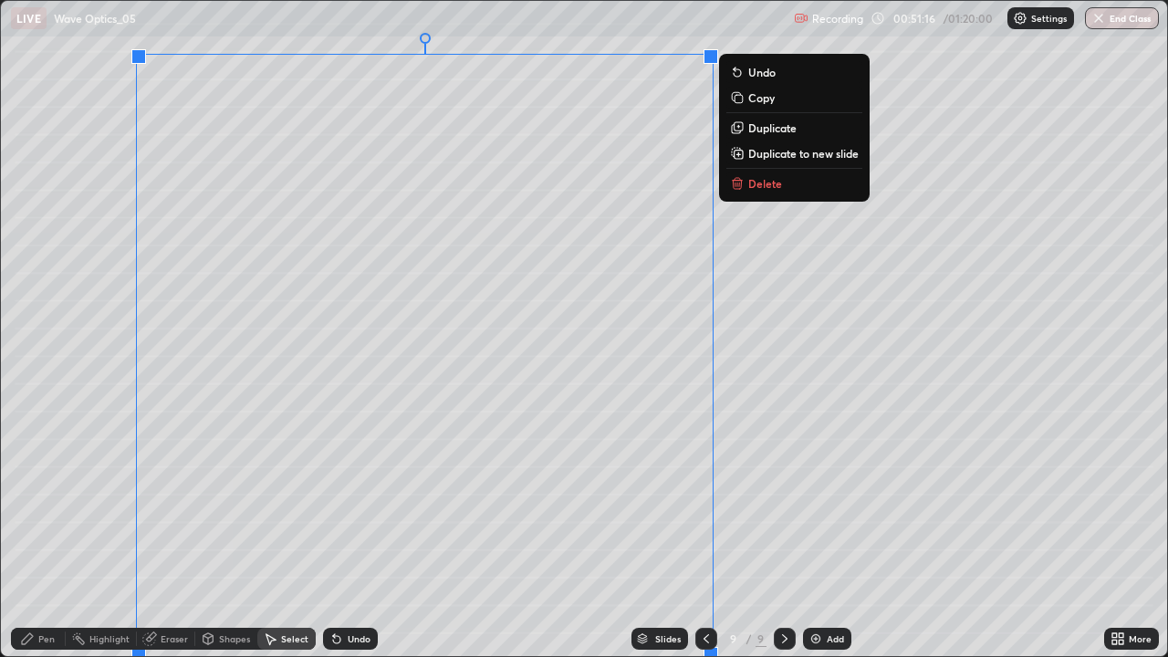
click at [783, 192] on button "Delete" at bounding box center [794, 183] width 136 height 22
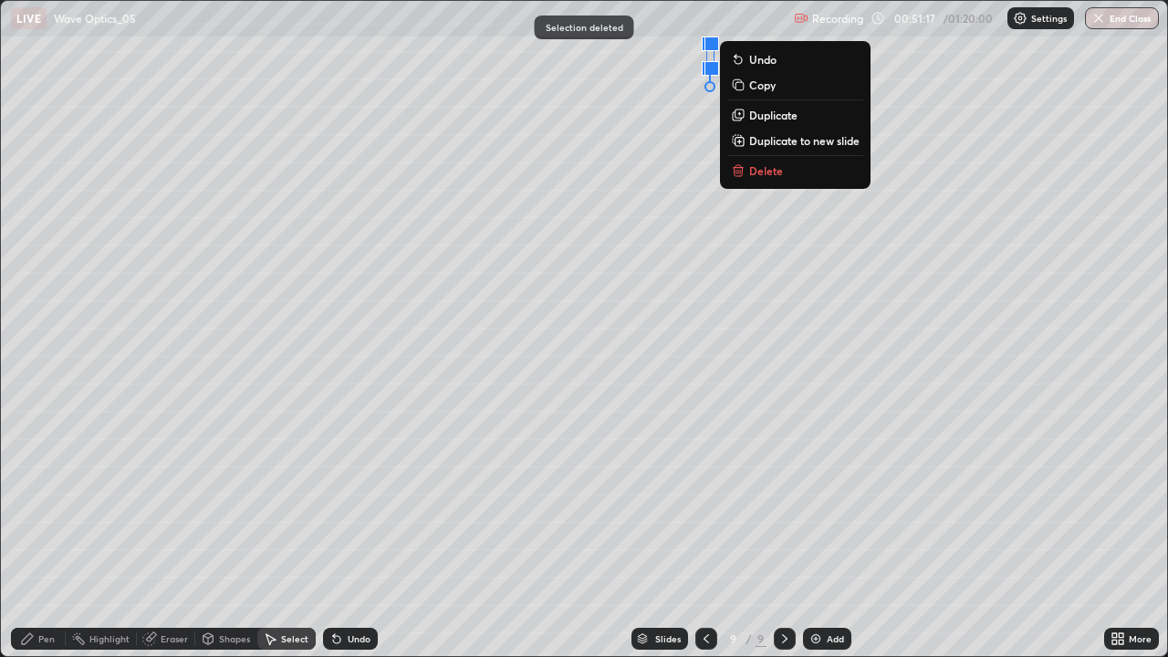
click at [750, 170] on p "Delete" at bounding box center [766, 170] width 34 height 15
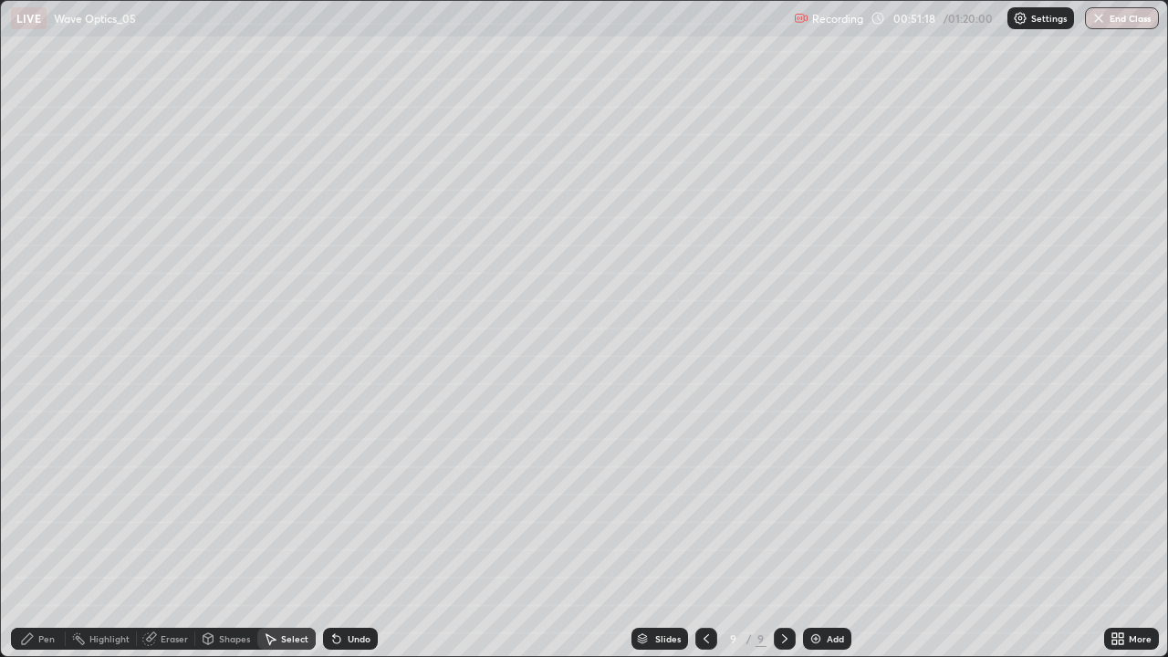
click at [48, 533] on div "Pen" at bounding box center [46, 638] width 16 height 9
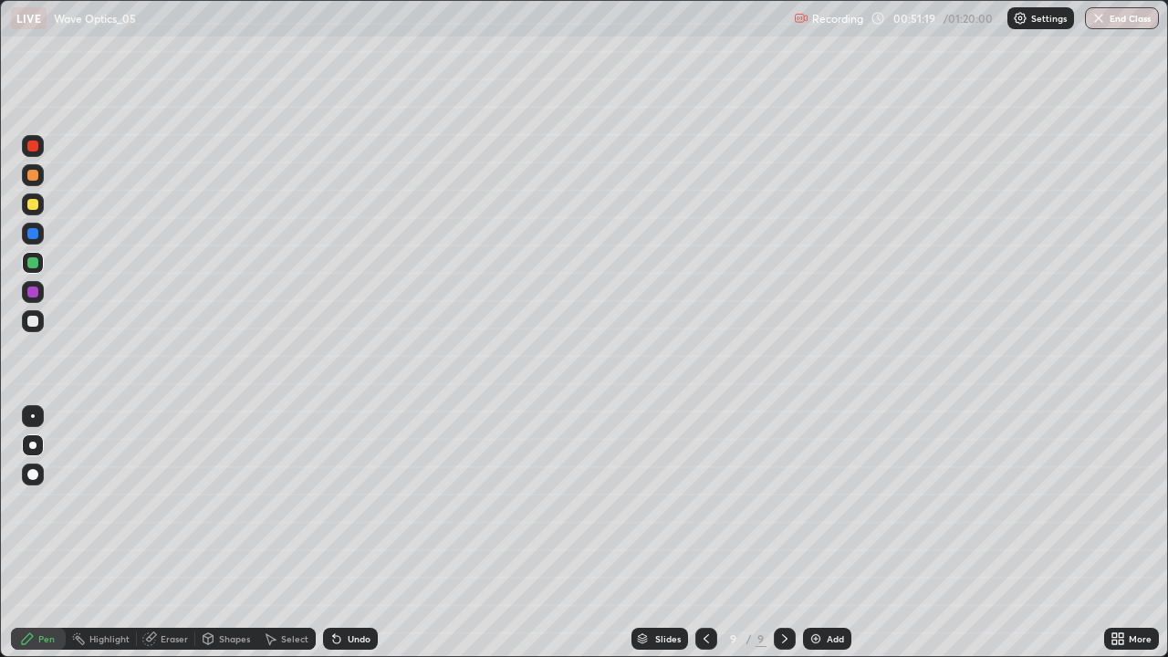
click at [33, 323] on div at bounding box center [32, 321] width 11 height 11
click at [363, 533] on div "Undo" at bounding box center [350, 639] width 55 height 22
click at [785, 533] on icon at bounding box center [784, 638] width 15 height 15
click at [810, 533] on img at bounding box center [815, 638] width 15 height 15
click at [34, 321] on div at bounding box center [32, 321] width 11 height 11
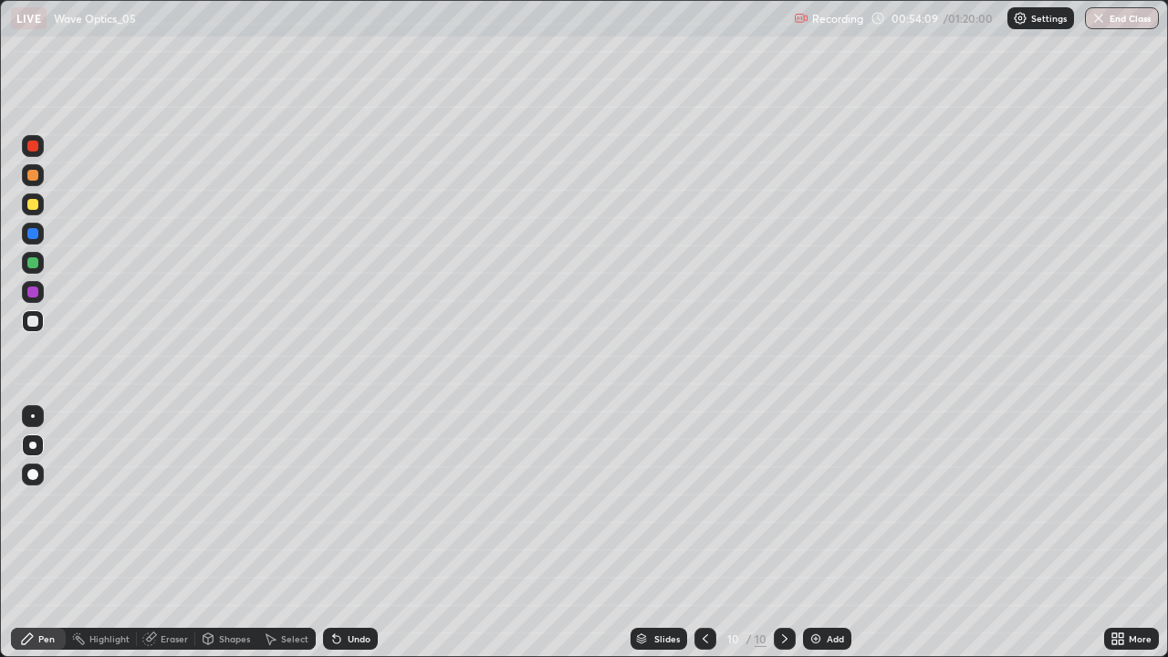
click at [334, 533] on icon at bounding box center [336, 639] width 7 height 7
click at [348, 533] on div "Undo" at bounding box center [359, 638] width 23 height 9
click at [363, 533] on div "Undo" at bounding box center [350, 639] width 55 height 22
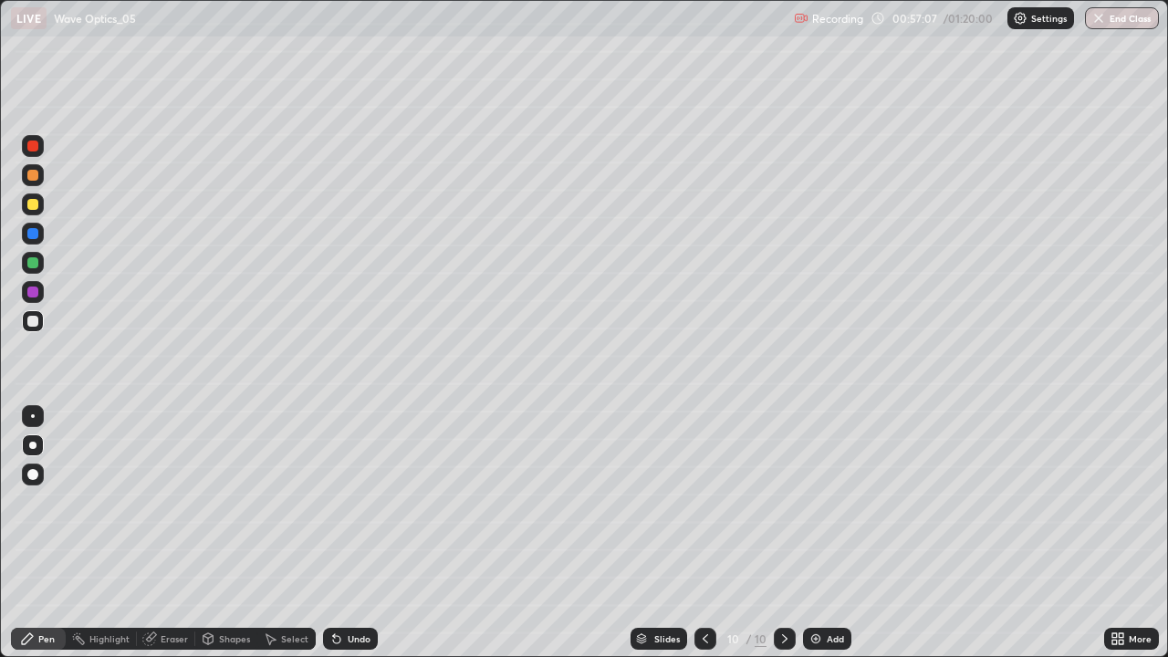
click at [286, 533] on div "Select" at bounding box center [294, 638] width 27 height 9
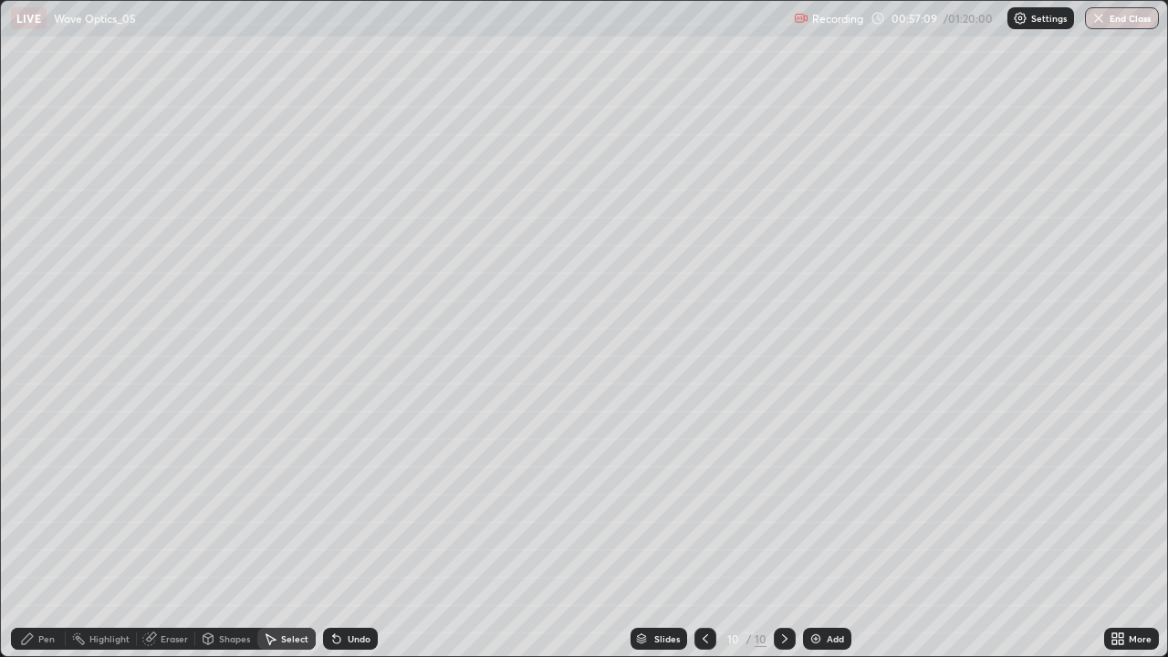
click at [38, 533] on div "Pen" at bounding box center [46, 638] width 16 height 9
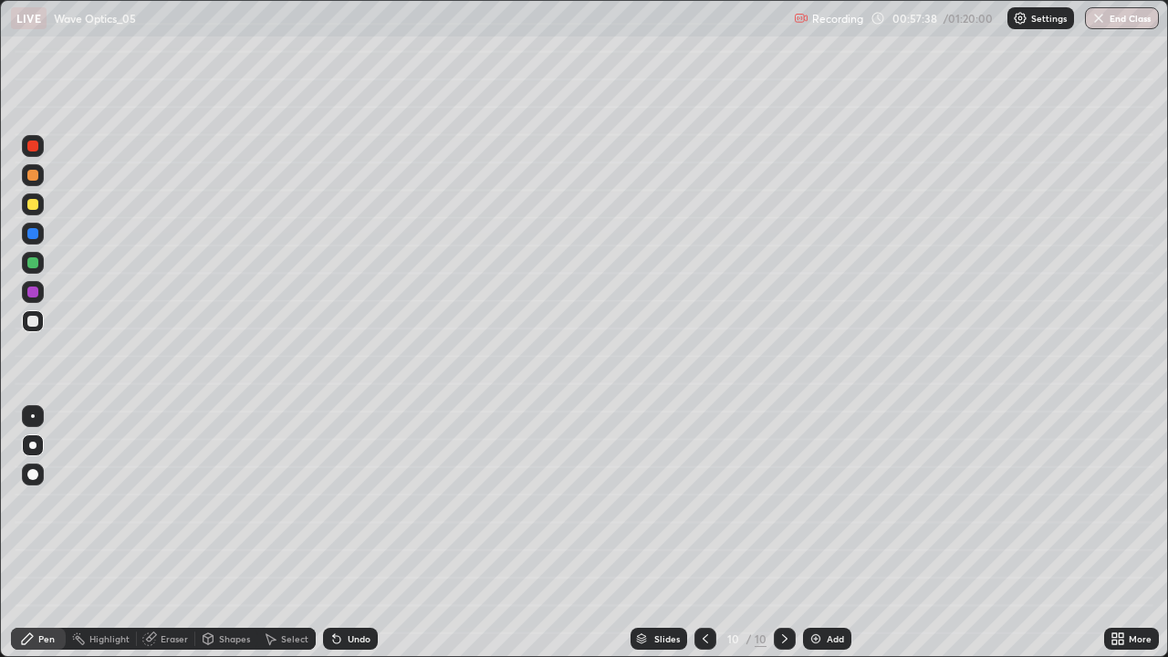
click at [281, 533] on div "Select" at bounding box center [294, 638] width 27 height 9
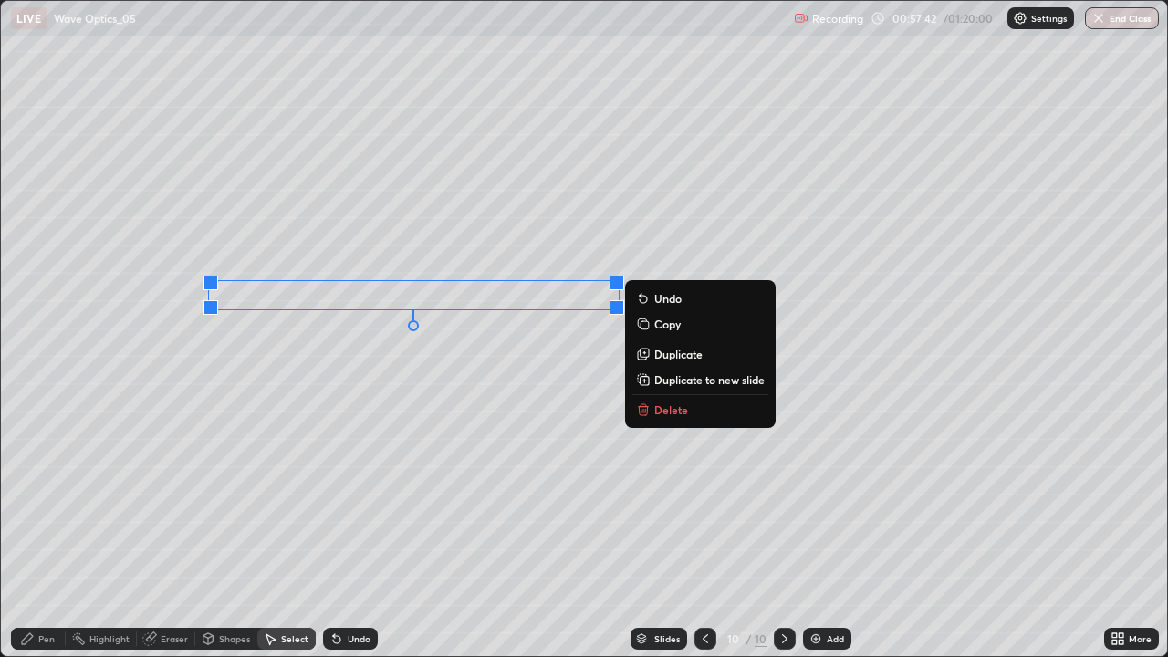
click at [681, 410] on p "Delete" at bounding box center [671, 409] width 34 height 15
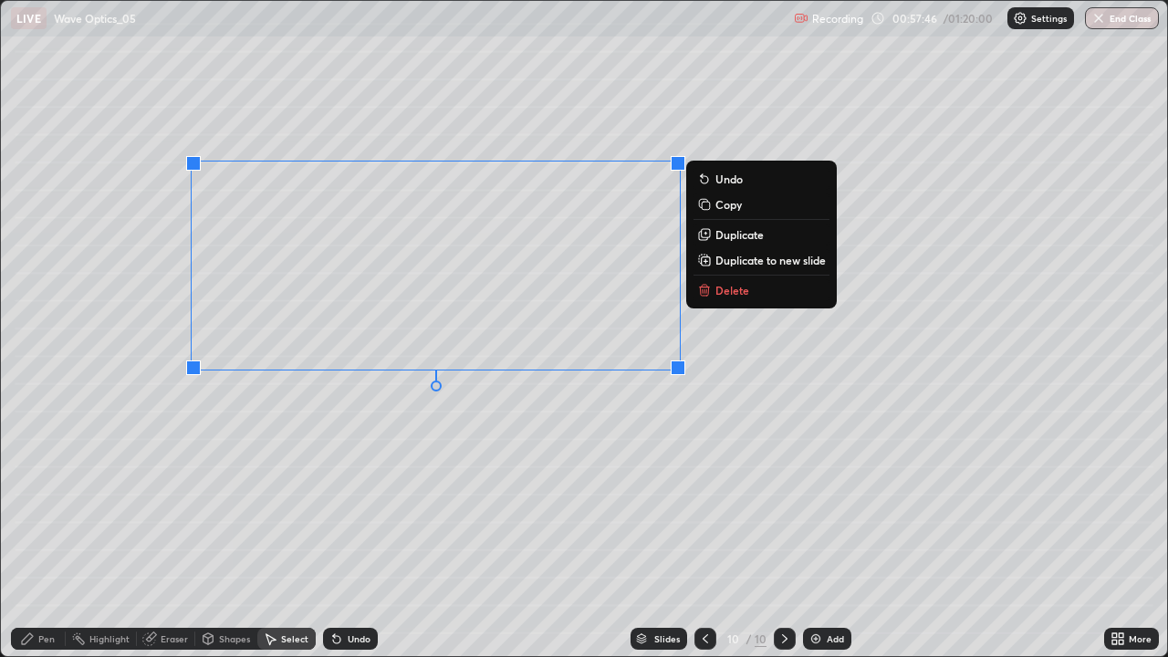
click at [46, 533] on div "Pen" at bounding box center [46, 638] width 16 height 9
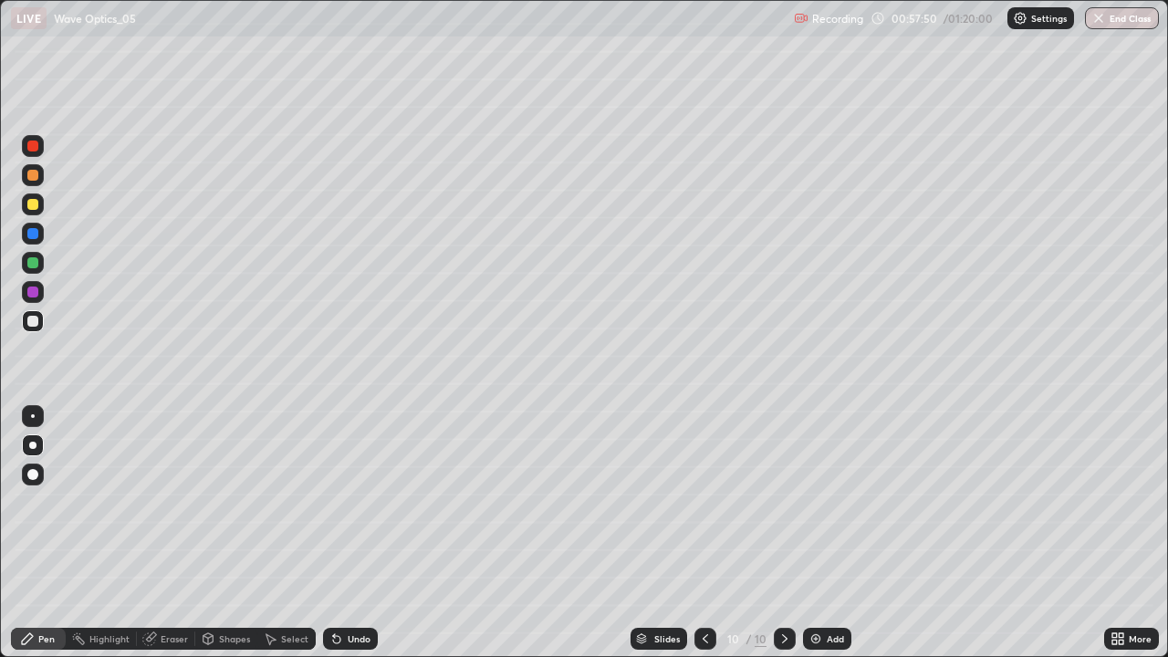
click at [343, 533] on div "Undo" at bounding box center [350, 639] width 55 height 22
click at [292, 533] on div "Select" at bounding box center [294, 638] width 27 height 9
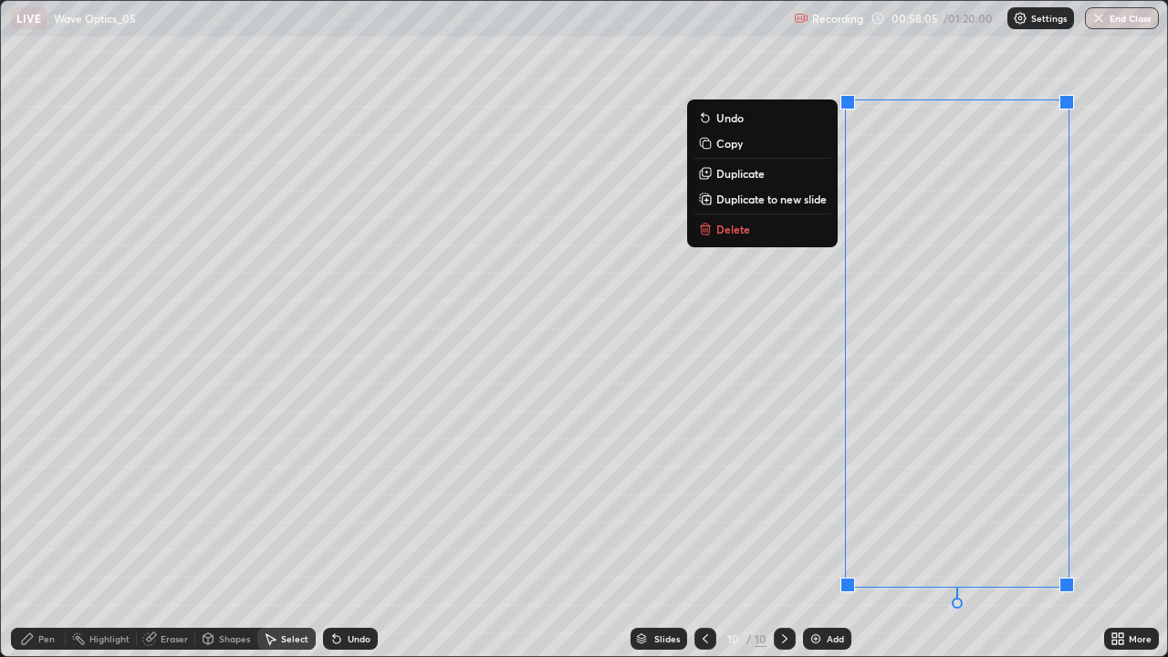
click at [746, 199] on p "Duplicate to new slide" at bounding box center [771, 199] width 110 height 15
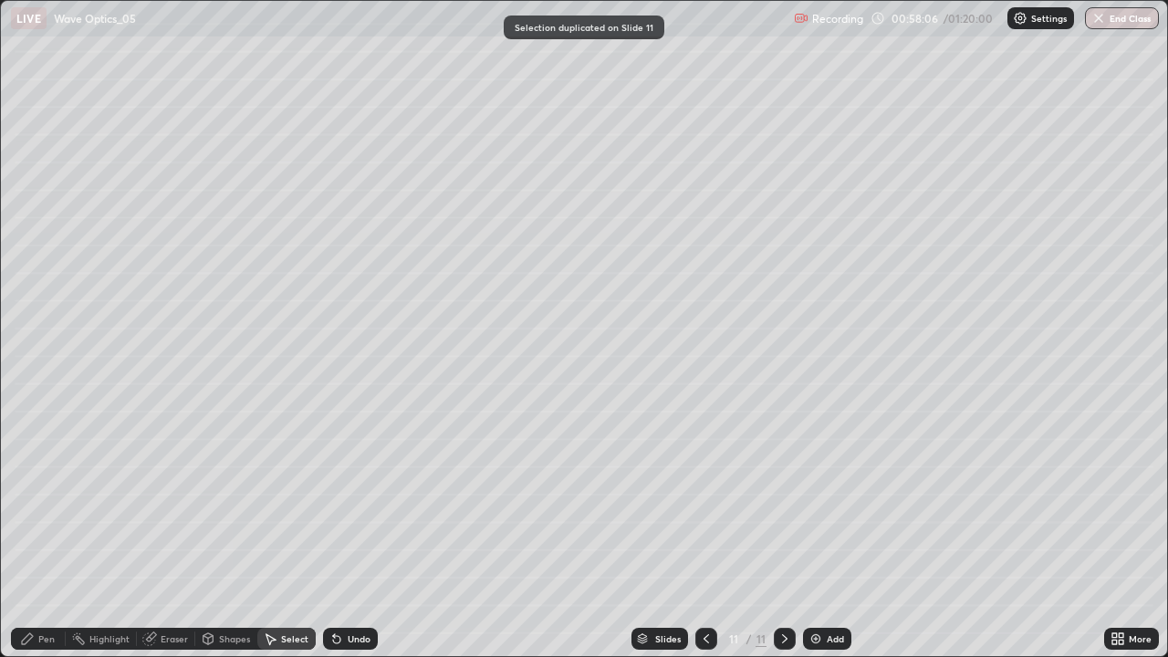
click at [702, 533] on icon at bounding box center [706, 638] width 15 height 15
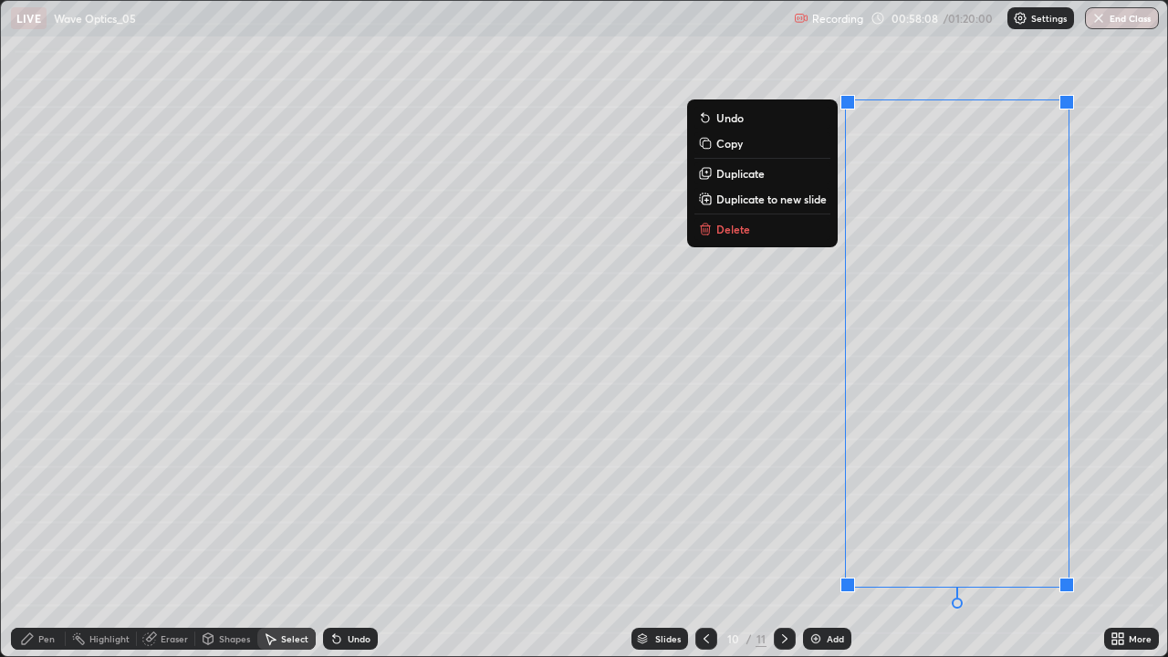
click at [742, 234] on p "Delete" at bounding box center [733, 229] width 34 height 15
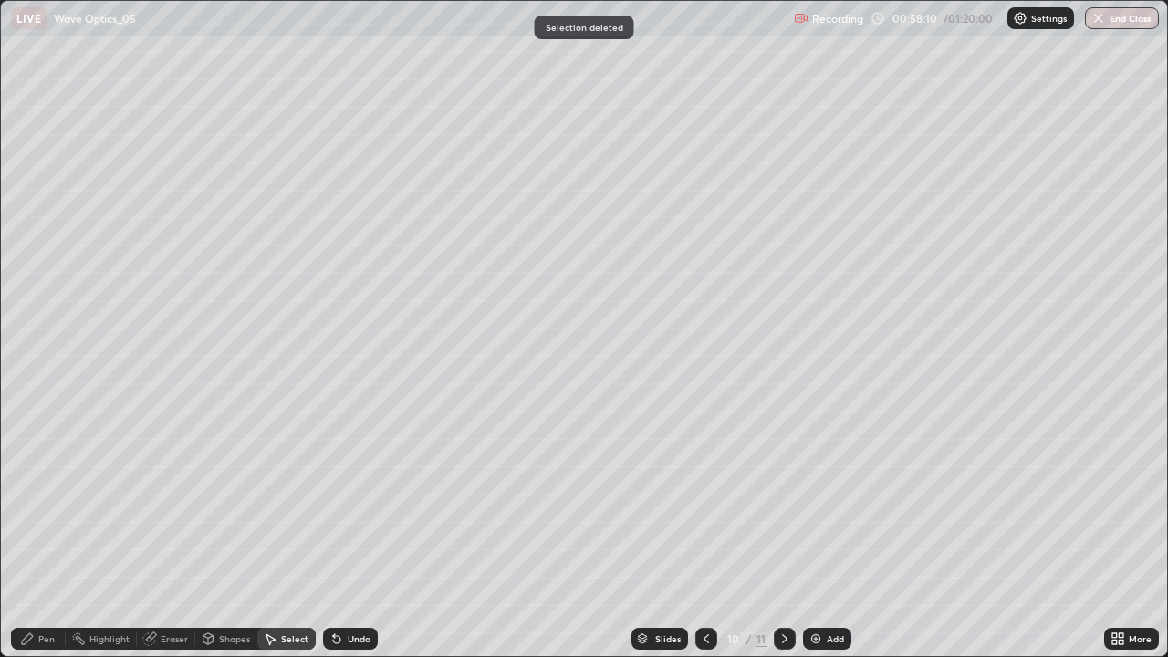
click at [42, 533] on div "Pen" at bounding box center [46, 638] width 16 height 9
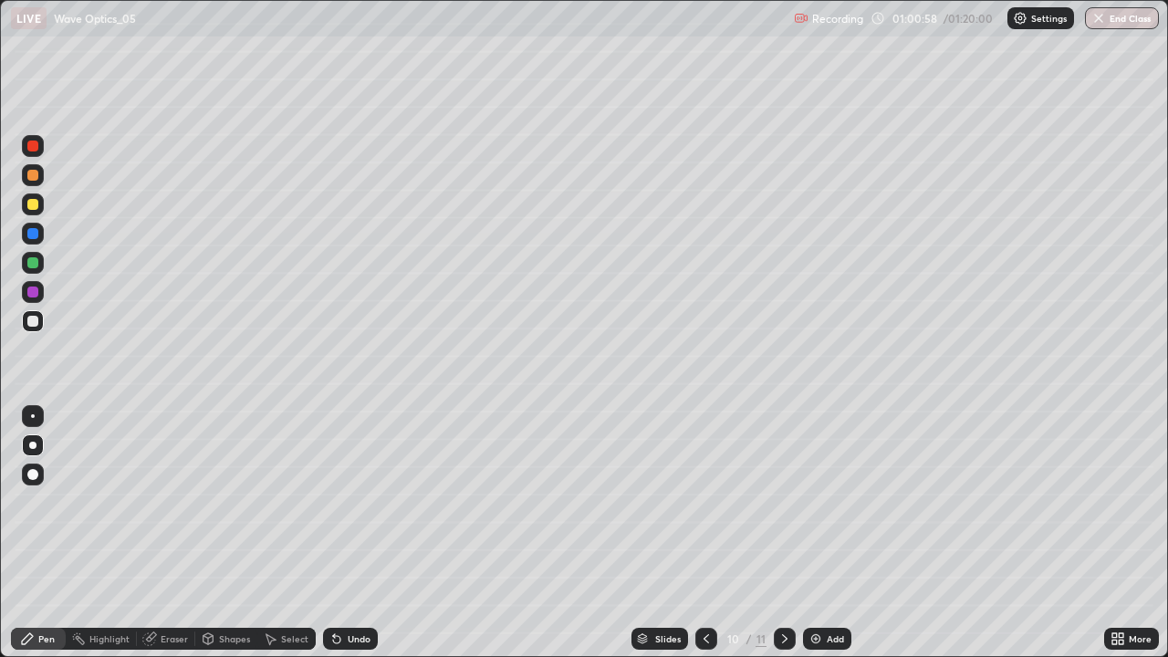
click at [783, 533] on icon at bounding box center [784, 638] width 15 height 15
click at [282, 533] on div "Select" at bounding box center [294, 638] width 27 height 9
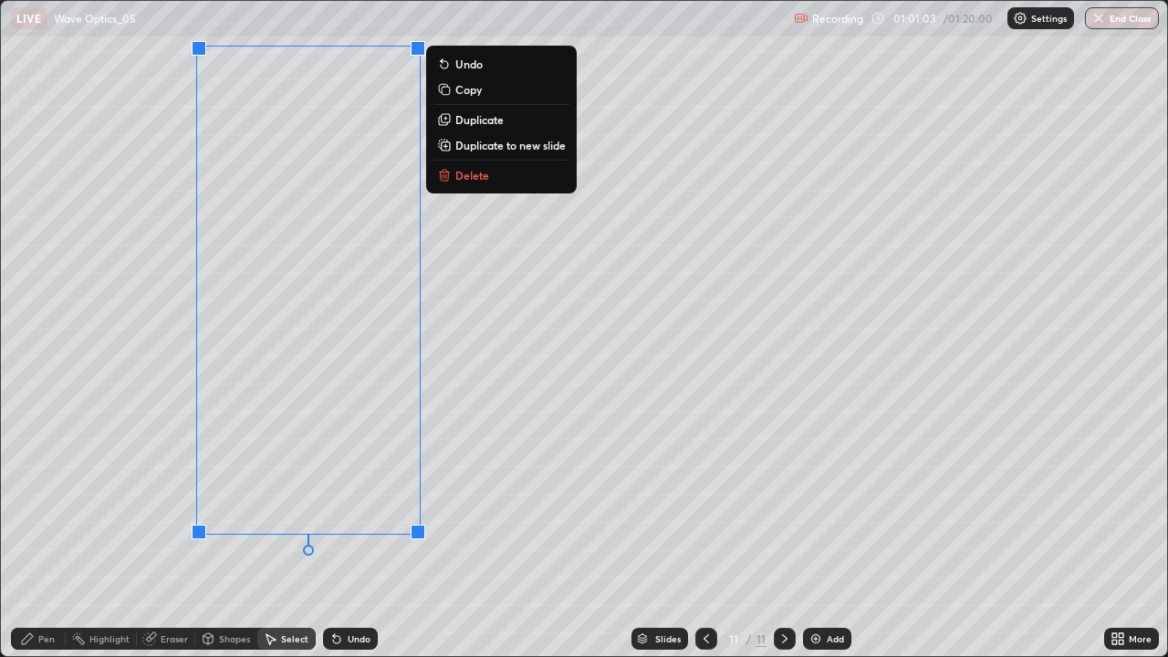
click at [42, 533] on div "Pen" at bounding box center [46, 638] width 16 height 9
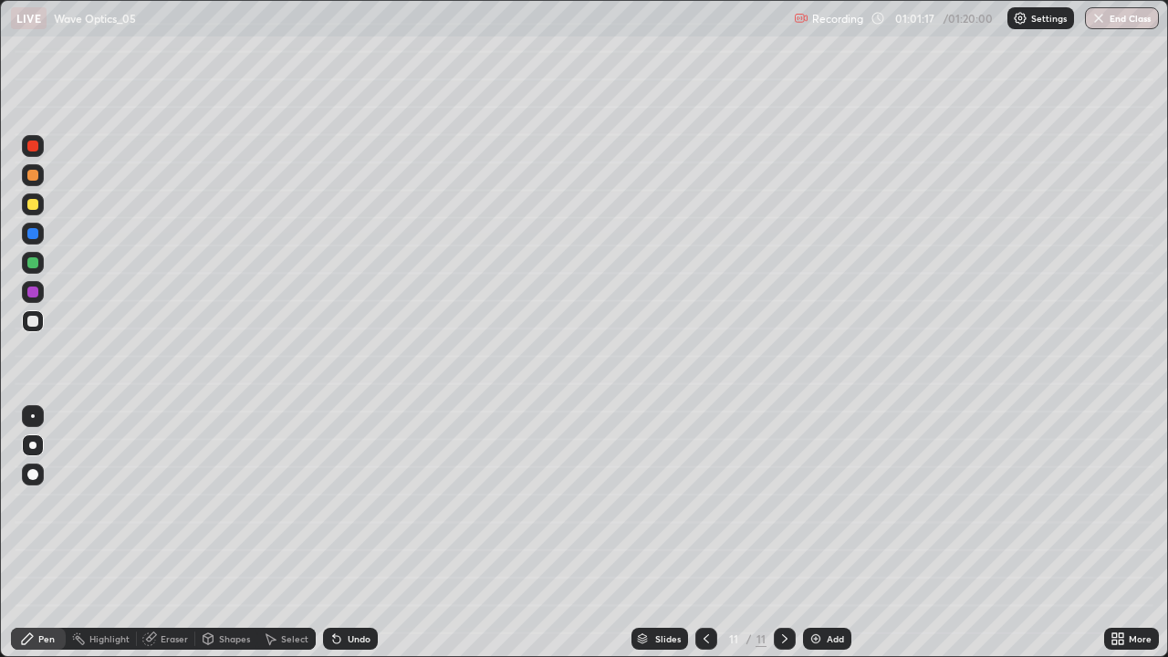
click at [350, 533] on div "Undo" at bounding box center [350, 639] width 55 height 22
click at [348, 533] on div "Undo" at bounding box center [359, 638] width 23 height 9
click at [355, 533] on div "Undo" at bounding box center [359, 638] width 23 height 9
click at [352, 533] on div "Undo" at bounding box center [359, 638] width 23 height 9
click at [39, 205] on div at bounding box center [33, 204] width 22 height 22
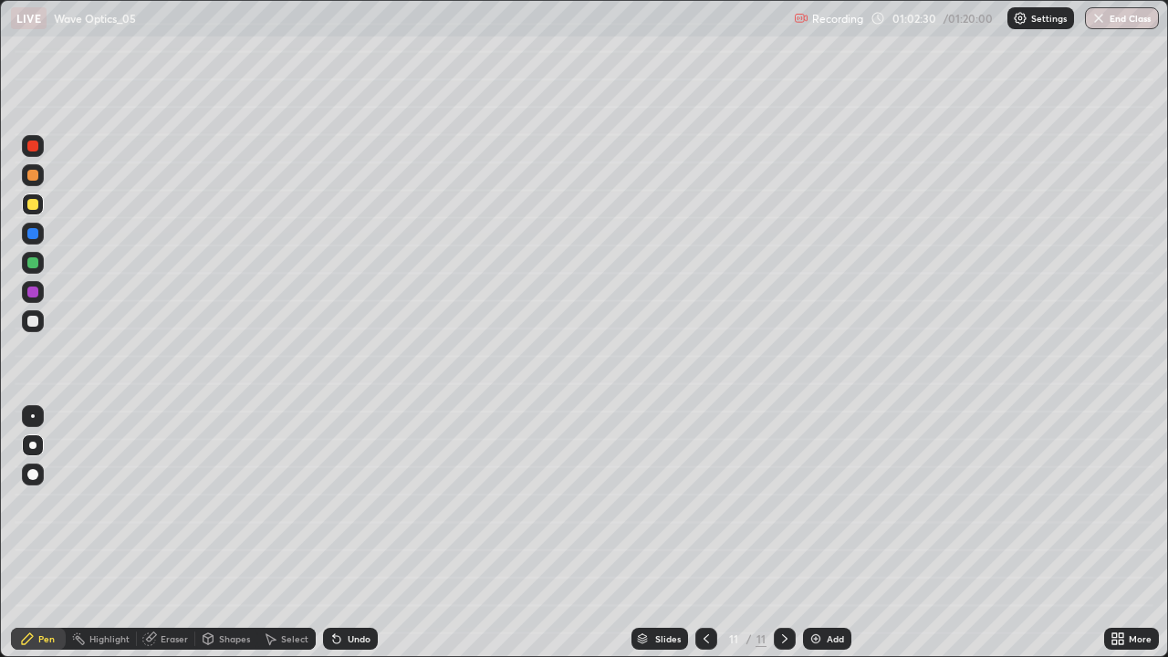
click at [348, 533] on div "Undo" at bounding box center [359, 638] width 23 height 9
click at [338, 533] on icon at bounding box center [336, 638] width 15 height 15
click at [350, 533] on div "Undo" at bounding box center [359, 638] width 23 height 9
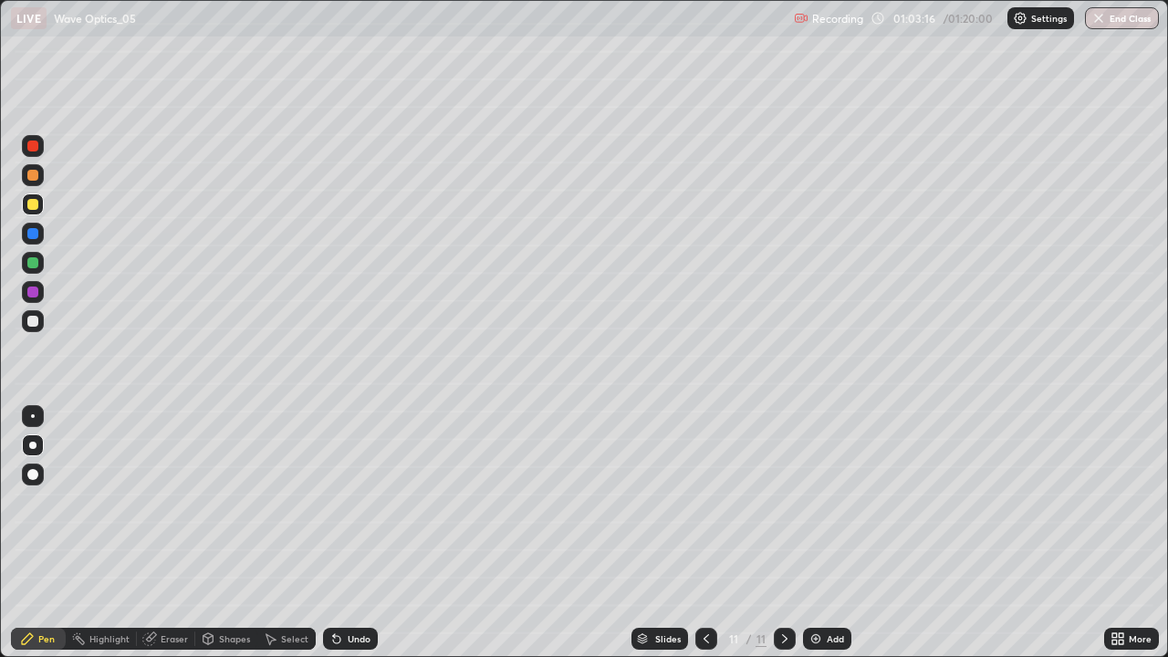
click at [351, 533] on div "Undo" at bounding box center [359, 638] width 23 height 9
click at [27, 261] on div at bounding box center [32, 262] width 11 height 11
click at [703, 533] on icon at bounding box center [706, 638] width 15 height 15
click at [783, 533] on icon at bounding box center [784, 638] width 15 height 15
click at [817, 533] on img at bounding box center [815, 638] width 15 height 15
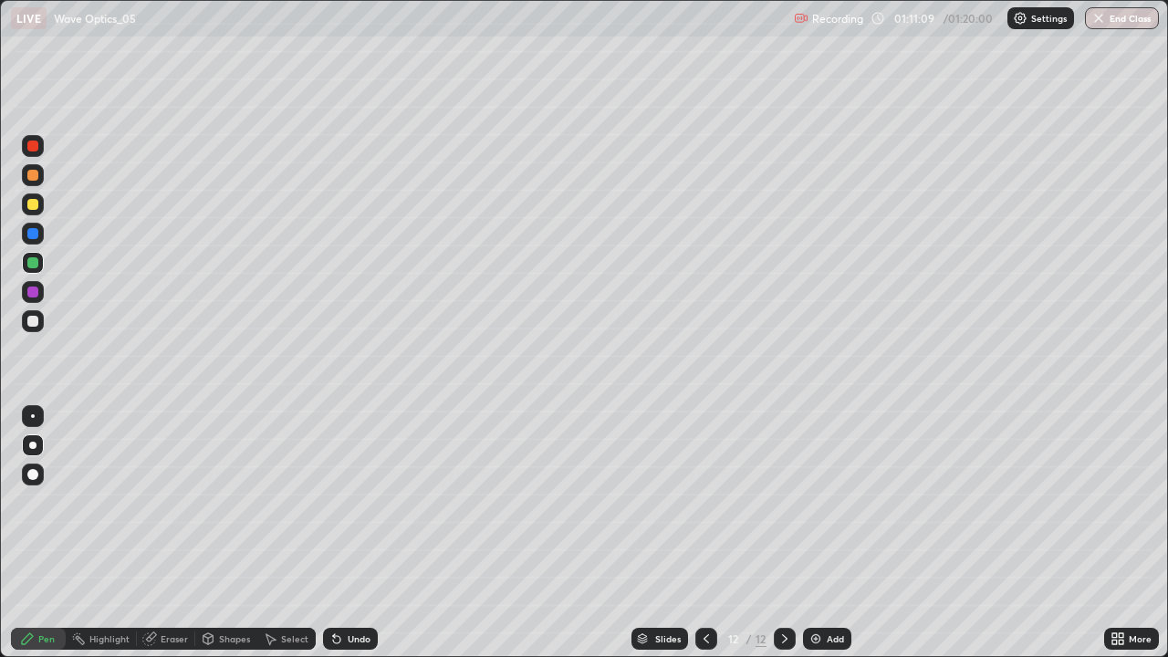
click at [348, 533] on div "Undo" at bounding box center [350, 639] width 55 height 22
click at [349, 533] on div "Undo" at bounding box center [359, 638] width 23 height 9
click at [1114, 13] on button "End Class" at bounding box center [1122, 18] width 74 height 22
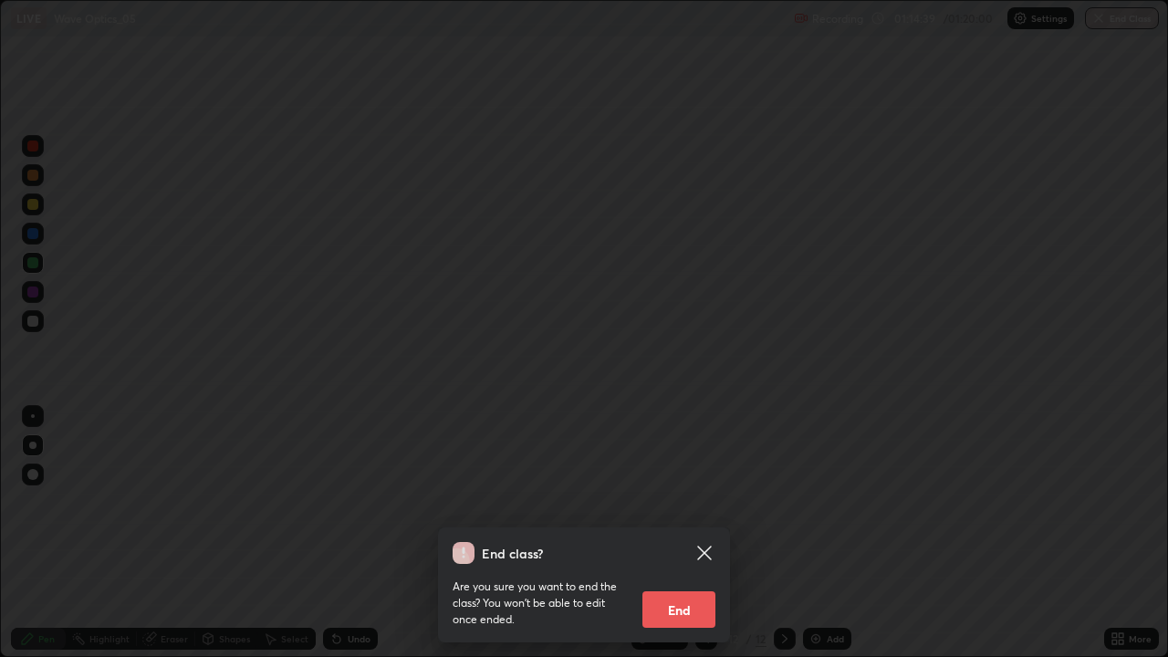
click at [699, 533] on icon at bounding box center [704, 553] width 14 height 14
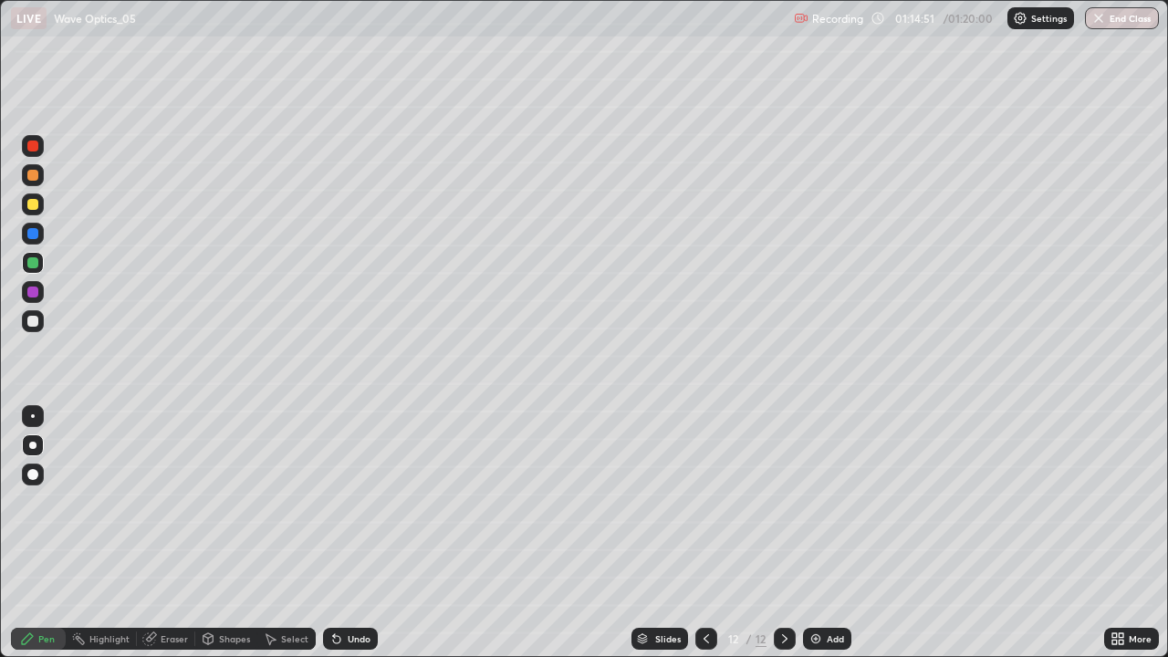
click at [1118, 14] on button "End Class" at bounding box center [1122, 18] width 74 height 22
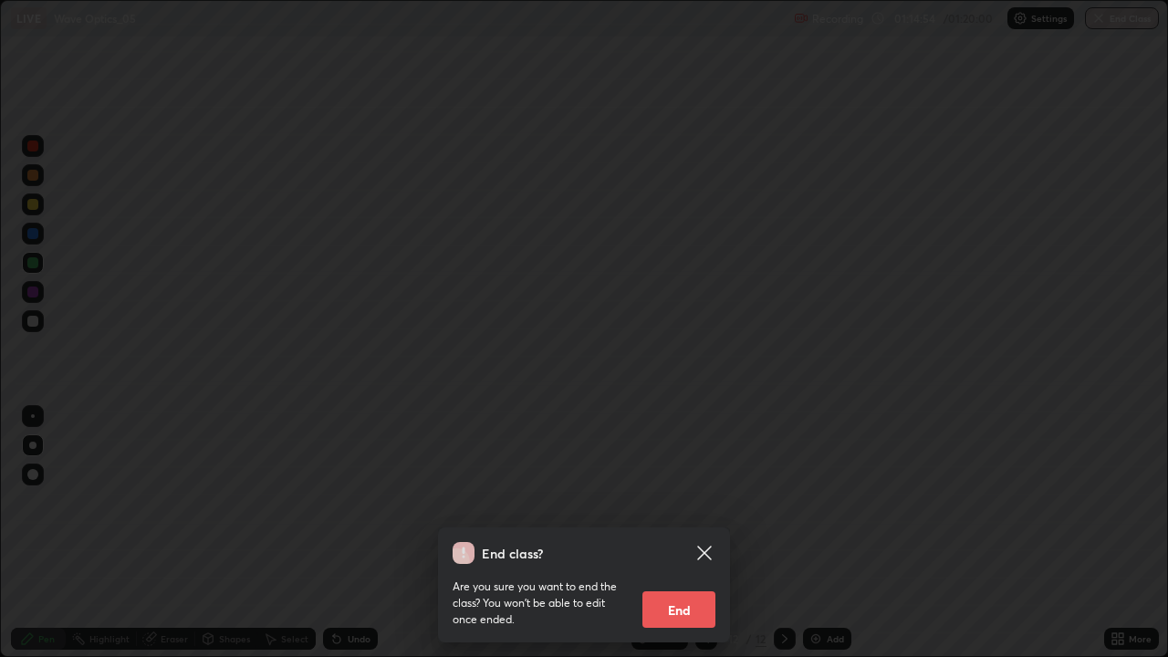
click at [680, 533] on button "End" at bounding box center [678, 609] width 73 height 36
